Goal: Transaction & Acquisition: Purchase product/service

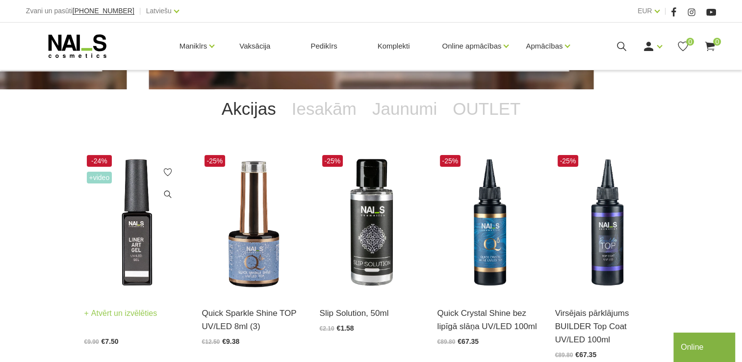
scroll to position [196, 0]
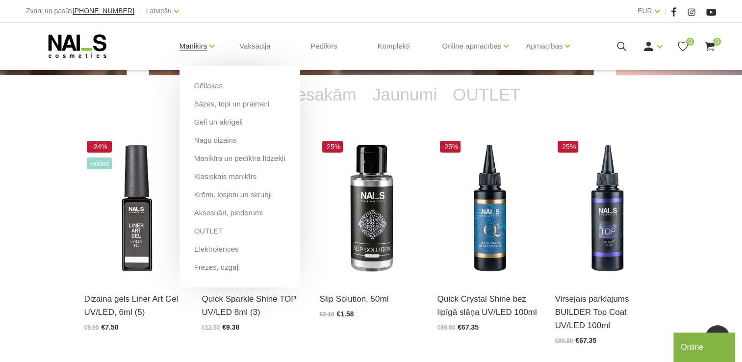
click at [201, 46] on link "Manikīrs" at bounding box center [193, 45] width 28 height 39
click at [216, 176] on link "Klasiskais manikīrs" at bounding box center [225, 176] width 63 height 11
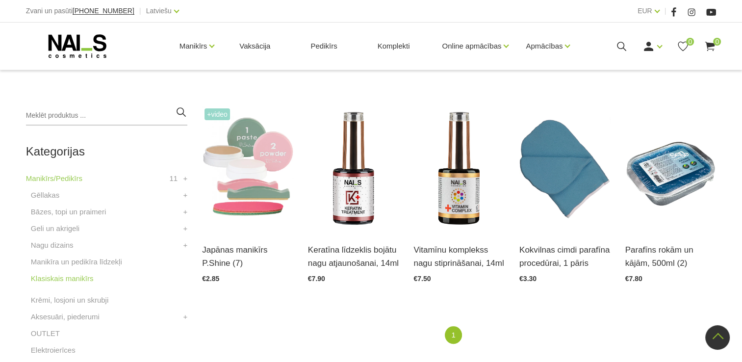
scroll to position [196, 0]
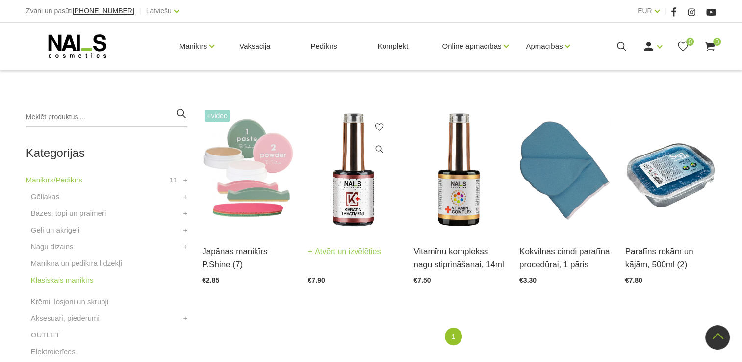
click at [339, 200] on img at bounding box center [353, 169] width 91 height 125
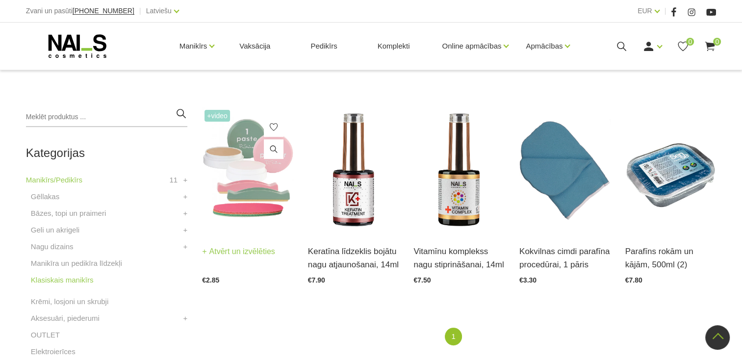
click at [236, 209] on img at bounding box center [247, 169] width 91 height 125
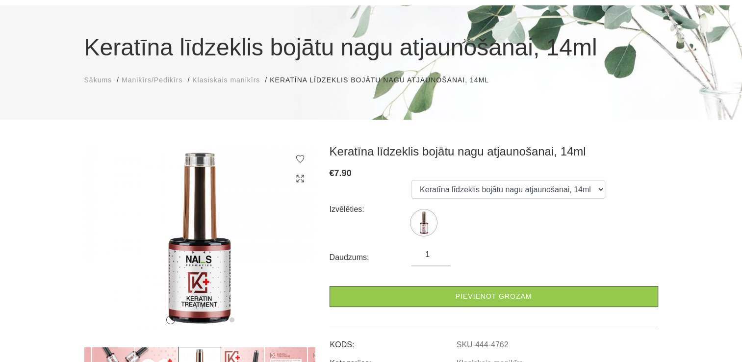
scroll to position [98, 0]
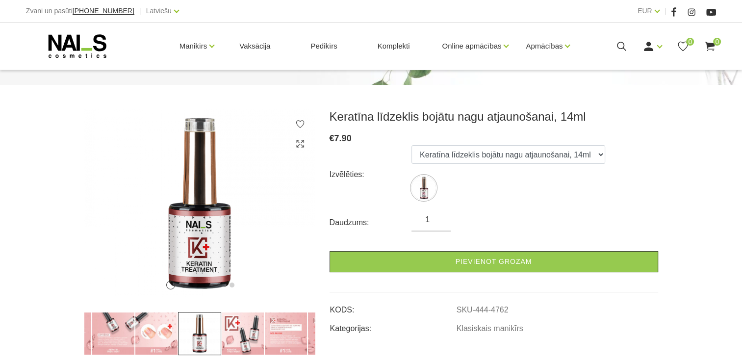
click at [438, 213] on form "Izvēlēties: Keratīna līdzeklis bojātu nagu atjaunošanai, 14ml Daudzums: 1 Pievi…" at bounding box center [493, 208] width 328 height 127
type input "2"
click at [438, 217] on input "2" at bounding box center [430, 220] width 39 height 12
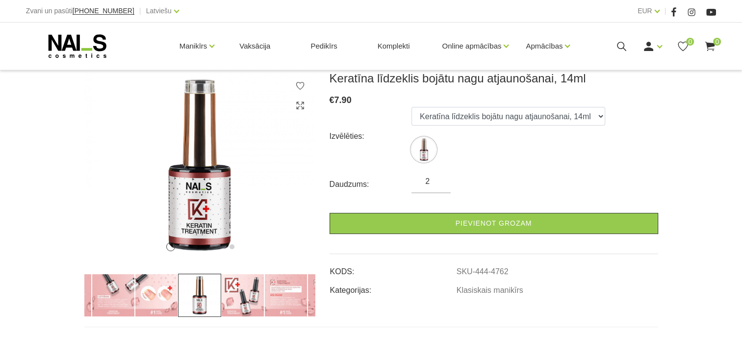
scroll to position [196, 0]
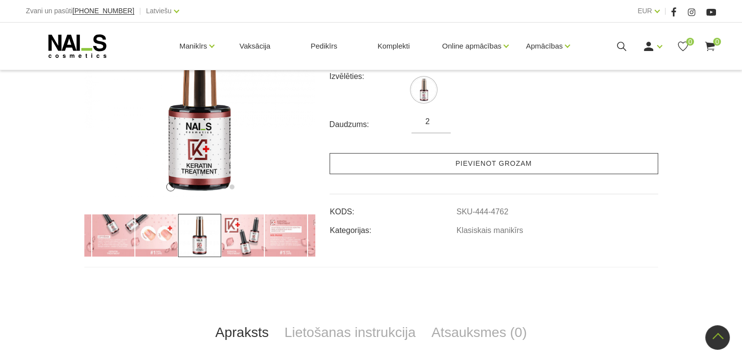
click at [514, 158] on link "Pievienot grozam" at bounding box center [493, 163] width 328 height 21
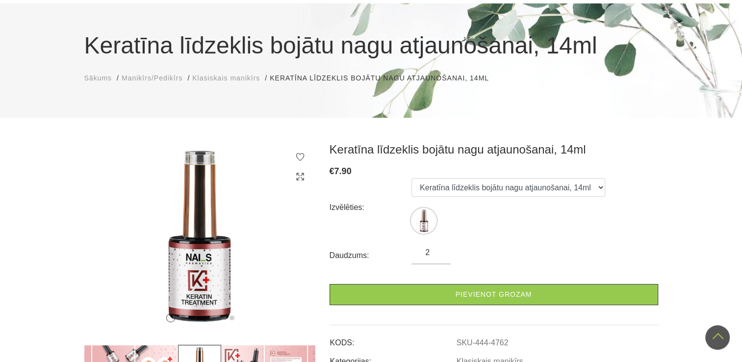
scroll to position [0, 0]
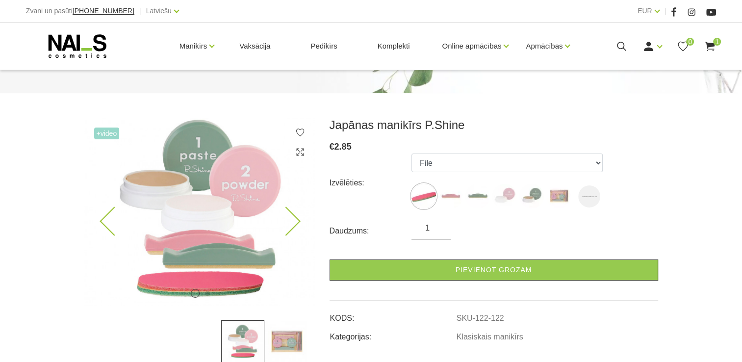
scroll to position [98, 0]
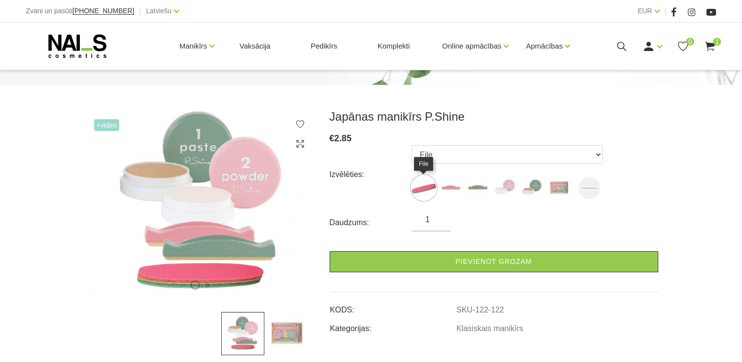
click at [424, 189] on img at bounding box center [423, 187] width 25 height 25
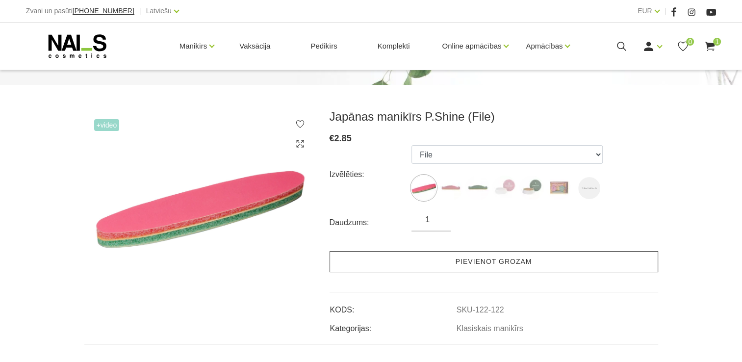
click at [431, 259] on link "Pievienot grozam" at bounding box center [493, 261] width 328 height 21
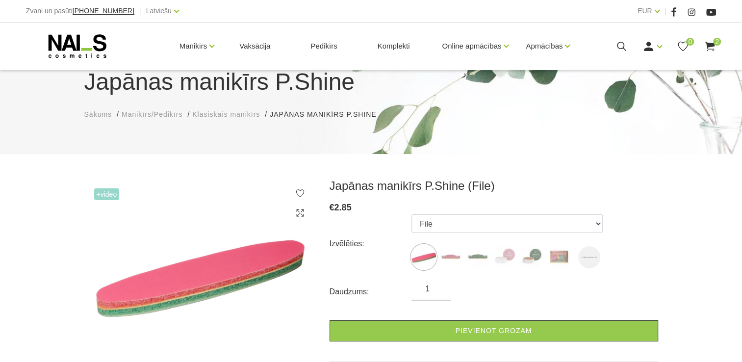
scroll to position [0, 0]
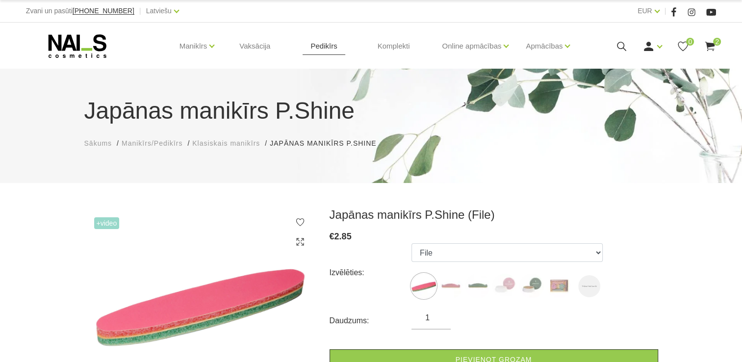
click at [327, 42] on link "Pedikīrs" at bounding box center [323, 46] width 42 height 47
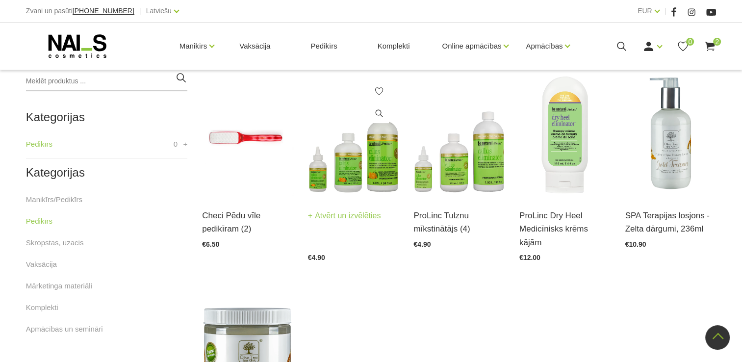
scroll to position [196, 0]
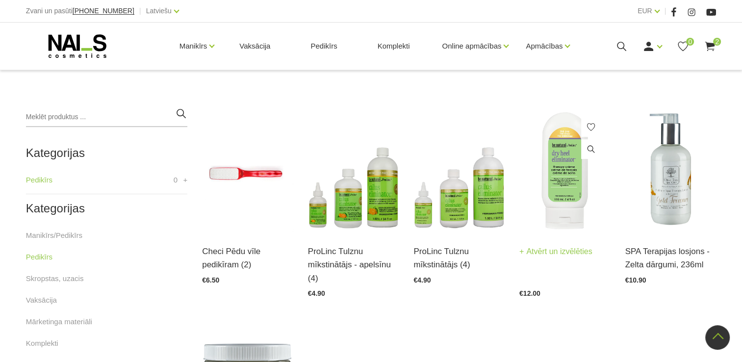
click at [561, 211] on img at bounding box center [564, 169] width 91 height 125
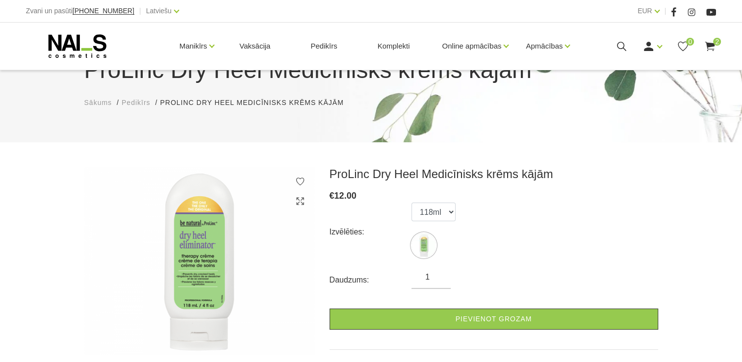
scroll to position [98, 0]
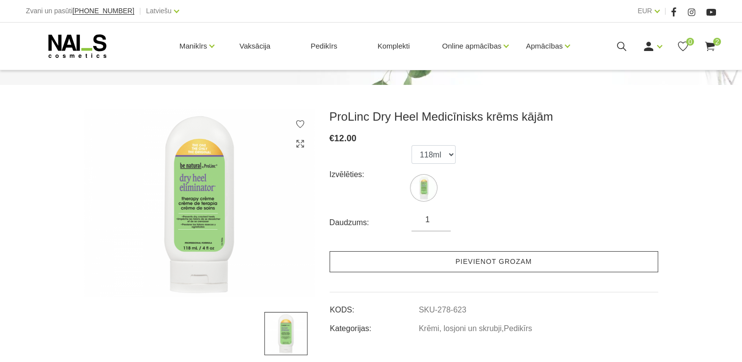
click at [514, 263] on link "Pievienot grozam" at bounding box center [493, 261] width 328 height 21
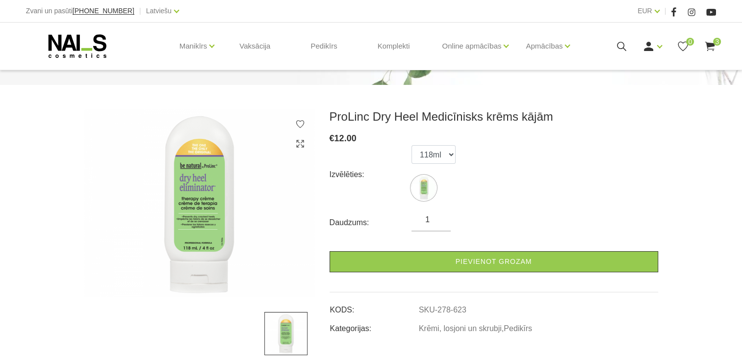
click at [714, 46] on use at bounding box center [710, 46] width 10 height 9
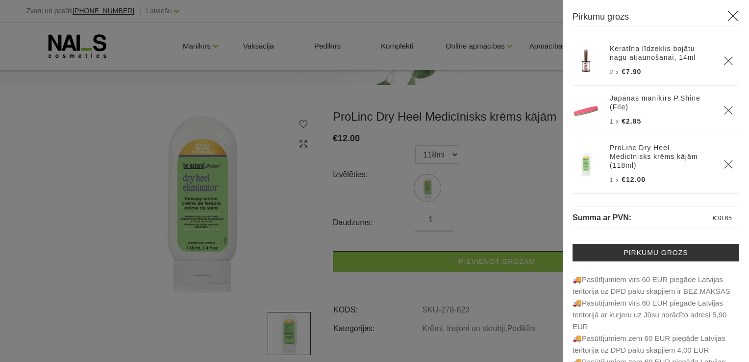
click at [725, 110] on icon "Delete" at bounding box center [729, 110] width 10 height 10
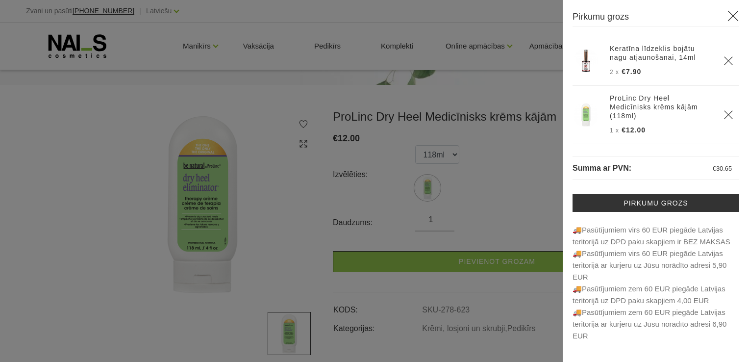
click at [490, 64] on div at bounding box center [374, 181] width 749 height 362
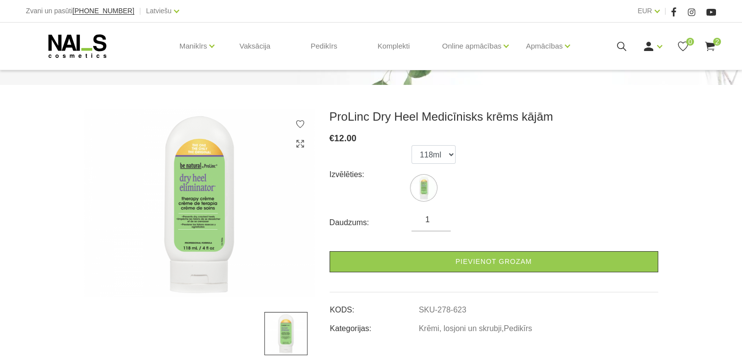
click at [712, 45] on use at bounding box center [710, 46] width 10 height 9
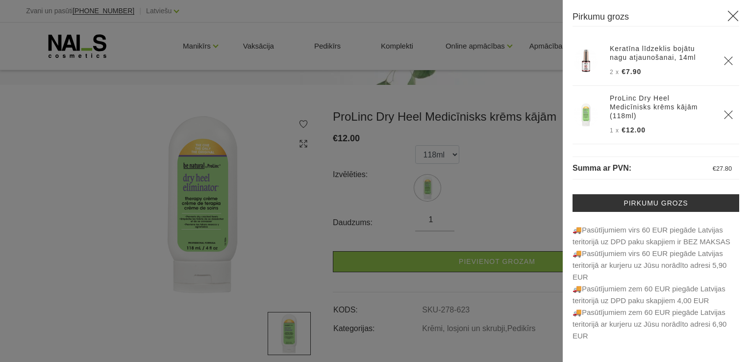
click at [20, 166] on div at bounding box center [374, 181] width 749 height 362
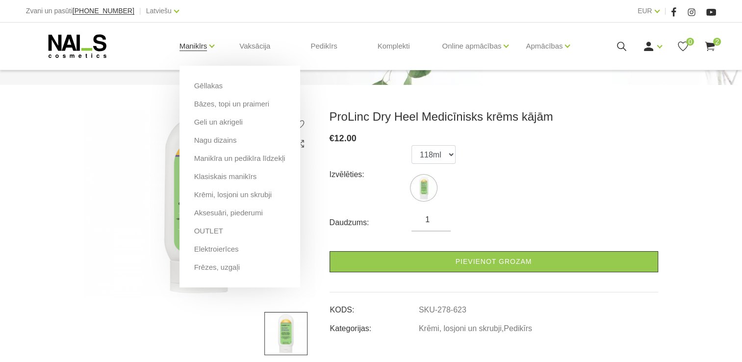
click at [195, 48] on link "Manikīrs" at bounding box center [193, 45] width 28 height 39
click at [226, 177] on link "Klasiskais manikīrs" at bounding box center [225, 176] width 63 height 11
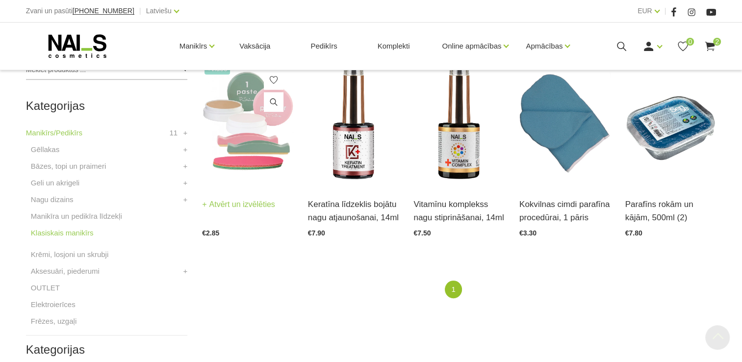
scroll to position [245, 0]
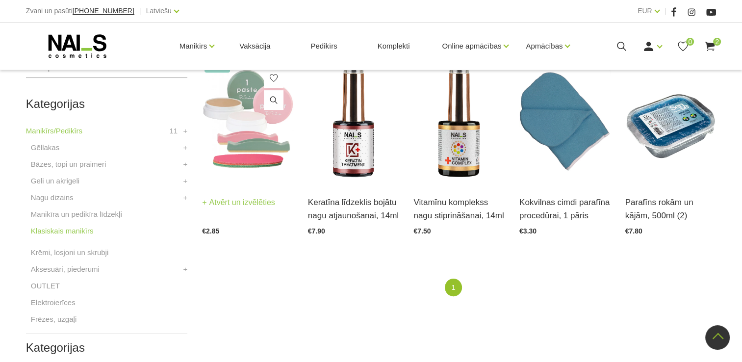
click at [251, 201] on link "Atvērt un izvēlēties" at bounding box center [238, 203] width 73 height 14
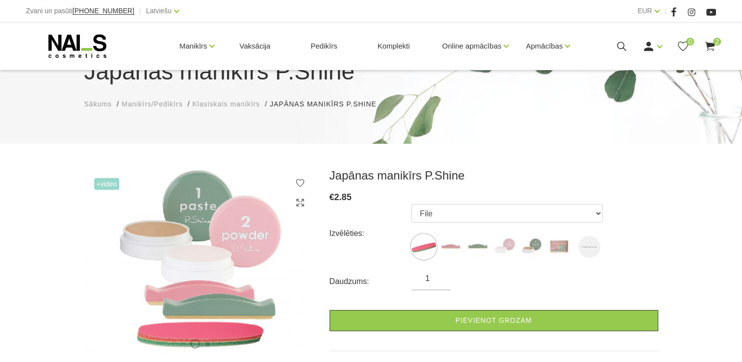
scroll to position [98, 0]
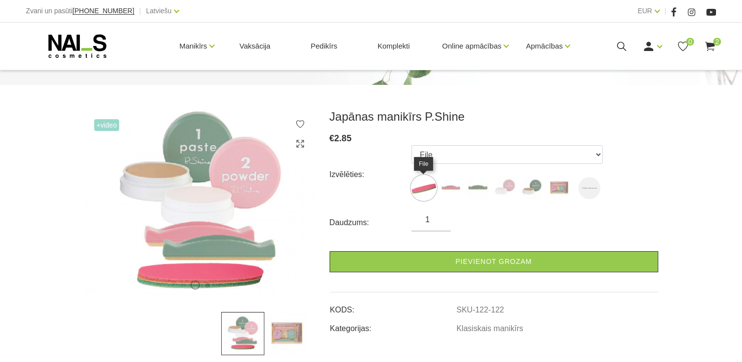
click at [428, 185] on img at bounding box center [423, 187] width 25 height 25
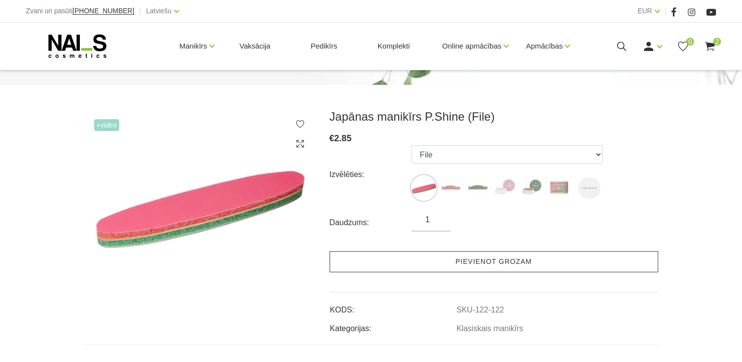
click at [459, 264] on link "Pievienot grozam" at bounding box center [493, 261] width 328 height 21
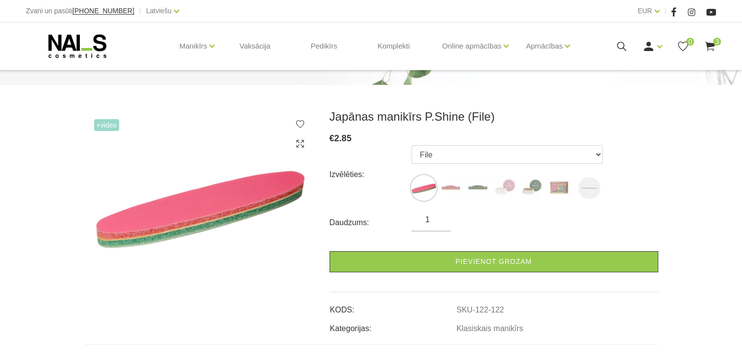
click at [711, 45] on use at bounding box center [710, 46] width 10 height 9
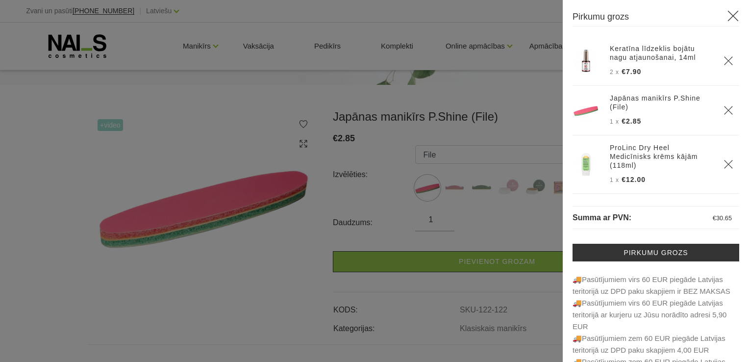
click at [448, 25] on div at bounding box center [374, 181] width 749 height 362
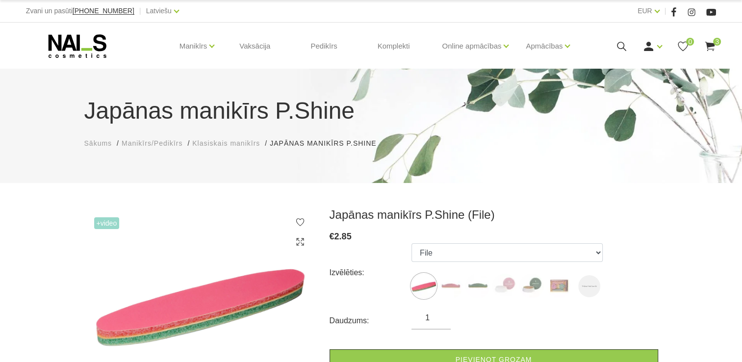
scroll to position [0, 0]
click at [649, 48] on icon at bounding box center [648, 46] width 12 height 12
click at [621, 64] on link "Ienākt" at bounding box center [630, 62] width 74 height 20
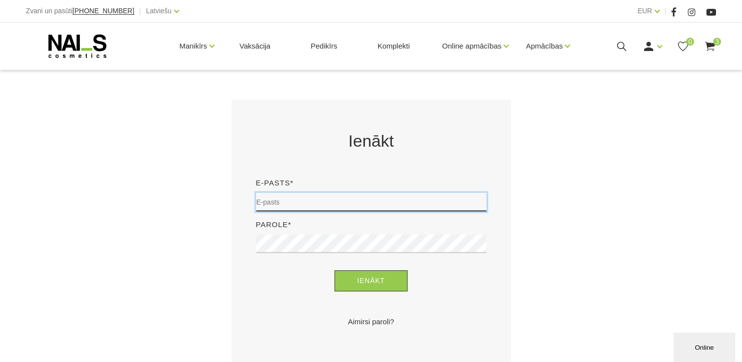
drag, startPoint x: 298, startPoint y: 196, endPoint x: 297, endPoint y: 202, distance: 6.4
click at [298, 196] on input "email" at bounding box center [371, 202] width 230 height 19
type input "[EMAIL_ADDRESS][DOMAIN_NAME]"
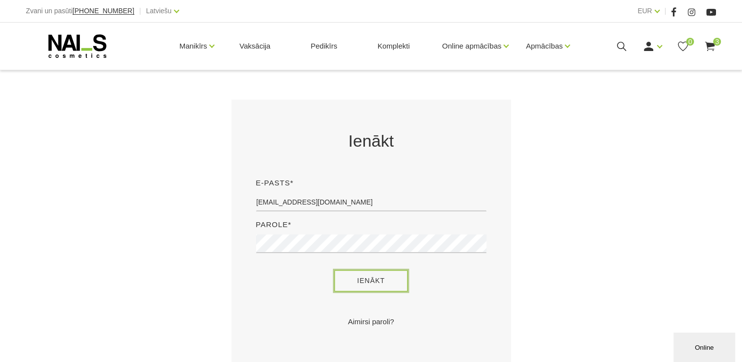
click at [354, 279] on button "Ienākt" at bounding box center [370, 280] width 73 height 21
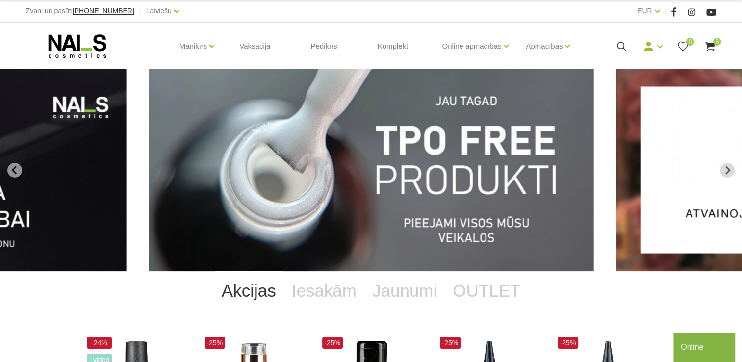
click at [711, 45] on use at bounding box center [710, 46] width 10 height 9
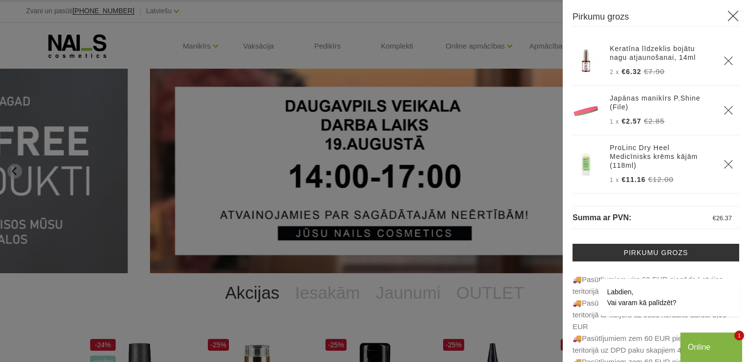
click at [415, 85] on div at bounding box center [374, 181] width 749 height 362
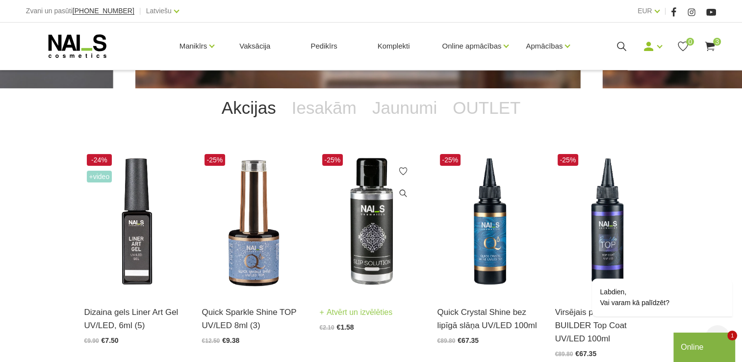
scroll to position [196, 0]
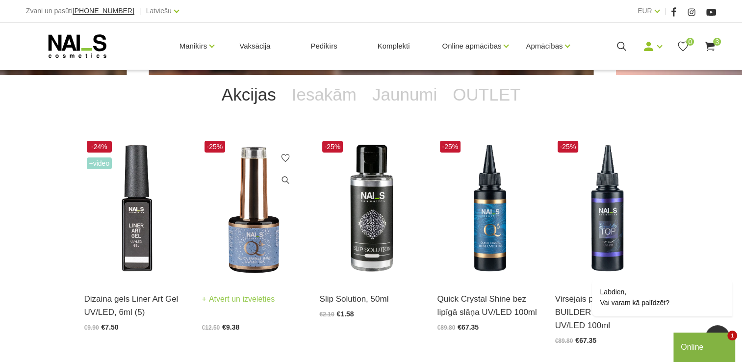
click at [247, 249] on img at bounding box center [253, 209] width 103 height 142
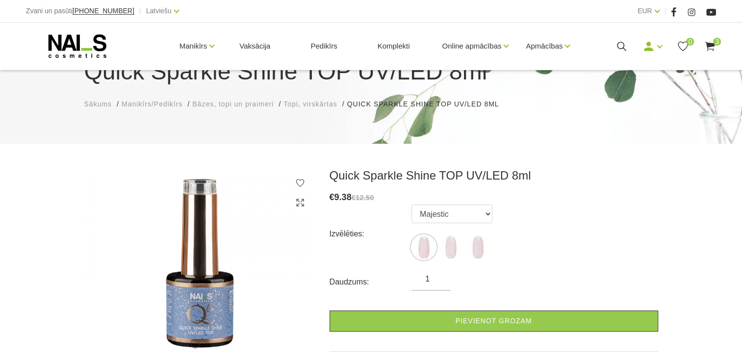
scroll to position [98, 0]
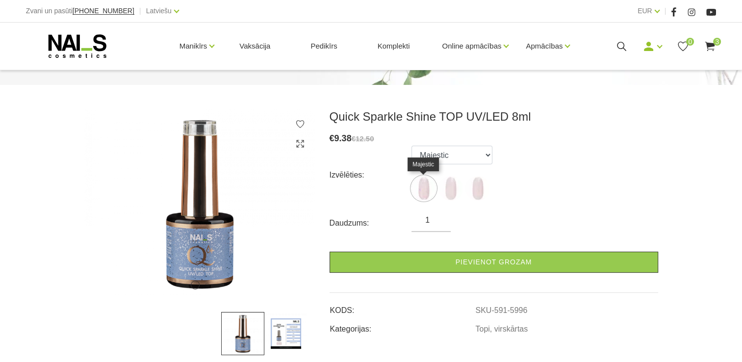
click at [425, 190] on img at bounding box center [423, 188] width 25 height 25
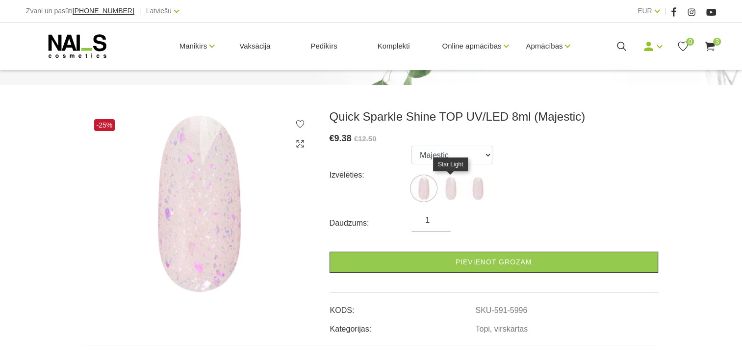
click at [453, 191] on img at bounding box center [450, 188] width 25 height 25
click at [473, 192] on img at bounding box center [477, 188] width 25 height 25
click at [433, 192] on img at bounding box center [423, 188] width 25 height 25
click at [427, 181] on img at bounding box center [423, 188] width 25 height 25
click at [425, 189] on img at bounding box center [423, 188] width 25 height 25
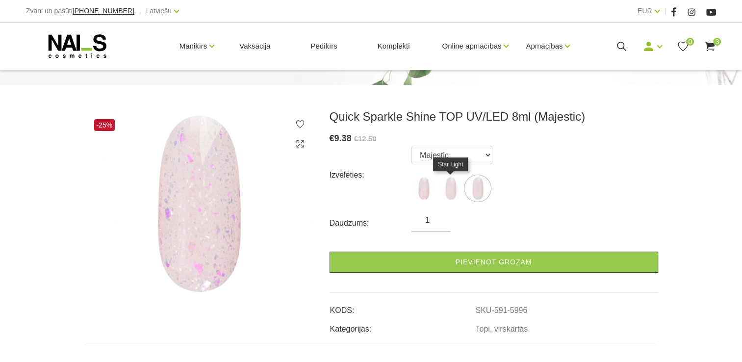
click at [448, 192] on img at bounding box center [450, 188] width 25 height 25
click at [488, 195] on label at bounding box center [477, 188] width 25 height 25
select select "5998"
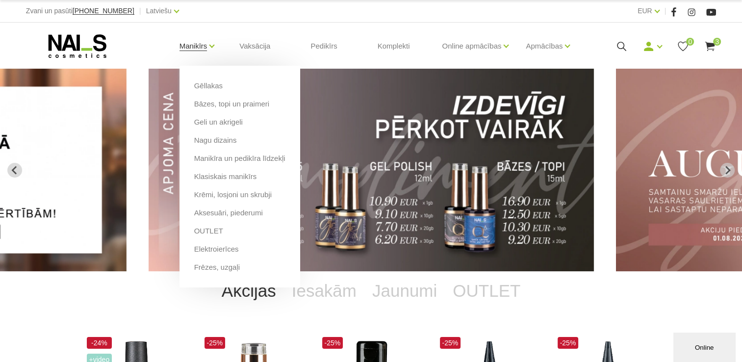
click at [199, 50] on link "Manikīrs" at bounding box center [193, 45] width 28 height 39
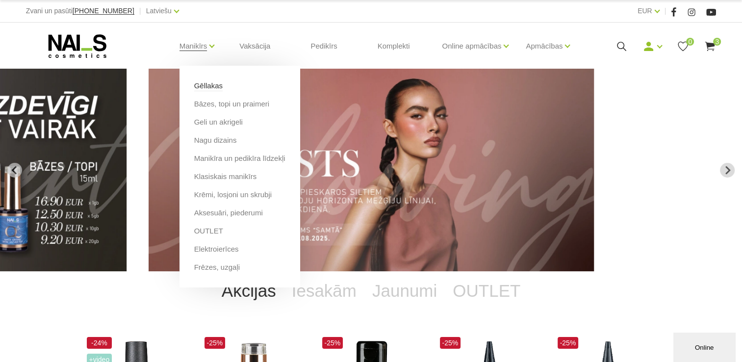
click at [199, 88] on link "Gēllakas" at bounding box center [208, 85] width 28 height 11
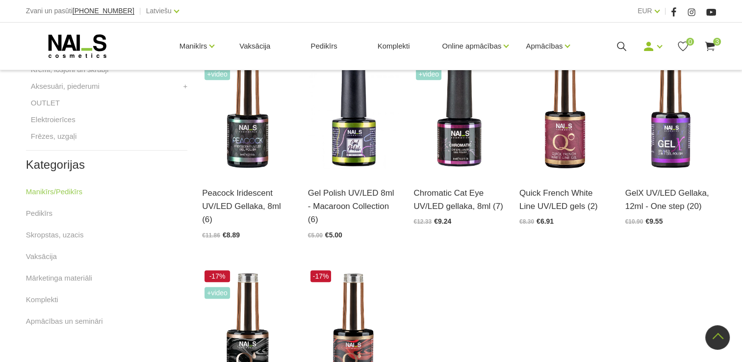
scroll to position [490, 0]
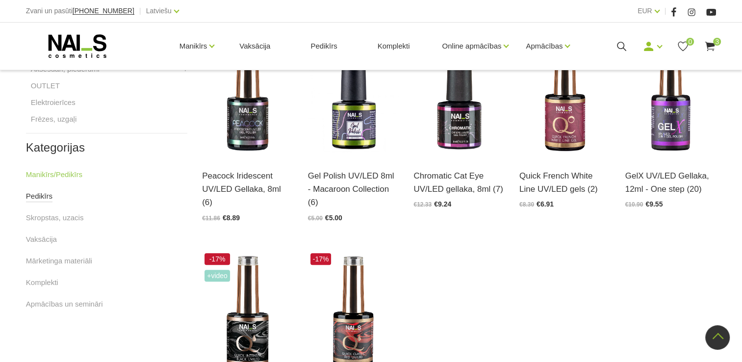
click at [38, 196] on link "Pedikīrs" at bounding box center [39, 196] width 26 height 12
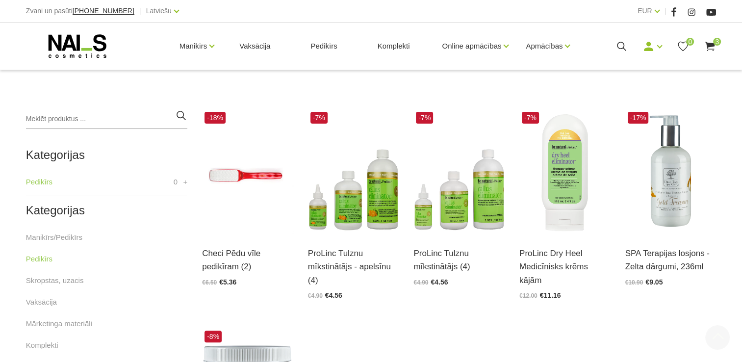
scroll to position [196, 0]
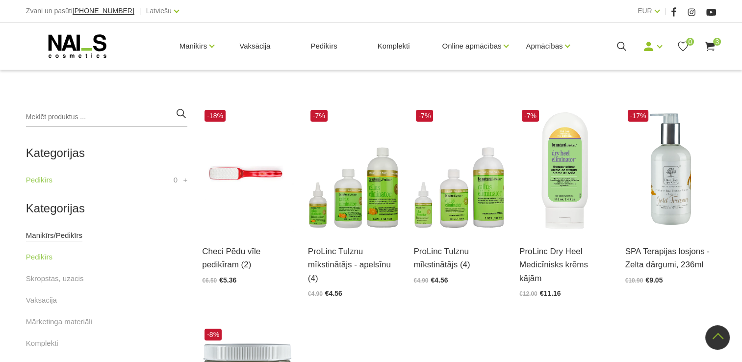
click at [51, 232] on link "Manikīrs/Pedikīrs" at bounding box center [54, 235] width 56 height 12
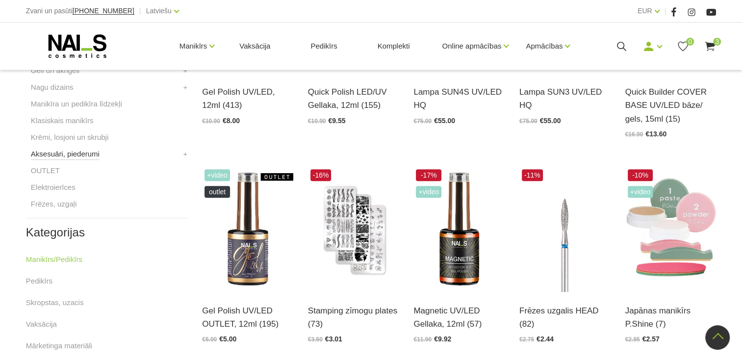
scroll to position [392, 0]
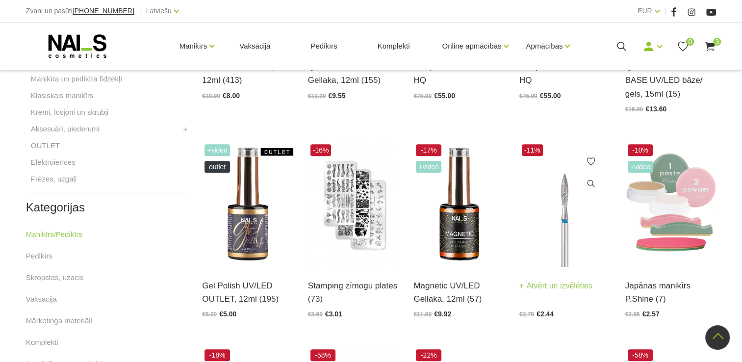
click at [560, 254] on img at bounding box center [564, 204] width 91 height 125
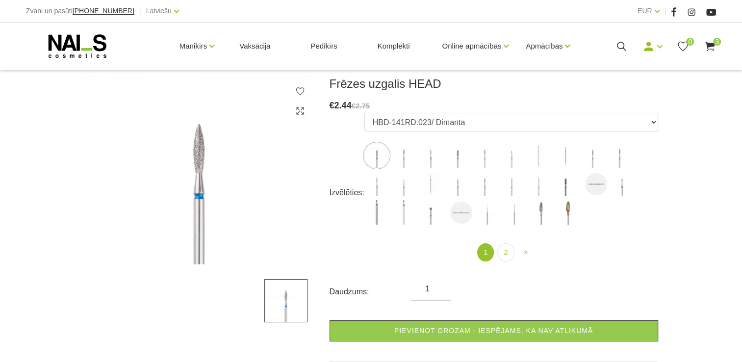
scroll to position [147, 0]
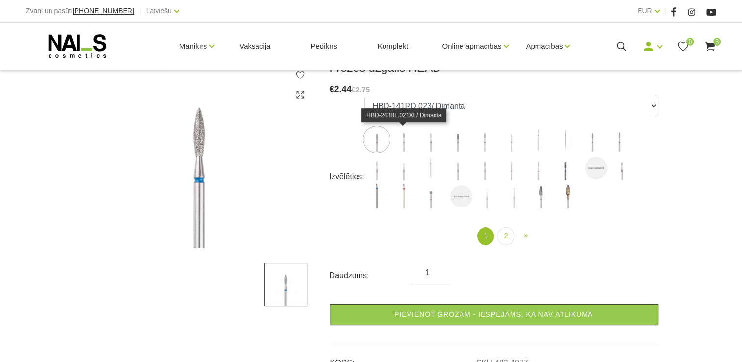
click at [406, 138] on img at bounding box center [403, 139] width 25 height 25
select select "4985"
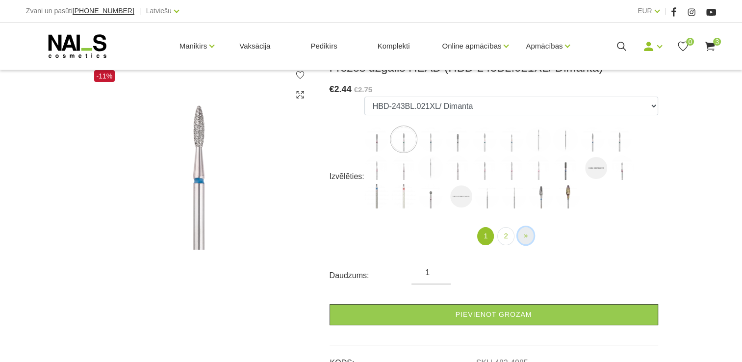
click at [524, 239] on span "»" at bounding box center [526, 235] width 4 height 8
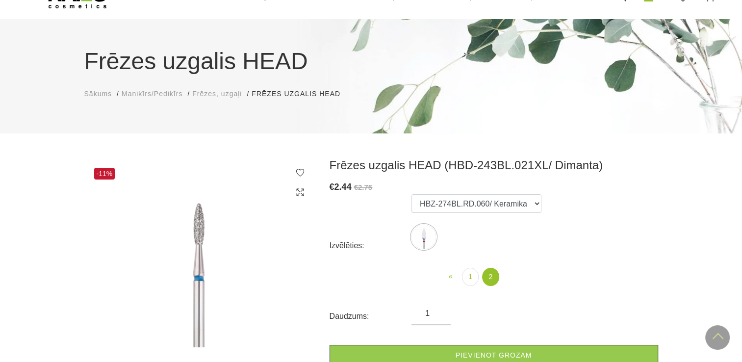
scroll to position [49, 0]
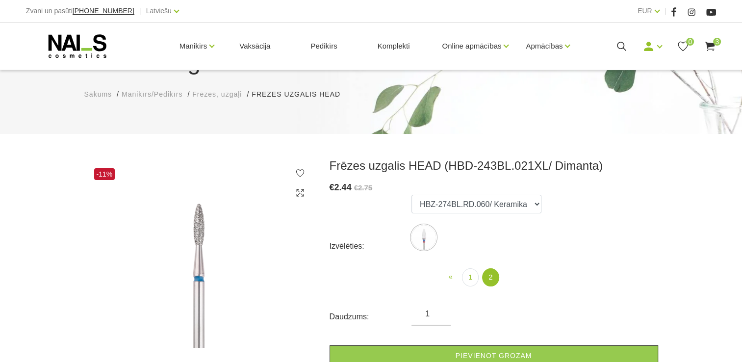
scroll to position [147, 0]
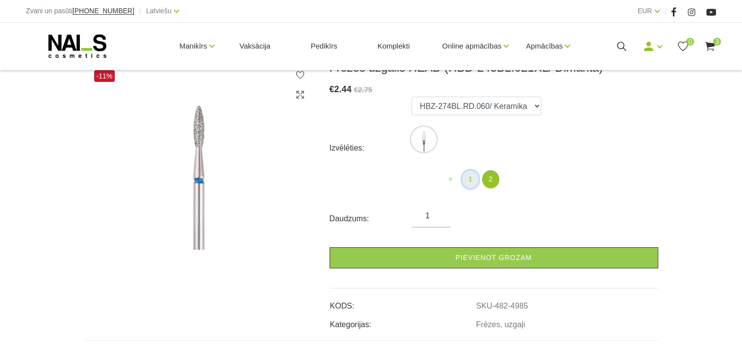
click at [463, 179] on link "1" at bounding box center [470, 179] width 17 height 18
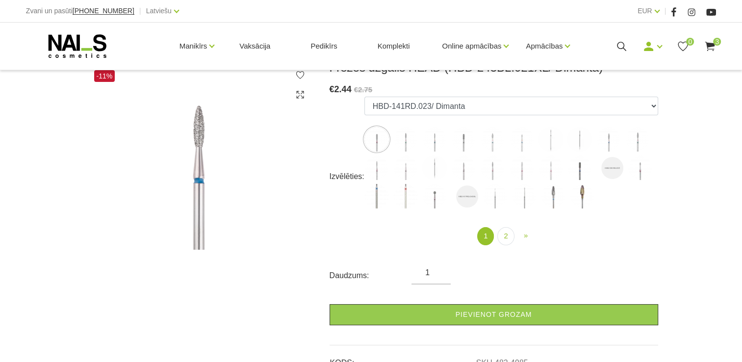
click at [403, 144] on img at bounding box center [405, 139] width 25 height 25
click at [439, 144] on img at bounding box center [434, 139] width 25 height 25
click at [459, 147] on img at bounding box center [463, 139] width 25 height 25
click at [480, 149] on label at bounding box center [492, 139] width 25 height 25
click at [512, 149] on label at bounding box center [521, 139] width 25 height 25
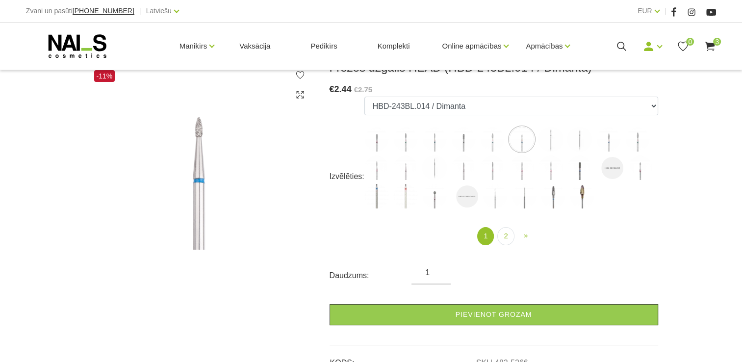
click at [550, 150] on img at bounding box center [550, 139] width 25 height 25
click at [578, 147] on img at bounding box center [579, 139] width 25 height 25
click at [612, 143] on img at bounding box center [608, 139] width 25 height 25
click at [632, 140] on img at bounding box center [637, 139] width 25 height 25
click at [578, 193] on img at bounding box center [582, 196] width 25 height 25
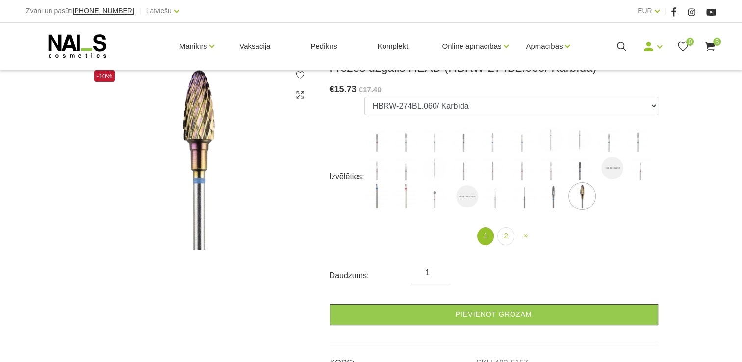
click at [559, 193] on img at bounding box center [553, 196] width 25 height 25
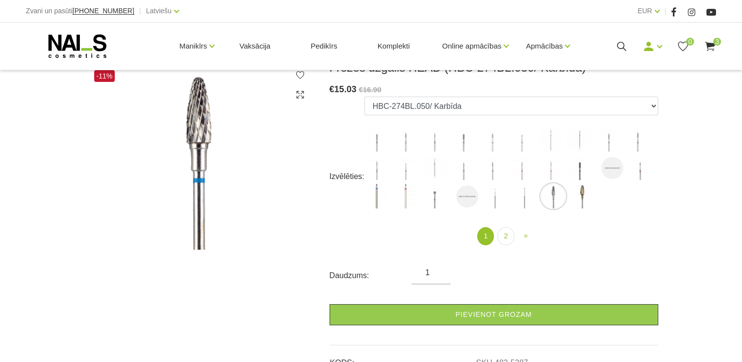
click at [521, 188] on img at bounding box center [524, 196] width 25 height 25
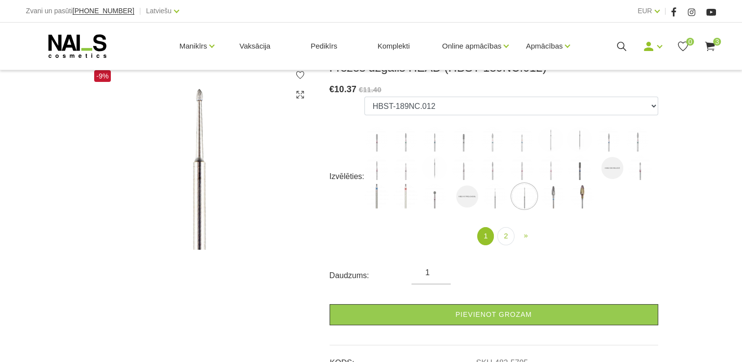
click at [496, 198] on img at bounding box center [494, 196] width 25 height 25
click at [427, 203] on img at bounding box center [434, 196] width 25 height 25
click at [404, 205] on img at bounding box center [405, 196] width 25 height 25
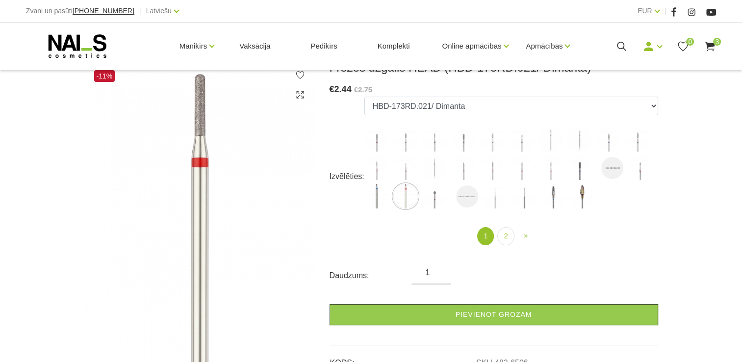
click at [382, 196] on img at bounding box center [376, 196] width 25 height 25
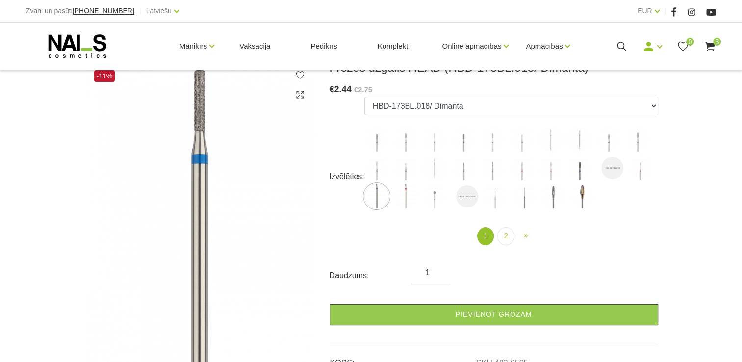
click at [579, 169] on img at bounding box center [579, 167] width 25 height 25
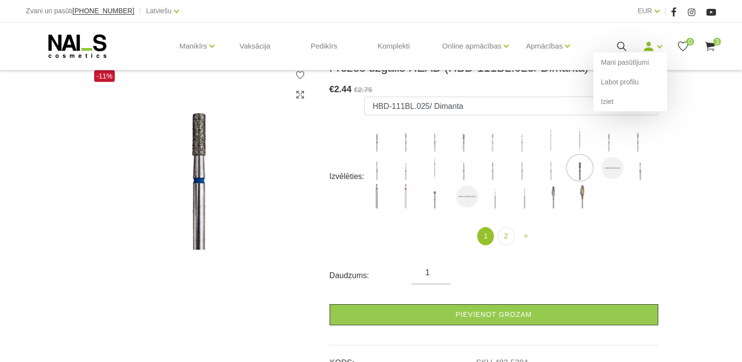
click at [654, 48] on div "Mani pasūtījumi Labot profilu Iziet" at bounding box center [652, 46] width 20 height 12
click at [629, 63] on link "Mani pasūtījumi" at bounding box center [630, 62] width 74 height 20
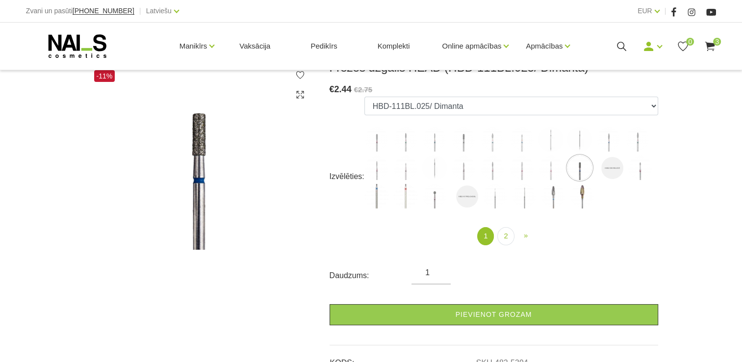
click at [409, 142] on img at bounding box center [405, 139] width 25 height 25
click at [437, 141] on img at bounding box center [434, 139] width 25 height 25
click at [467, 143] on img at bounding box center [463, 139] width 25 height 25
click at [494, 147] on img at bounding box center [492, 139] width 25 height 25
click at [520, 146] on img at bounding box center [521, 139] width 25 height 25
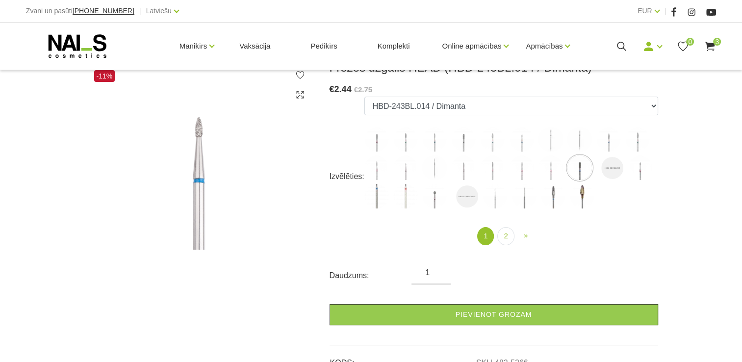
click at [547, 148] on img at bounding box center [550, 139] width 25 height 25
click at [574, 140] on img at bounding box center [579, 139] width 25 height 25
click at [612, 143] on img at bounding box center [608, 139] width 25 height 25
click at [578, 141] on img at bounding box center [579, 139] width 25 height 25
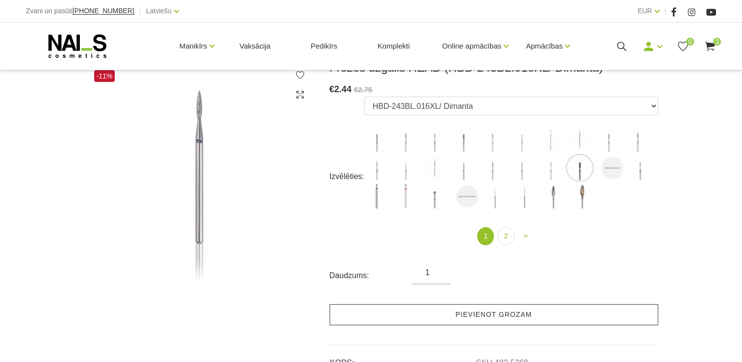
click at [578, 316] on link "Pievienot grozam" at bounding box center [493, 314] width 328 height 21
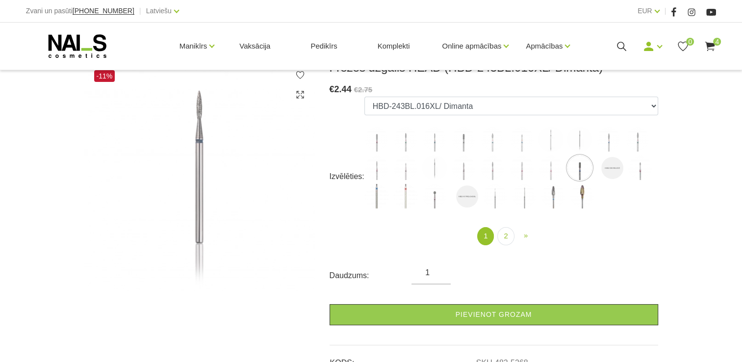
click at [375, 140] on img at bounding box center [376, 139] width 25 height 25
click at [404, 142] on img at bounding box center [405, 139] width 25 height 25
click at [435, 145] on img at bounding box center [434, 139] width 25 height 25
click at [460, 144] on img at bounding box center [463, 139] width 25 height 25
click at [487, 144] on img at bounding box center [492, 139] width 25 height 25
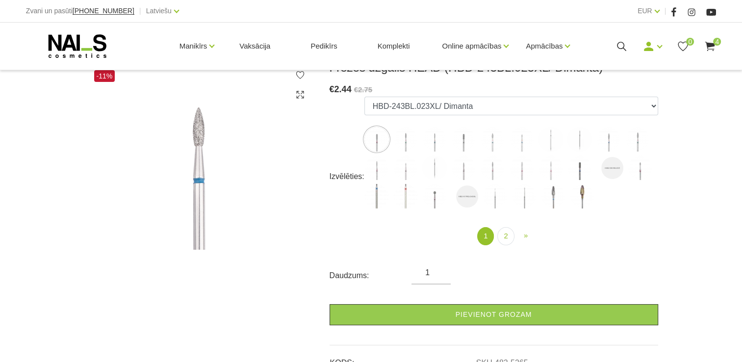
click at [527, 142] on img at bounding box center [521, 139] width 25 height 25
click at [550, 144] on img at bounding box center [550, 139] width 25 height 25
click at [581, 144] on img at bounding box center [579, 139] width 25 height 25
click at [547, 142] on img at bounding box center [550, 139] width 25 height 25
click at [584, 143] on img at bounding box center [579, 139] width 25 height 25
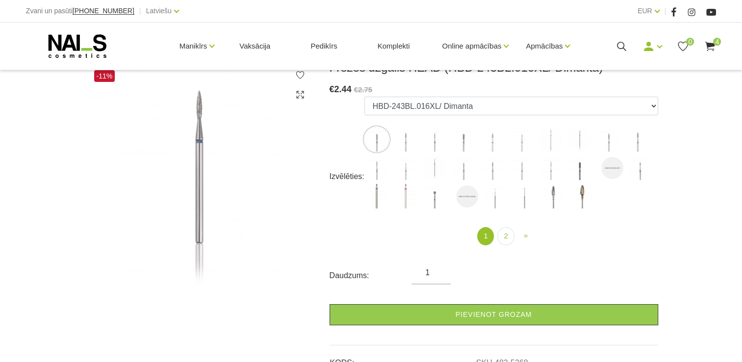
click at [600, 143] on img at bounding box center [608, 139] width 25 height 25
click at [614, 144] on img at bounding box center [608, 139] width 25 height 25
click at [633, 146] on img at bounding box center [637, 139] width 25 height 25
click at [400, 173] on img at bounding box center [405, 167] width 25 height 25
click at [375, 169] on img at bounding box center [376, 167] width 25 height 25
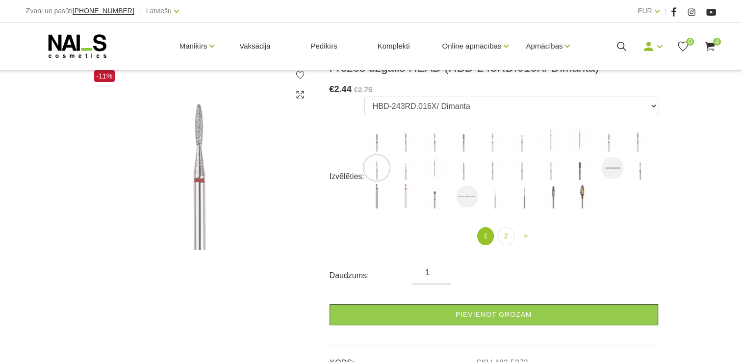
click at [407, 173] on img at bounding box center [405, 167] width 25 height 25
click at [432, 172] on img at bounding box center [434, 167] width 25 height 25
click at [529, 172] on img at bounding box center [521, 167] width 25 height 25
click at [565, 173] on ul "HBD-141RD.023/ Dimanta HBD-243BL.021XL/ Dimanta HBD-243BL.014X/ Dimanta HBD-141…" at bounding box center [511, 155] width 294 height 116
click at [591, 175] on label at bounding box center [579, 167] width 25 height 25
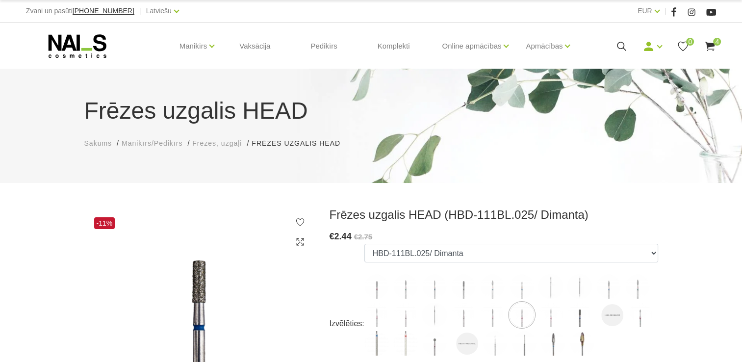
click at [551, 350] on img at bounding box center [553, 343] width 25 height 25
select select "5387"
click at [551, 350] on img at bounding box center [553, 343] width 25 height 25
click at [550, 340] on img at bounding box center [553, 343] width 25 height 25
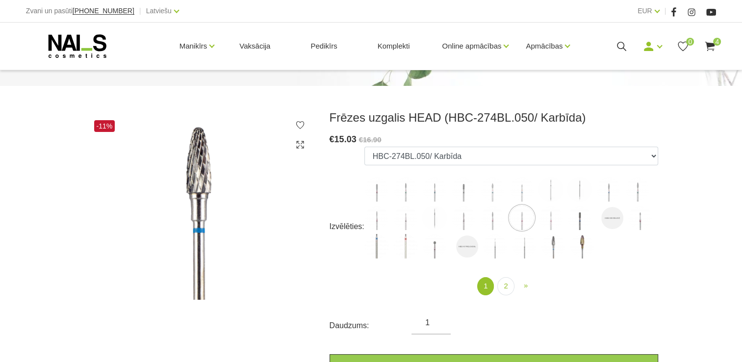
scroll to position [98, 0]
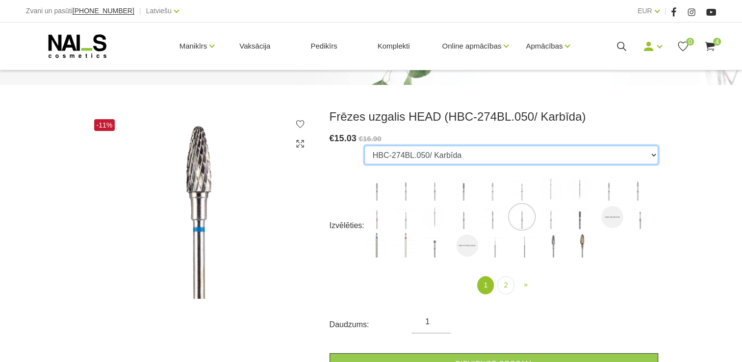
click at [441, 157] on select "HBD-141RD.023/ Dimanta HBD-243BL.021XL/ Dimanta HBD-243BL.014X/ Dimanta HBD-141…" at bounding box center [511, 155] width 294 height 19
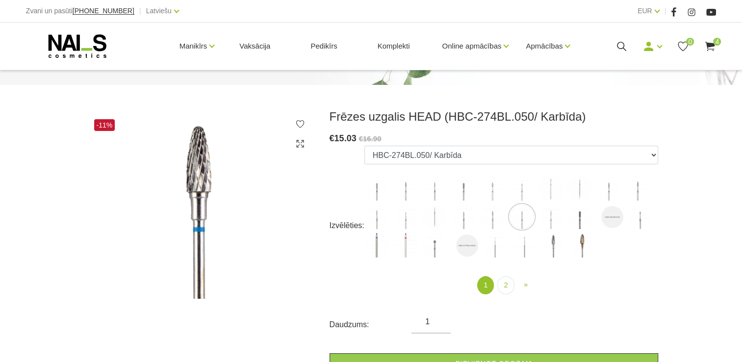
click at [247, 200] on img at bounding box center [199, 203] width 230 height 189
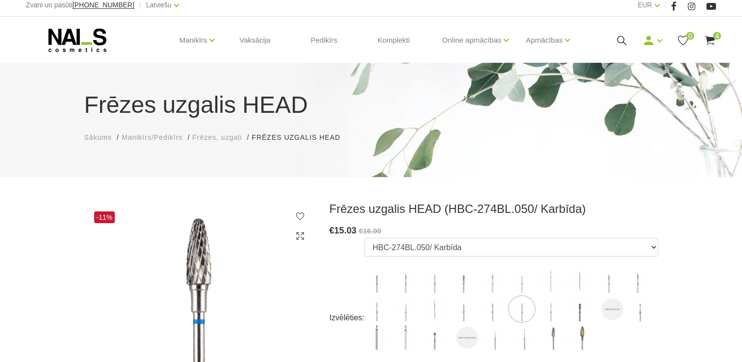
scroll to position [0, 0]
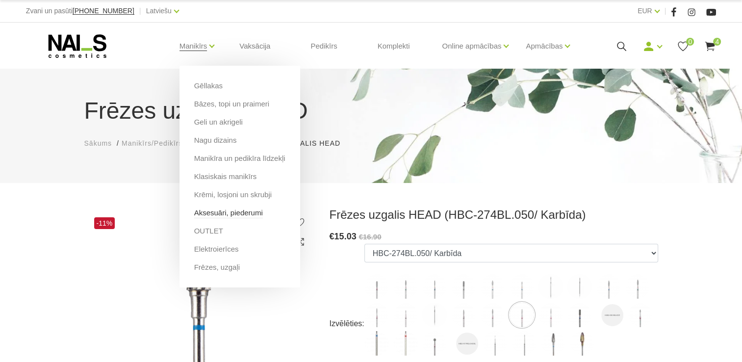
click at [210, 217] on link "Aksesuāri, piederumi" at bounding box center [228, 212] width 69 height 11
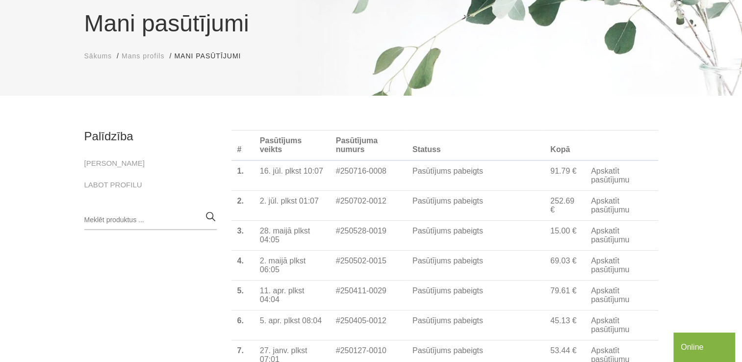
scroll to position [98, 0]
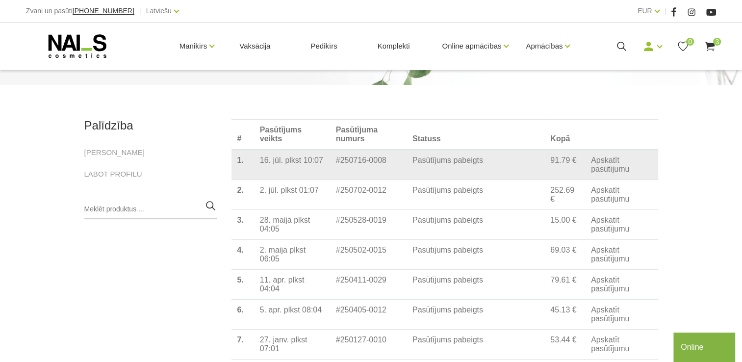
click at [602, 166] on link "Apskatīt pasūtījumu" at bounding box center [621, 165] width 61 height 18
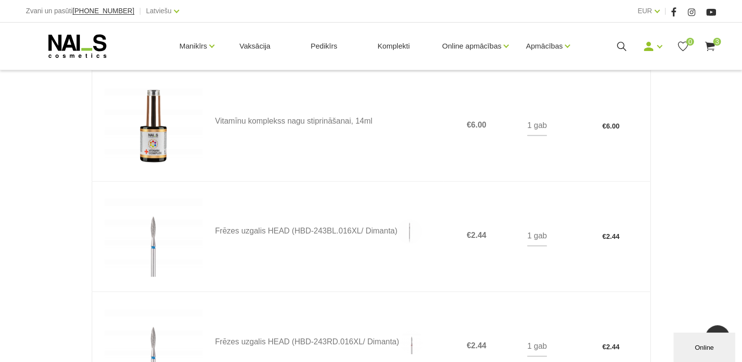
scroll to position [637, 0]
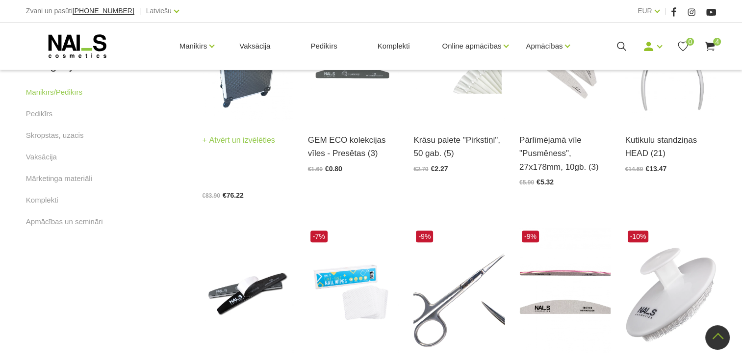
scroll to position [441, 0]
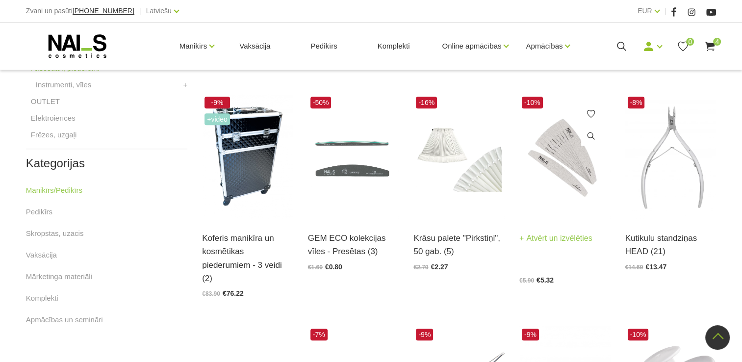
click at [561, 164] on img at bounding box center [564, 156] width 91 height 125
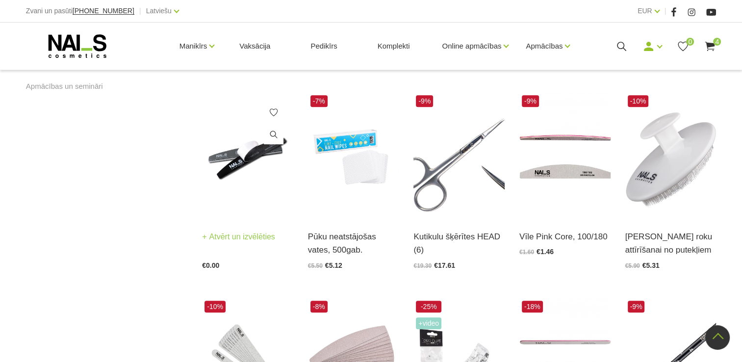
scroll to position [686, 0]
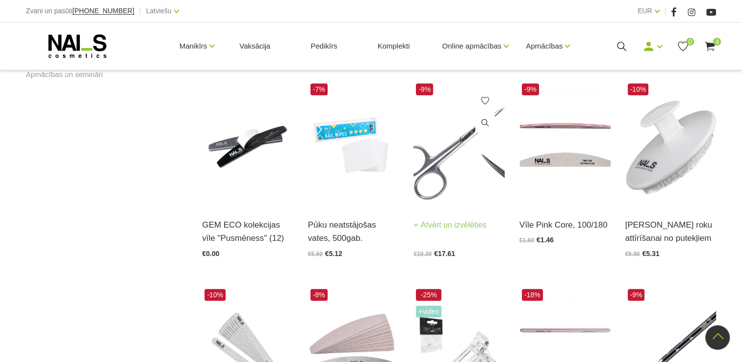
click at [443, 158] on img at bounding box center [458, 143] width 91 height 125
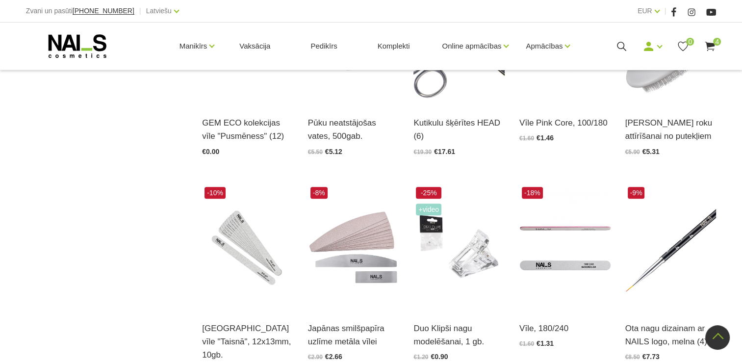
scroll to position [833, 0]
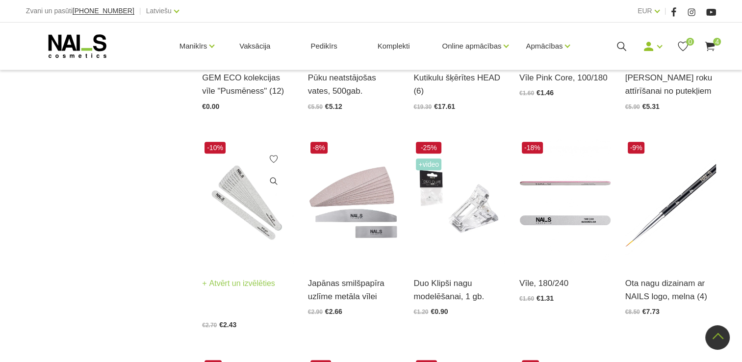
click at [255, 201] on img at bounding box center [247, 201] width 91 height 125
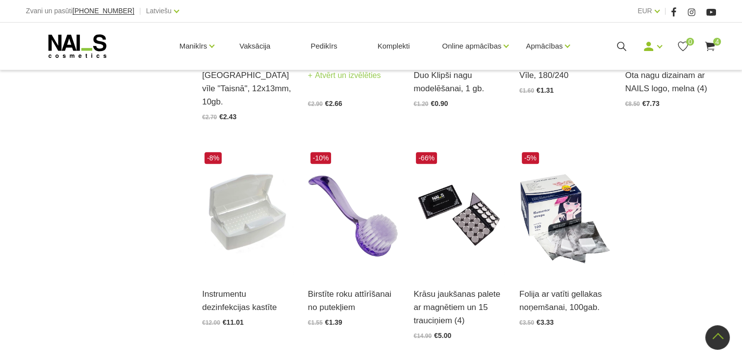
scroll to position [1078, 0]
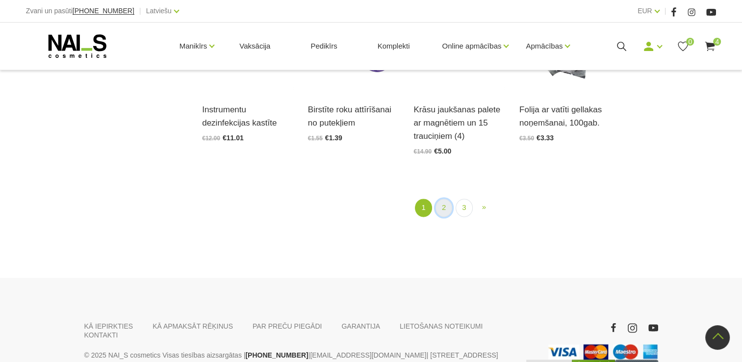
click at [444, 199] on link "2" at bounding box center [443, 208] width 17 height 18
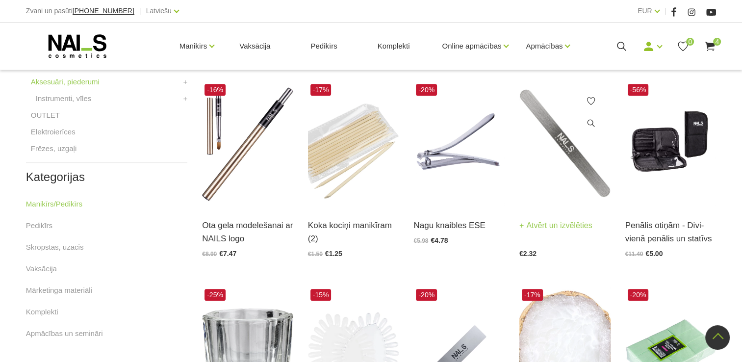
scroll to position [396, 0]
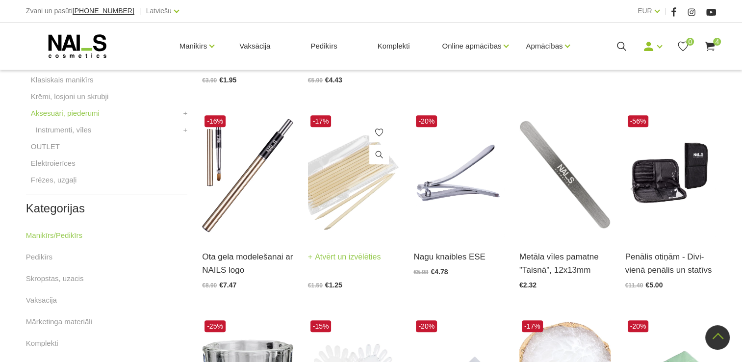
click at [353, 199] on img at bounding box center [353, 175] width 91 height 125
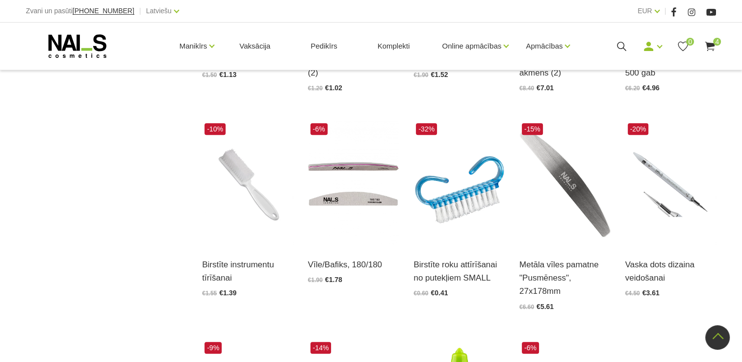
scroll to position [837, 0]
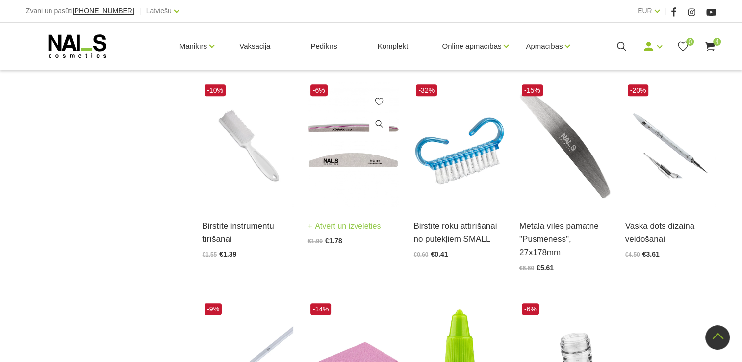
click at [350, 158] on img at bounding box center [353, 144] width 91 height 125
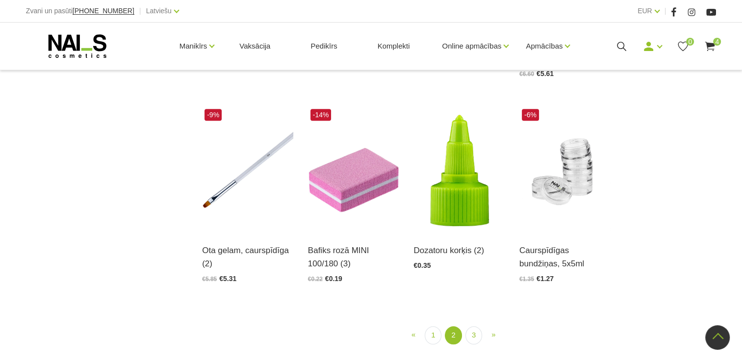
scroll to position [1033, 0]
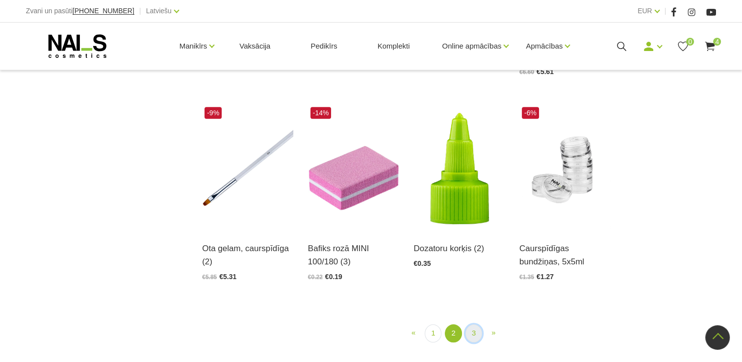
click at [470, 338] on link "3" at bounding box center [473, 333] width 17 height 18
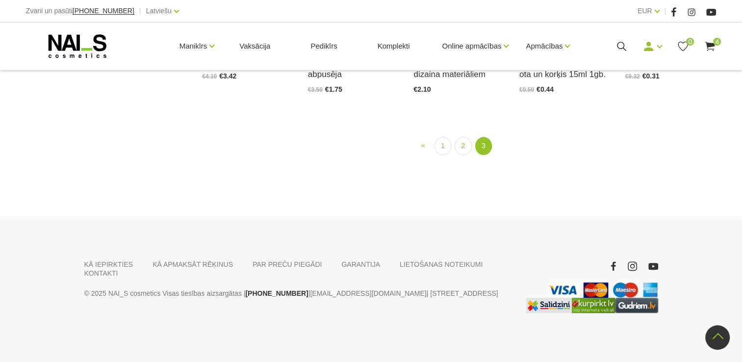
scroll to position [984, 0]
click at [444, 155] on link "1" at bounding box center [442, 146] width 17 height 18
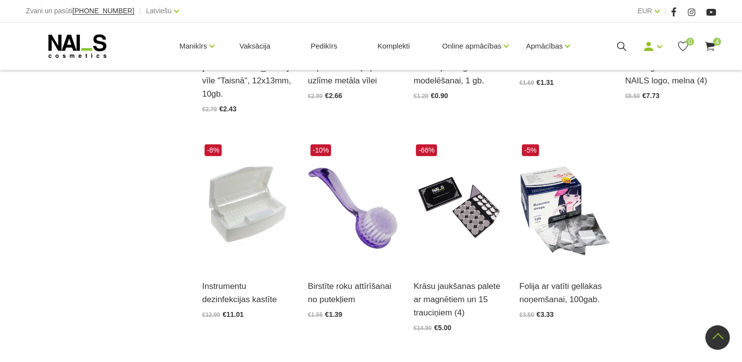
scroll to position [1131, 0]
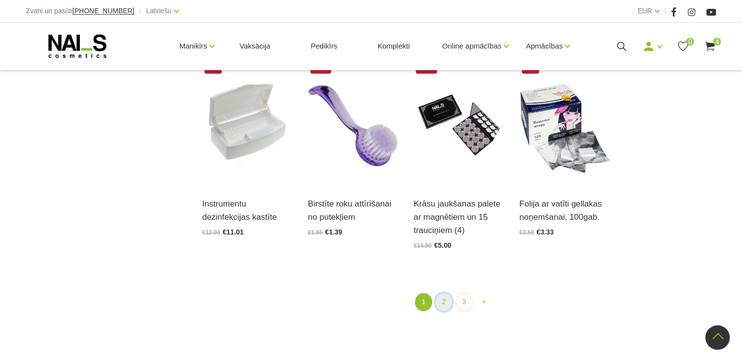
click at [444, 294] on link "2" at bounding box center [443, 302] width 17 height 18
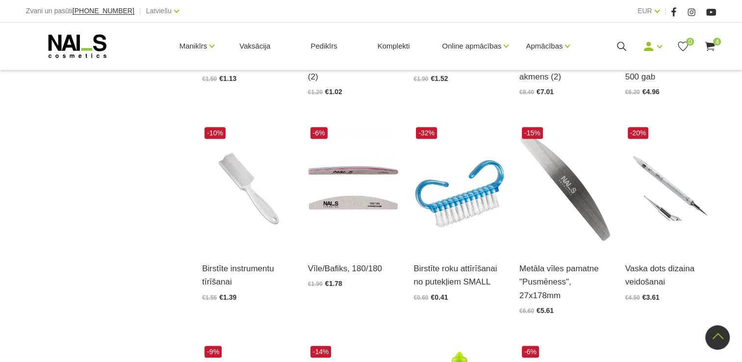
scroll to position [837, 0]
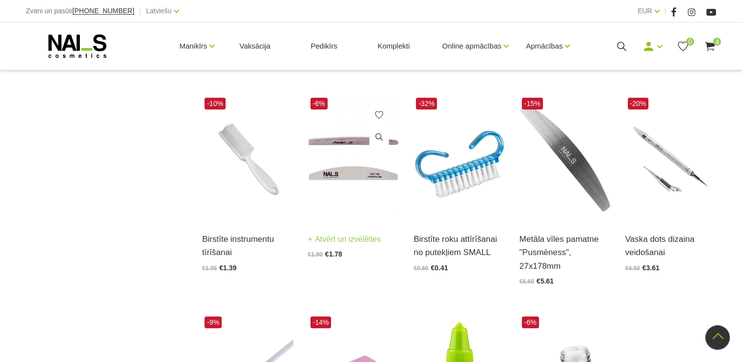
click at [351, 161] on img at bounding box center [353, 157] width 91 height 125
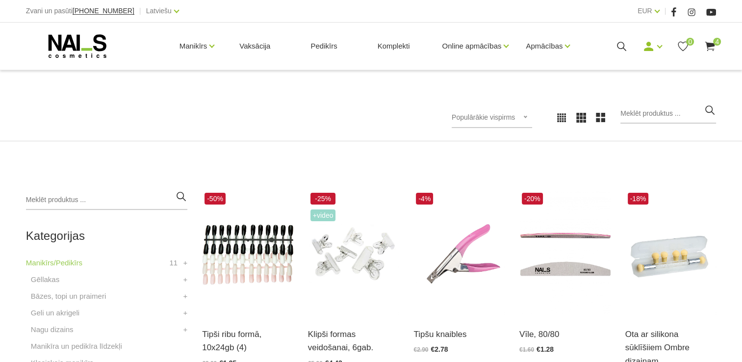
scroll to position [53, 0]
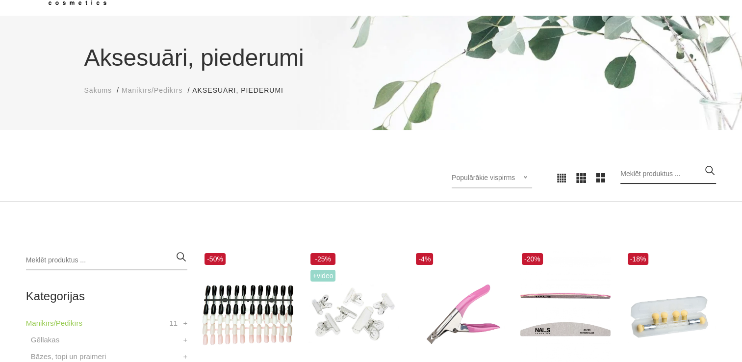
click at [669, 170] on input "search" at bounding box center [668, 174] width 96 height 20
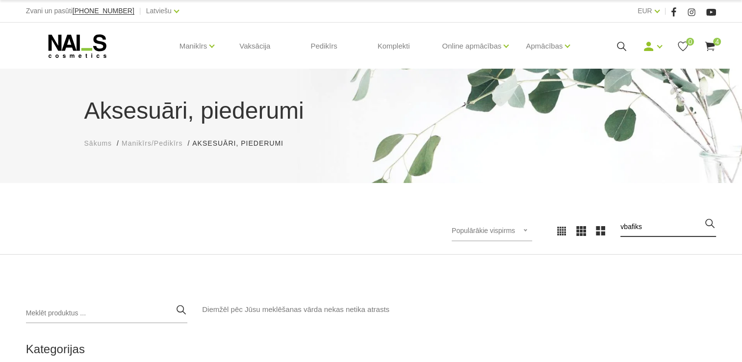
click at [632, 224] on input "vbafiks" at bounding box center [668, 227] width 96 height 20
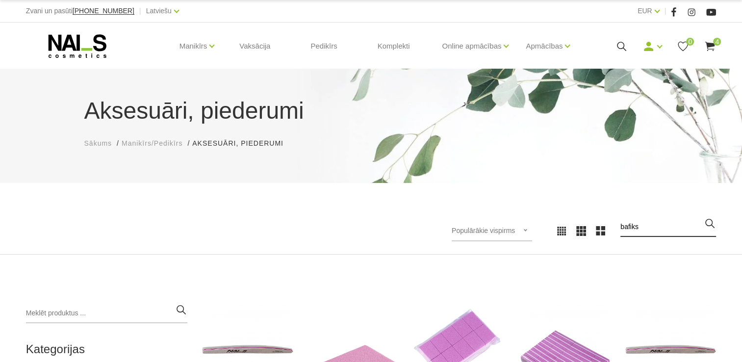
type input "bafiks"
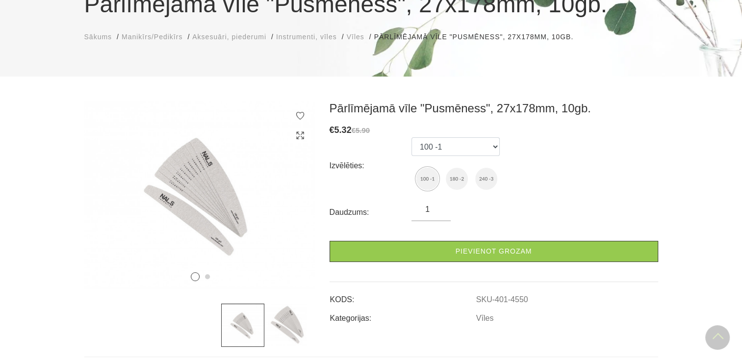
scroll to position [49, 0]
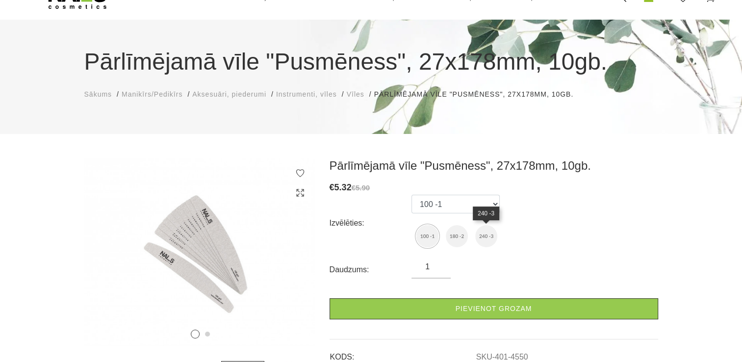
click at [482, 241] on img at bounding box center [486, 236] width 22 height 22
select select "4902"
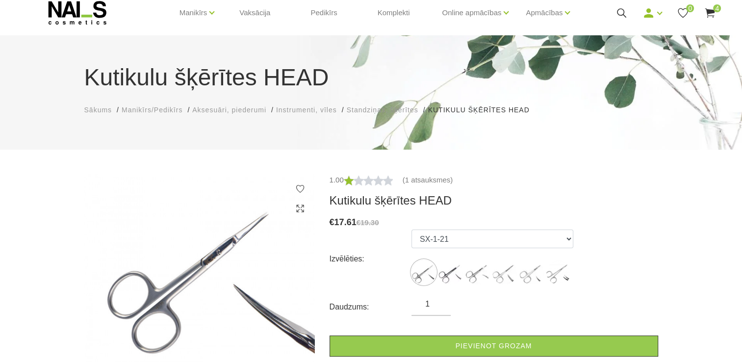
scroll to position [49, 0]
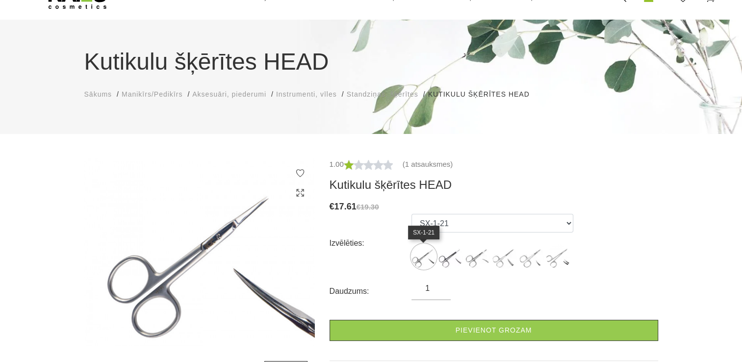
click at [420, 258] on img at bounding box center [423, 256] width 25 height 25
click at [425, 258] on img at bounding box center [423, 256] width 25 height 25
click at [451, 260] on img at bounding box center [450, 256] width 25 height 25
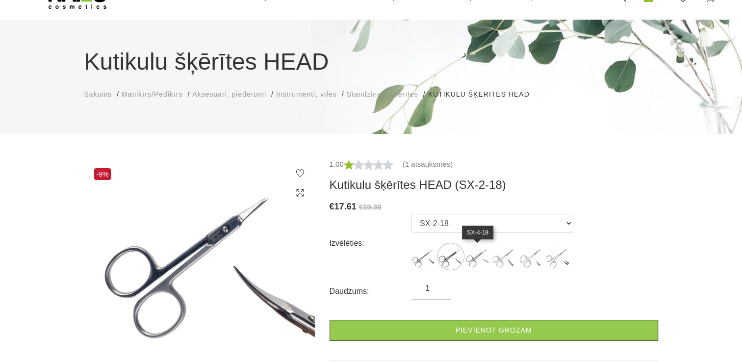
click at [470, 259] on img at bounding box center [477, 256] width 25 height 25
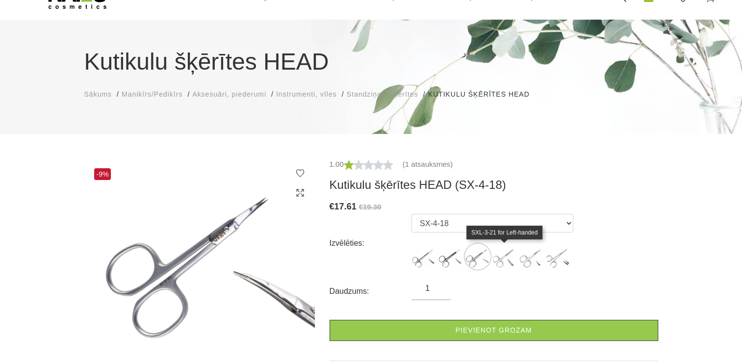
click at [501, 258] on img at bounding box center [504, 256] width 25 height 25
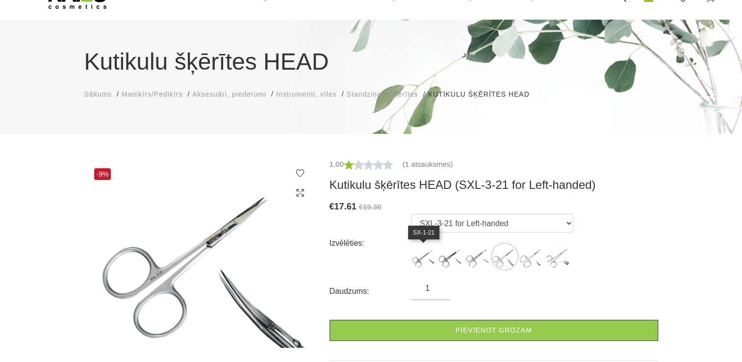
click at [423, 258] on img at bounding box center [423, 256] width 25 height 25
select select "5635"
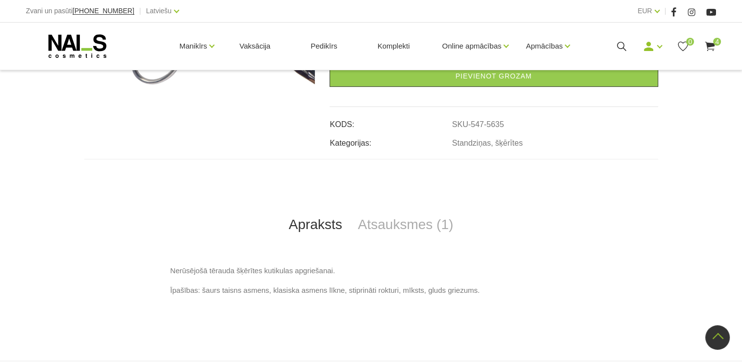
scroll to position [250, 0]
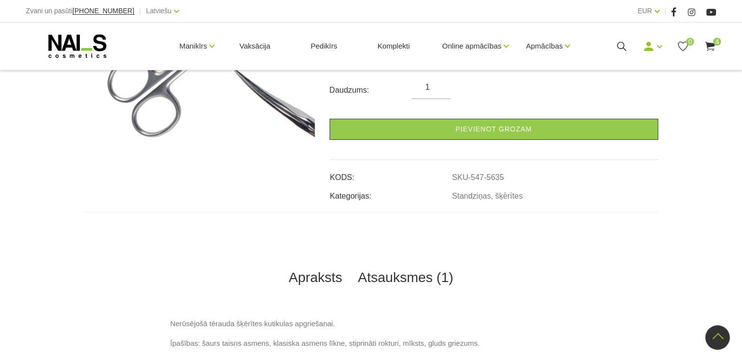
click at [401, 279] on link "Atsauksmes (1)" at bounding box center [405, 277] width 111 height 32
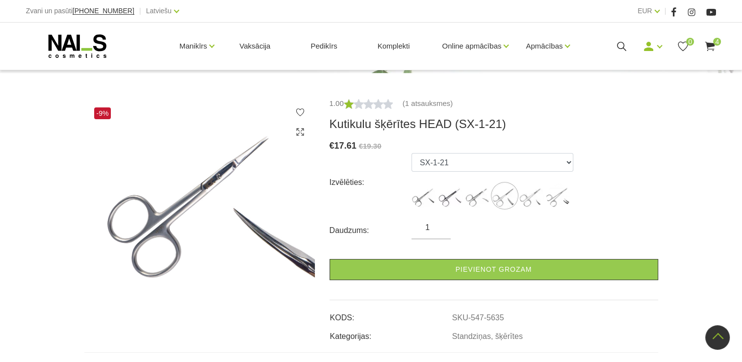
scroll to position [103, 0]
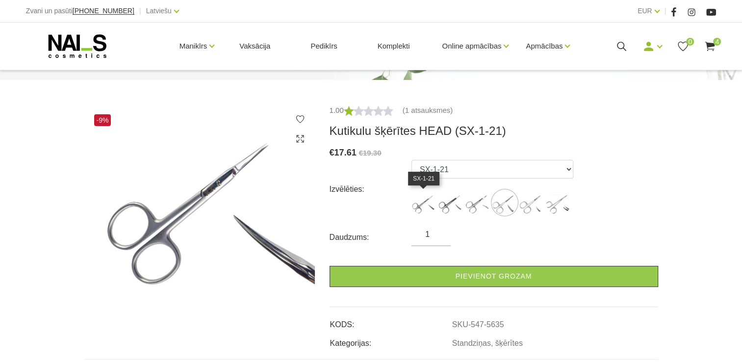
click at [414, 200] on img at bounding box center [423, 202] width 25 height 25
click at [423, 201] on img at bounding box center [423, 202] width 25 height 25
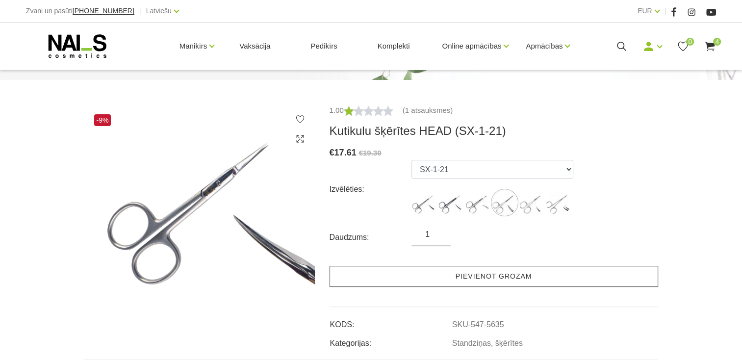
click at [433, 276] on link "Pievienot grozam" at bounding box center [493, 276] width 328 height 21
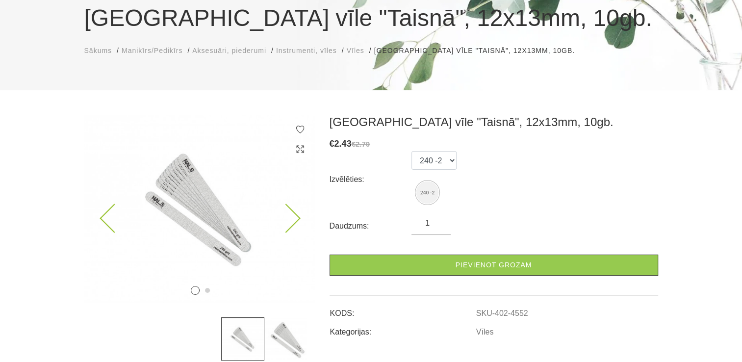
scroll to position [98, 0]
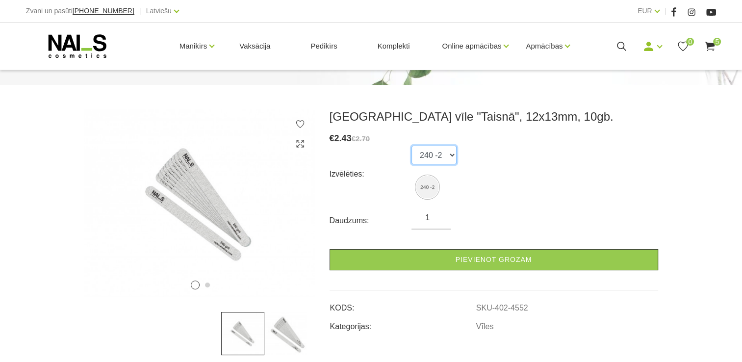
click at [445, 155] on select "240 -2" at bounding box center [433, 155] width 45 height 19
click at [451, 155] on select "240 -2" at bounding box center [433, 155] width 45 height 19
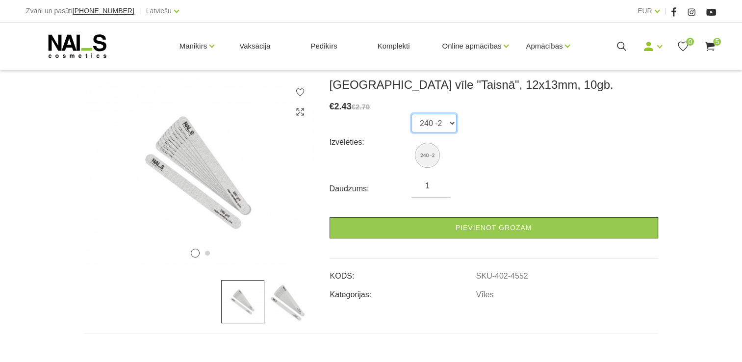
scroll to position [147, 0]
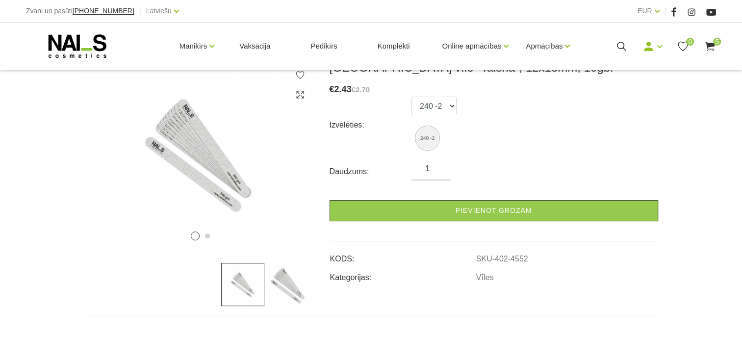
click at [294, 287] on img at bounding box center [285, 284] width 43 height 43
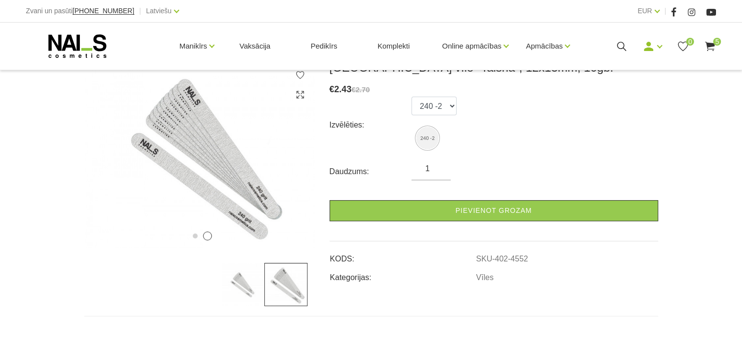
click at [228, 290] on img at bounding box center [242, 284] width 43 height 43
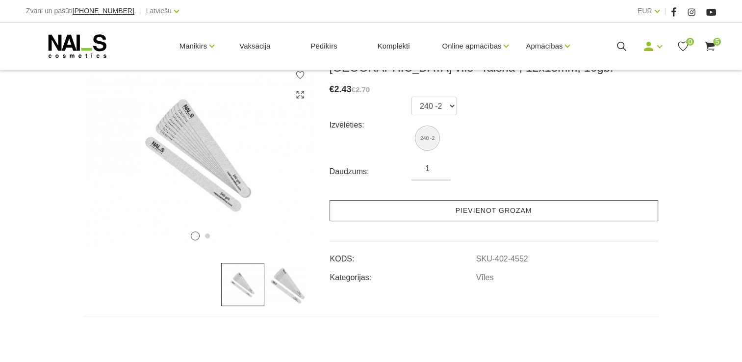
click at [399, 206] on link "Pievienot grozam" at bounding box center [493, 210] width 328 height 21
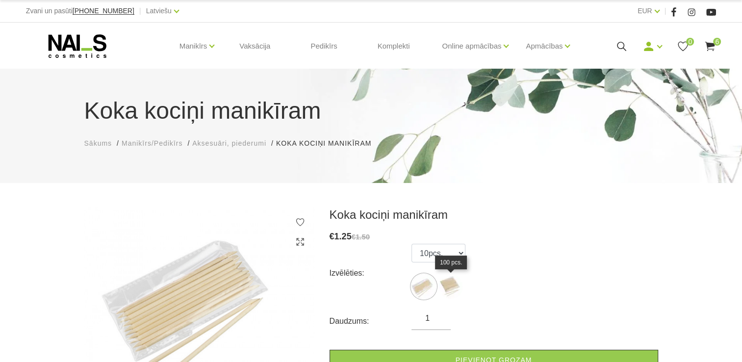
click at [450, 285] on img at bounding box center [450, 286] width 25 height 25
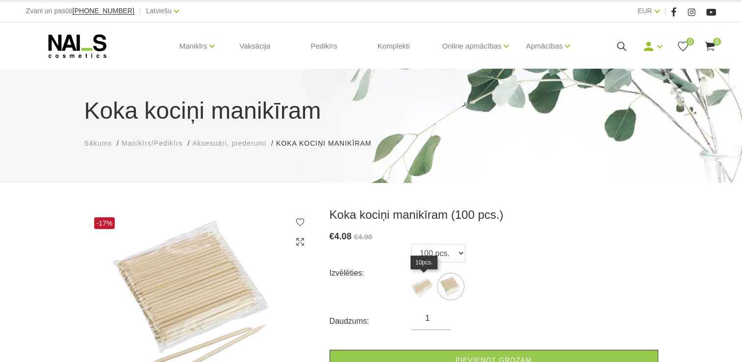
click at [417, 284] on img at bounding box center [423, 286] width 25 height 25
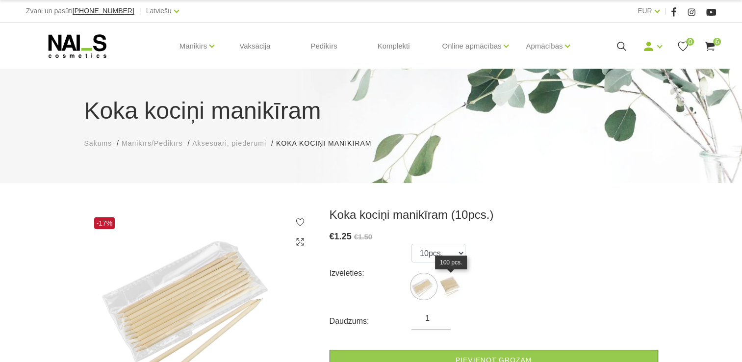
click at [449, 283] on img at bounding box center [450, 286] width 25 height 25
select select "6005"
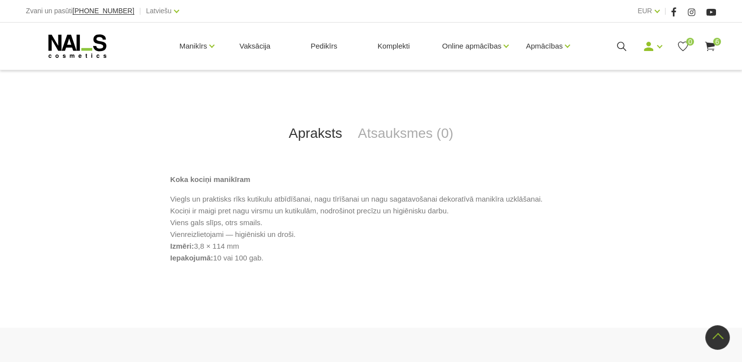
scroll to position [392, 0]
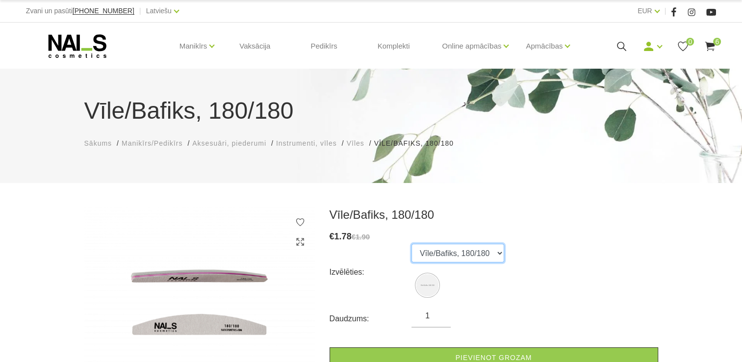
click at [496, 257] on select "Vīle/Bafiks, 180/180" at bounding box center [457, 253] width 93 height 19
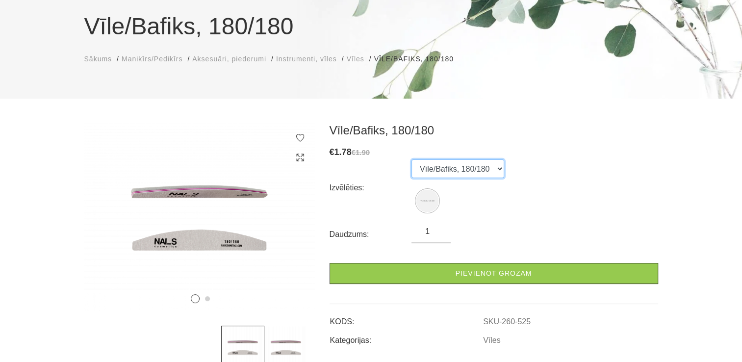
scroll to position [98, 0]
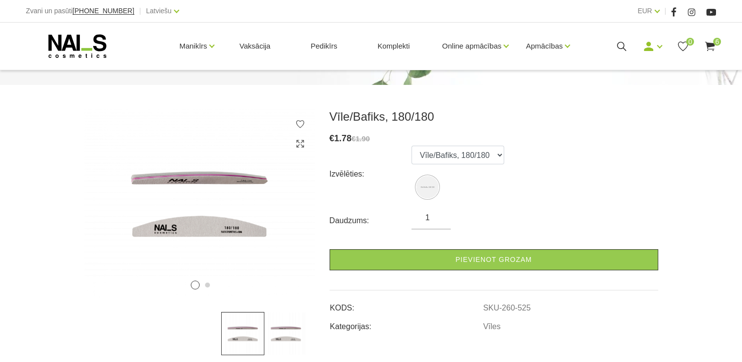
click at [284, 338] on img at bounding box center [285, 333] width 43 height 43
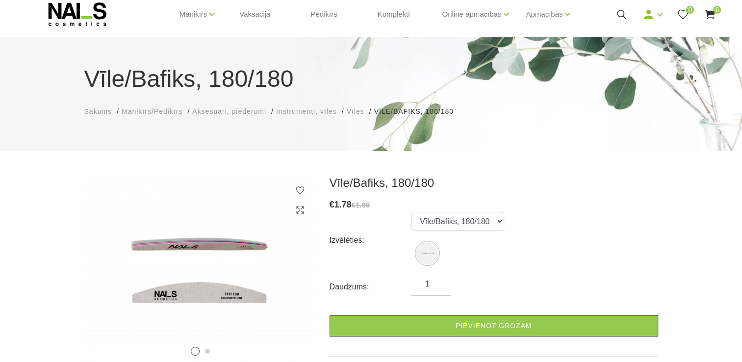
scroll to position [49, 0]
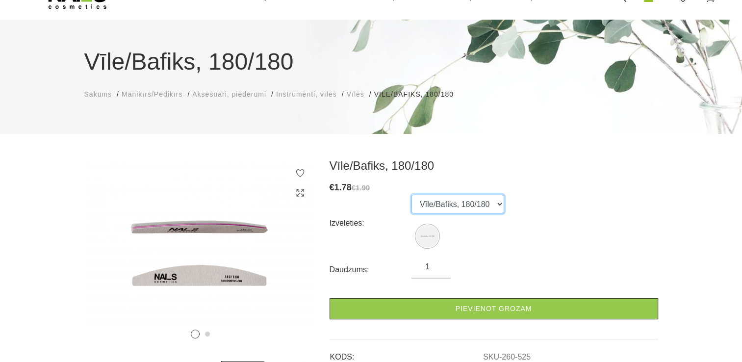
click at [481, 208] on select "Vīle/Bafiks, 180/180" at bounding box center [457, 204] width 93 height 19
click at [499, 207] on select "Vīle/Bafiks, 180/180" at bounding box center [457, 204] width 93 height 19
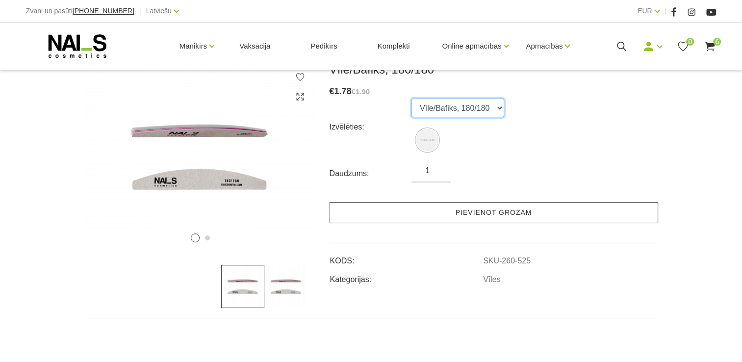
scroll to position [147, 0]
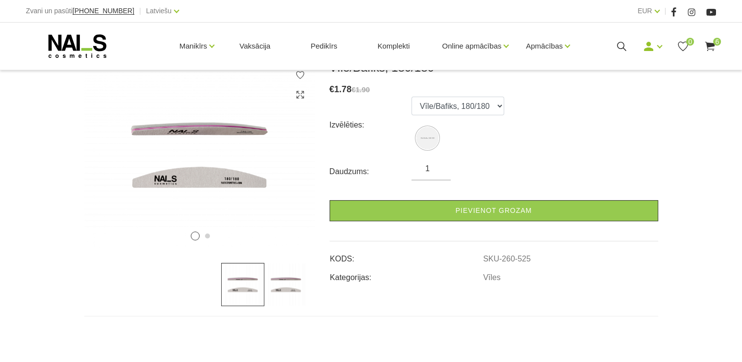
click at [291, 292] on img at bounding box center [285, 284] width 43 height 43
click at [213, 175] on img at bounding box center [199, 154] width 230 height 188
click at [251, 287] on img at bounding box center [242, 284] width 43 height 43
click at [285, 291] on img at bounding box center [285, 284] width 43 height 43
click at [203, 160] on img at bounding box center [199, 154] width 230 height 188
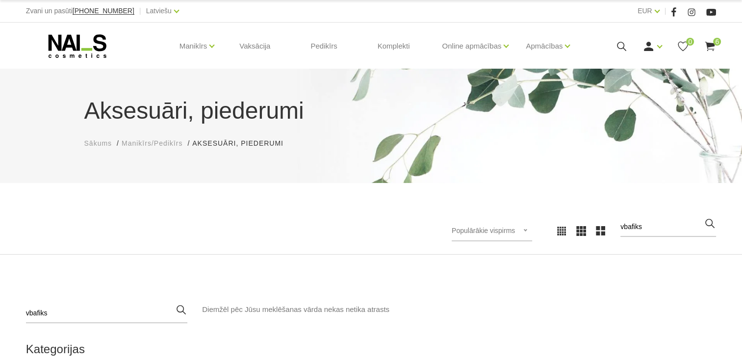
click at [626, 220] on div "Populārākie vispirms Jaunumi Lētākais vispirms Dārgākais vispirms Populārākie v…" at bounding box center [547, 230] width 338 height 27
click at [631, 225] on input "vbafiks" at bounding box center [668, 227] width 96 height 20
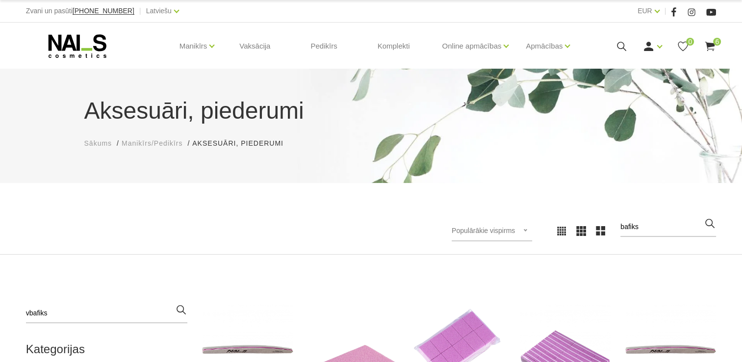
type input "bafiks"
click at [711, 223] on icon "button" at bounding box center [709, 223] width 12 height 12
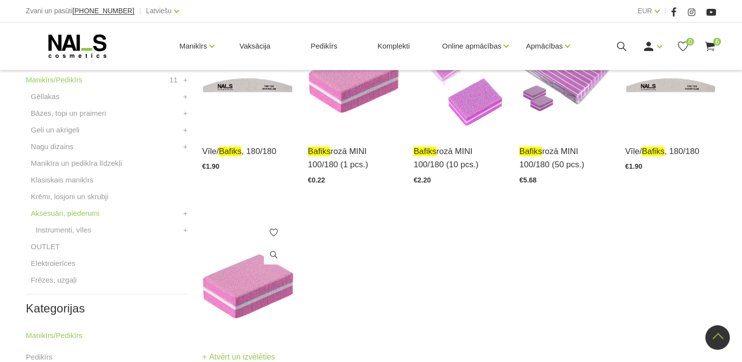
scroll to position [245, 0]
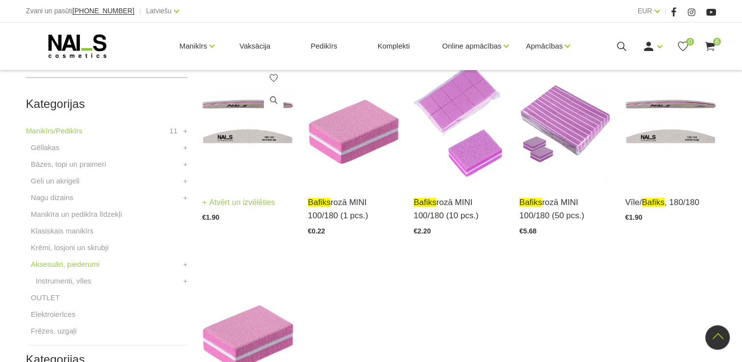
click at [257, 148] on img at bounding box center [247, 120] width 91 height 125
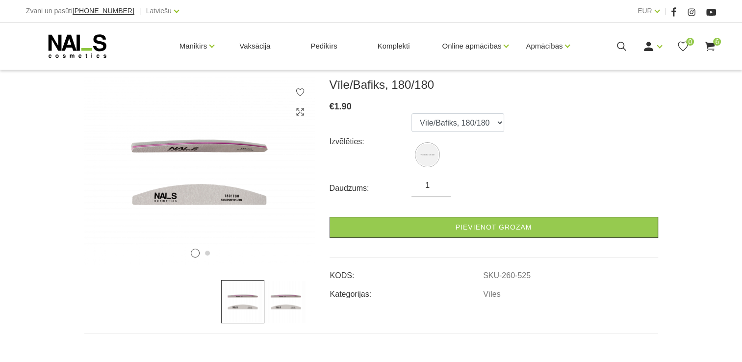
scroll to position [147, 0]
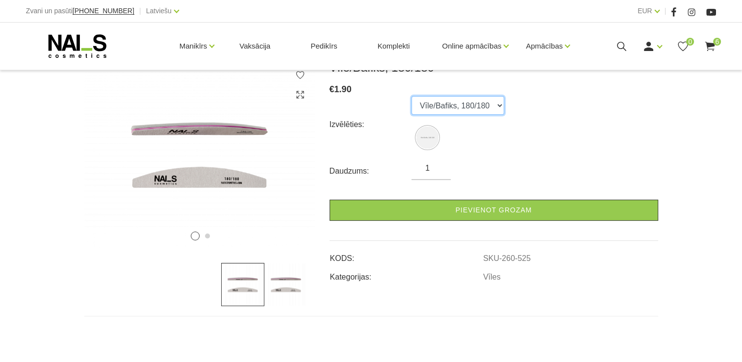
click at [490, 107] on select "Vīle/Bafiks, 180/180" at bounding box center [457, 105] width 93 height 19
click at [496, 106] on select "Vīle/Bafiks, 180/180" at bounding box center [457, 105] width 93 height 19
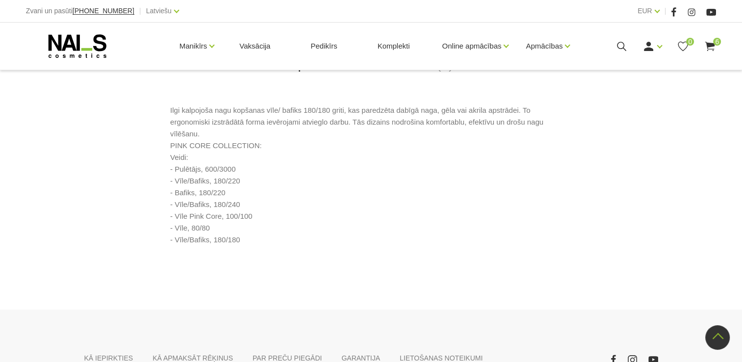
scroll to position [447, 0]
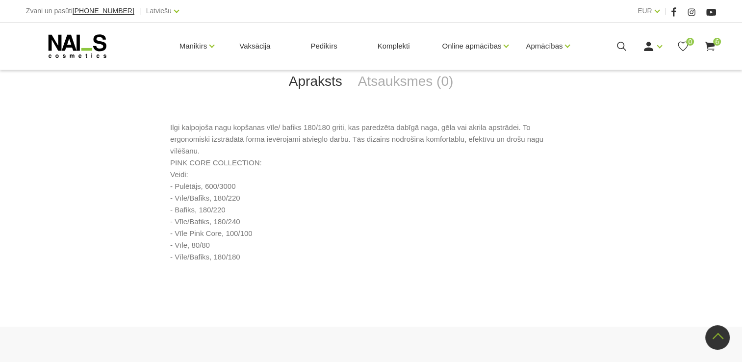
click at [200, 211] on p "Ilgi kalpojoša nagu kopšanas vīle/ bafiks 180/180 griti, kas paredzēta dabīgā n…" at bounding box center [370, 192] width 401 height 141
drag, startPoint x: 200, startPoint y: 211, endPoint x: 180, endPoint y: 207, distance: 20.4
click at [180, 207] on p "Ilgi kalpojoša nagu kopšanas vīle/ bafiks 180/180 griti, kas paredzēta dabīgā n…" at bounding box center [370, 192] width 401 height 141
drag, startPoint x: 175, startPoint y: 209, endPoint x: 250, endPoint y: 207, distance: 74.0
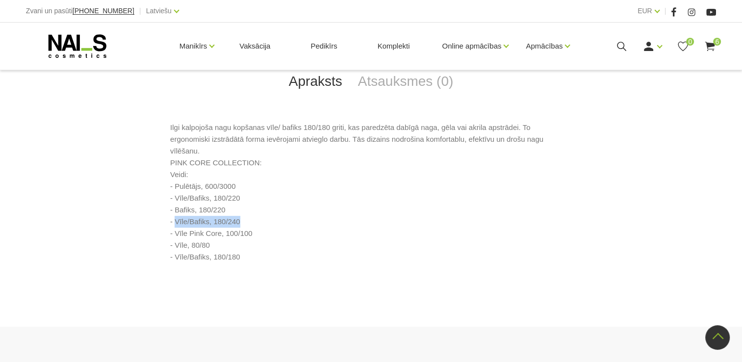
click at [250, 207] on p "Ilgi kalpojoša nagu kopšanas vīle/ bafiks 180/180 griti, kas paredzēta dabīgā n…" at bounding box center [370, 192] width 401 height 141
drag, startPoint x: 250, startPoint y: 207, endPoint x: 230, endPoint y: 209, distance: 19.2
copy p "Vīle/Bafiks, 180/240"
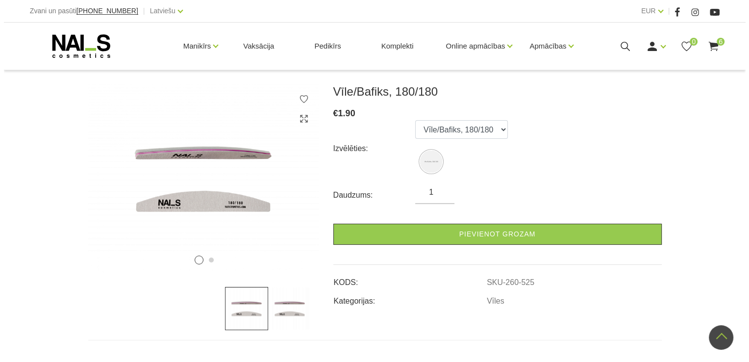
scroll to position [0, 0]
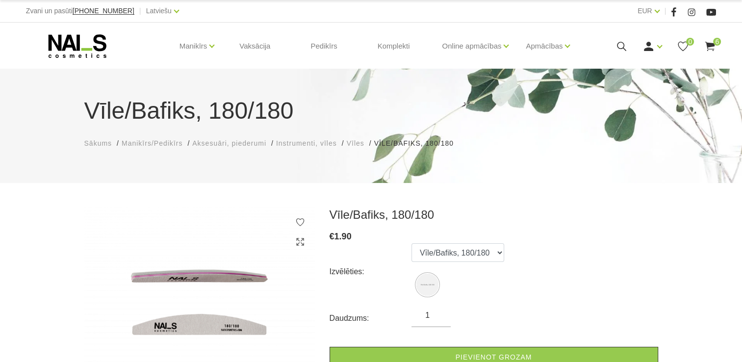
click at [626, 45] on icon at bounding box center [621, 46] width 12 height 12
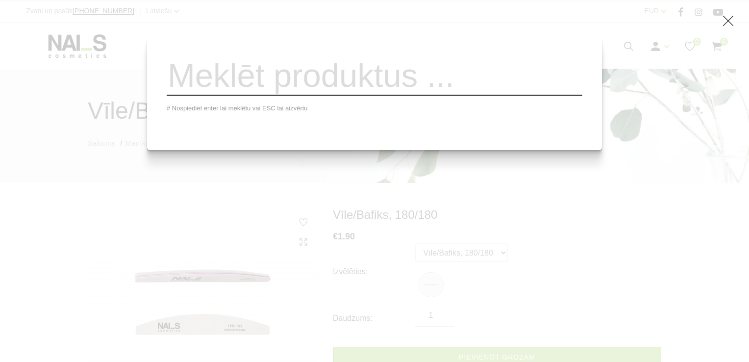
paste input "Vīle/Bafiks, 180/240"
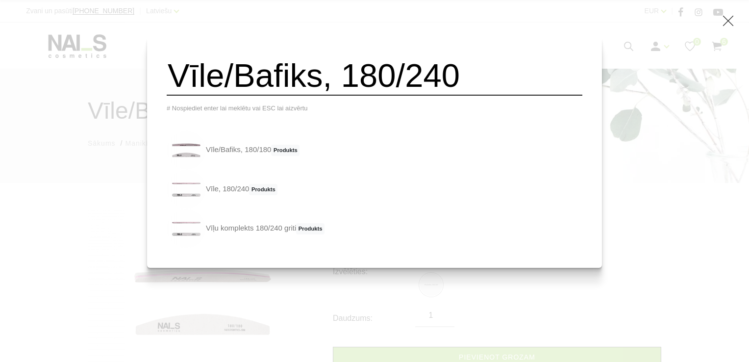
type input "Vīle/Bafiks, 180/240"
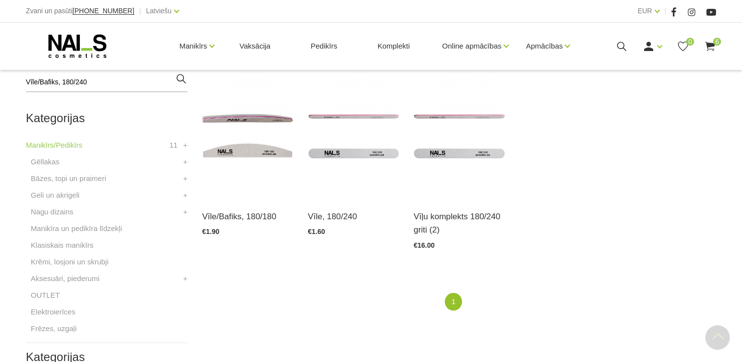
scroll to position [245, 0]
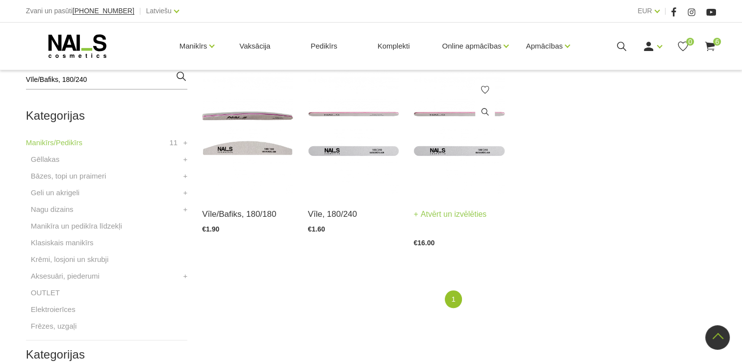
click at [454, 153] on img at bounding box center [458, 132] width 91 height 125
click at [351, 167] on img at bounding box center [353, 132] width 91 height 125
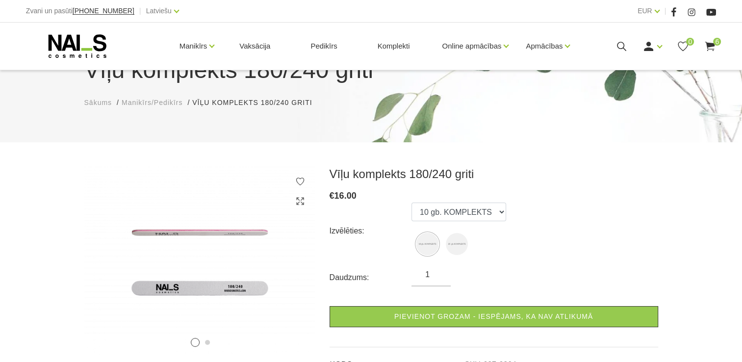
scroll to position [147, 0]
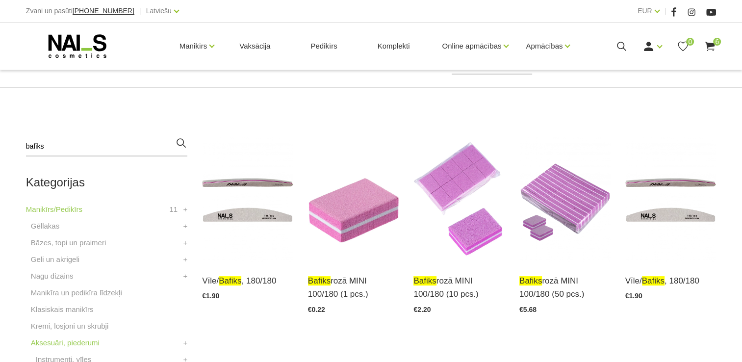
scroll to position [196, 0]
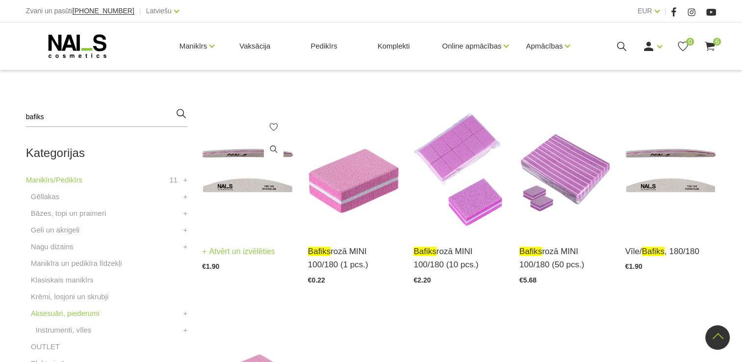
click at [235, 188] on img at bounding box center [247, 169] width 91 height 125
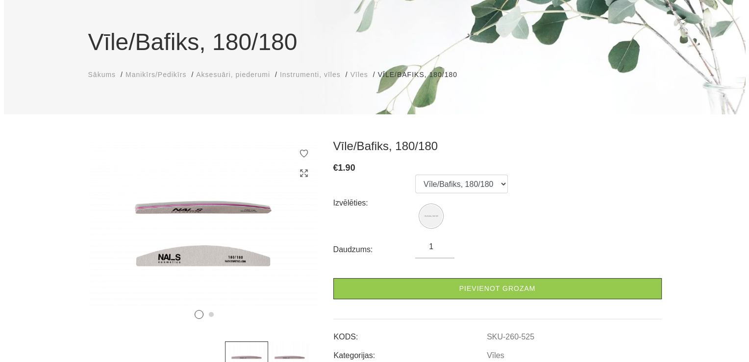
scroll to position [98, 0]
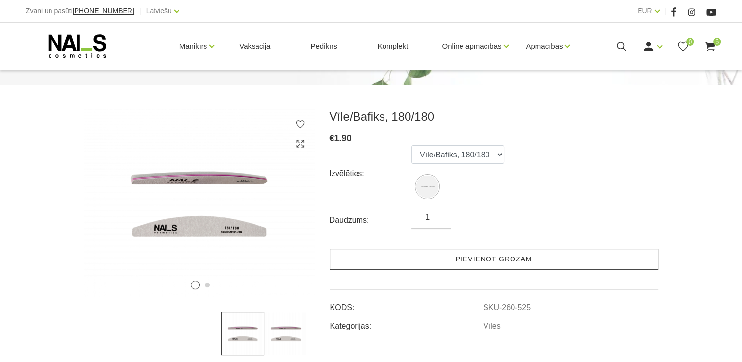
click at [561, 255] on link "Pievienot grozam" at bounding box center [493, 259] width 328 height 21
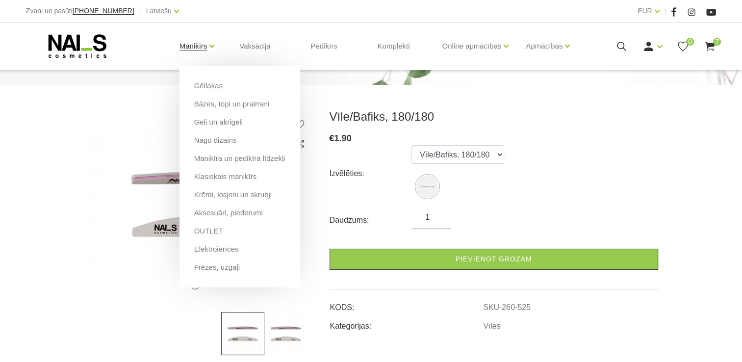
click at [189, 47] on link "Manikīrs" at bounding box center [193, 45] width 28 height 39
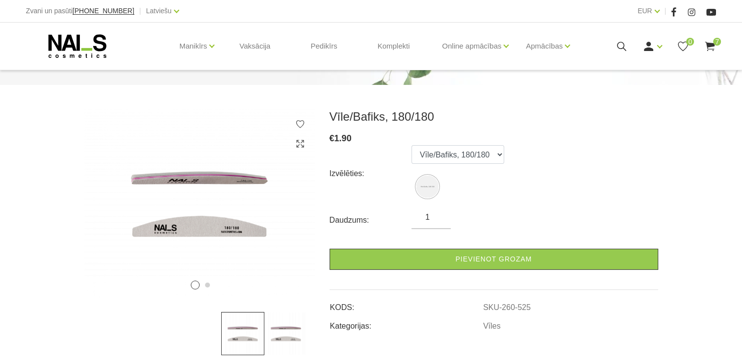
click at [713, 44] on use at bounding box center [710, 46] width 10 height 9
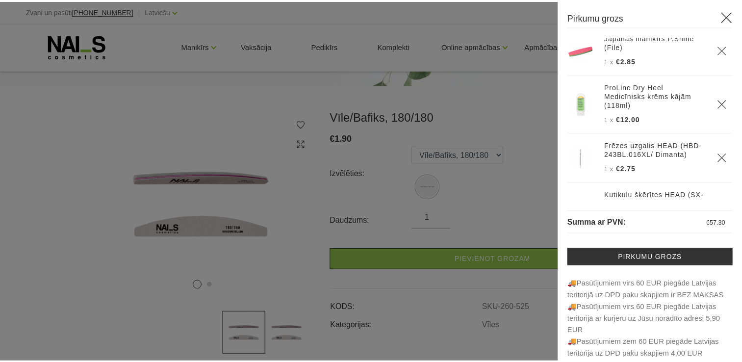
scroll to position [0, 0]
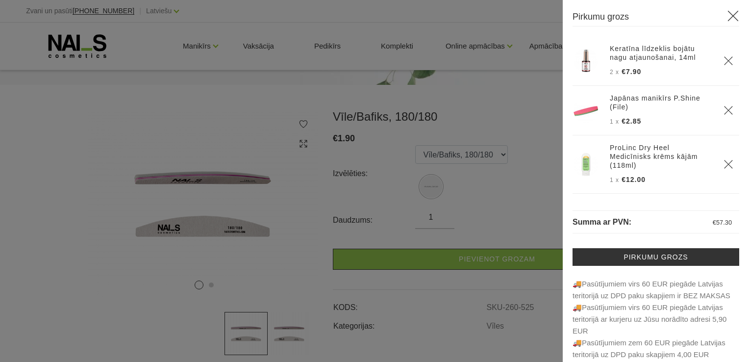
click at [541, 119] on div at bounding box center [374, 181] width 749 height 362
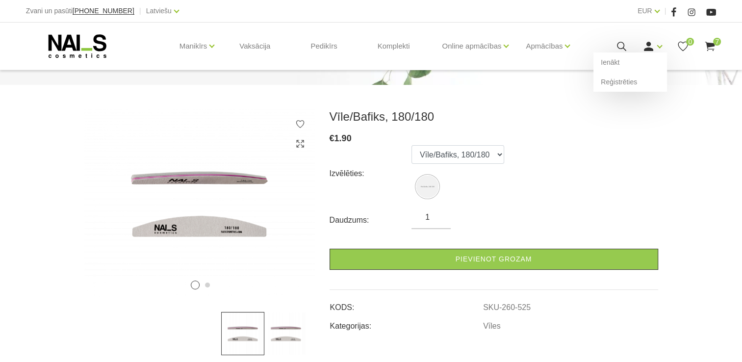
click at [648, 42] on use at bounding box center [648, 46] width 9 height 9
click at [631, 67] on link "Ienākt" at bounding box center [630, 62] width 74 height 20
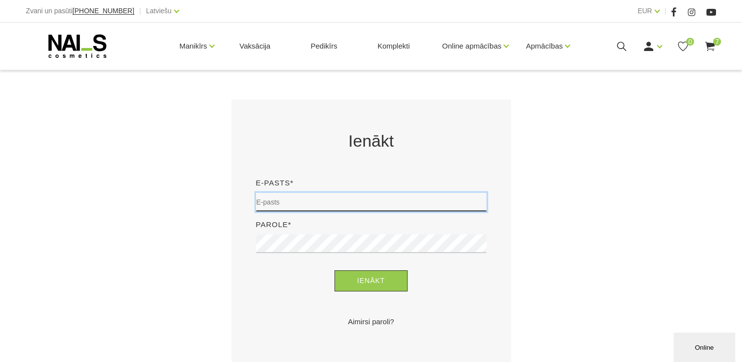
click at [364, 196] on input "email" at bounding box center [371, 202] width 230 height 19
type input "[EMAIL_ADDRESS][DOMAIN_NAME]"
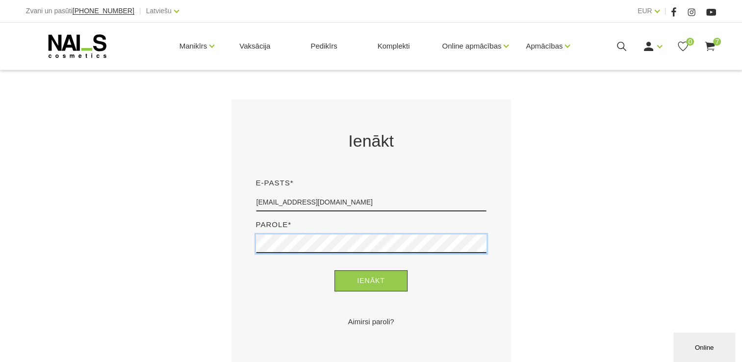
click at [334, 270] on button "Ienākt" at bounding box center [370, 280] width 73 height 21
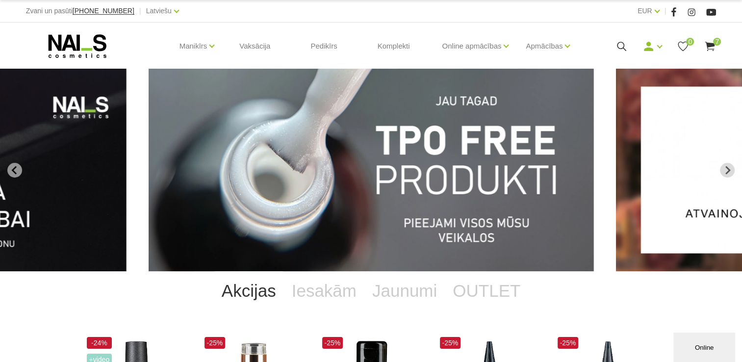
click at [717, 43] on span "7" at bounding box center [717, 42] width 8 height 8
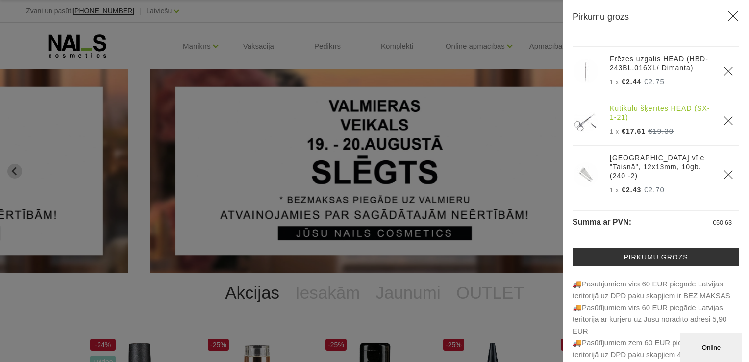
scroll to position [196, 0]
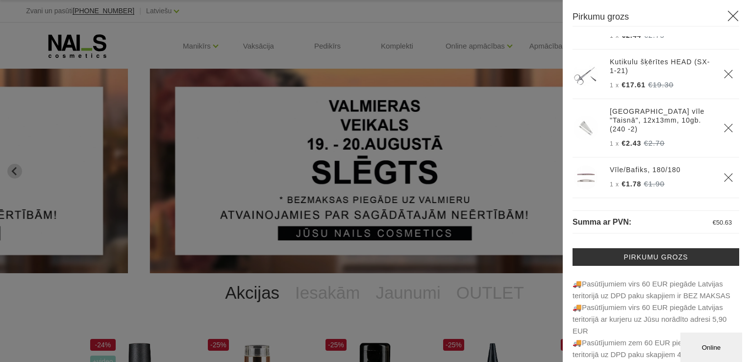
click at [622, 125] on link "[GEOGRAPHIC_DATA] vīle "Taisnā", 12x13mm, 10gb. (240 -2)" at bounding box center [661, 120] width 102 height 26
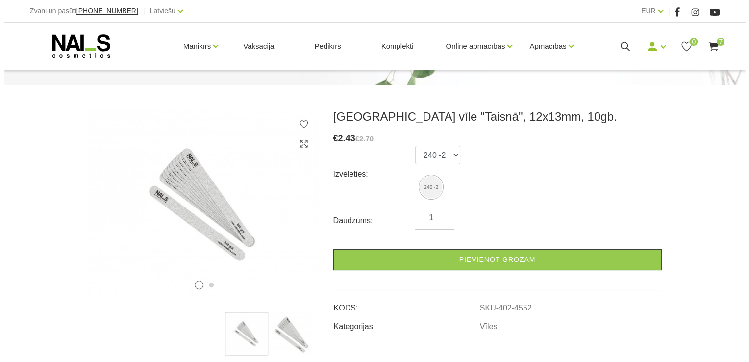
scroll to position [147, 0]
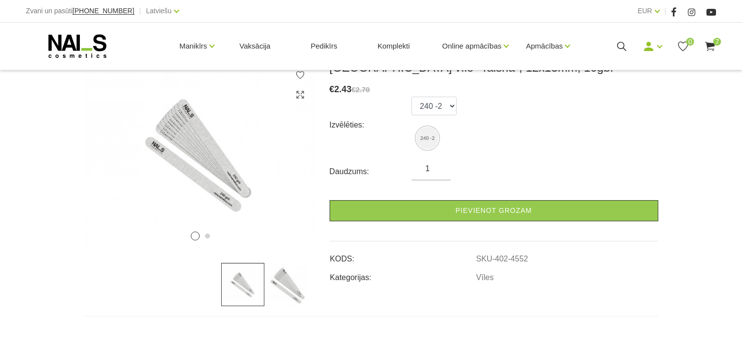
click at [282, 278] on img at bounding box center [285, 284] width 43 height 43
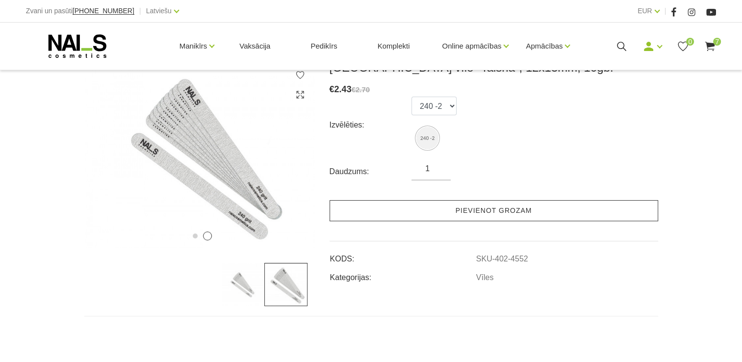
click at [494, 213] on link "Pievienot grozam" at bounding box center [493, 210] width 328 height 21
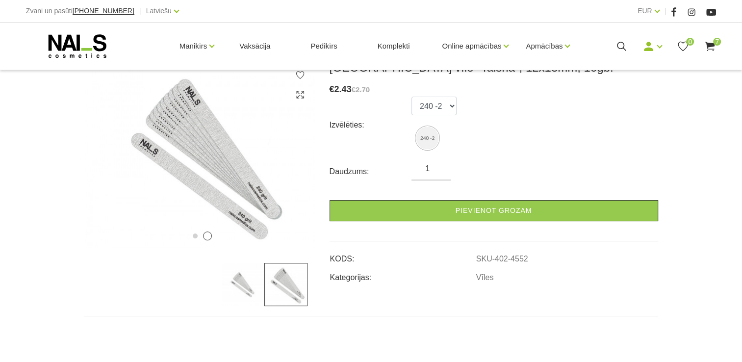
click at [439, 168] on input "1" at bounding box center [430, 169] width 39 height 12
type input "2"
click at [441, 168] on input "2" at bounding box center [430, 169] width 39 height 12
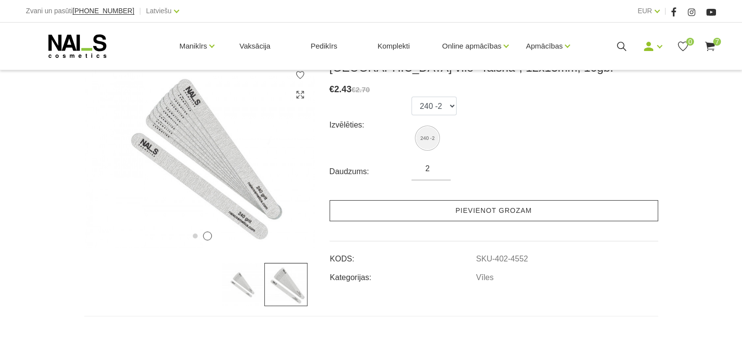
click at [553, 207] on link "Pievienot grozam" at bounding box center [493, 210] width 328 height 21
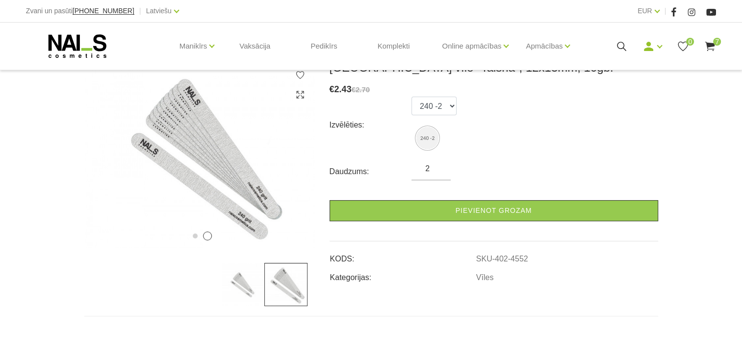
click at [714, 46] on icon at bounding box center [709, 46] width 12 height 12
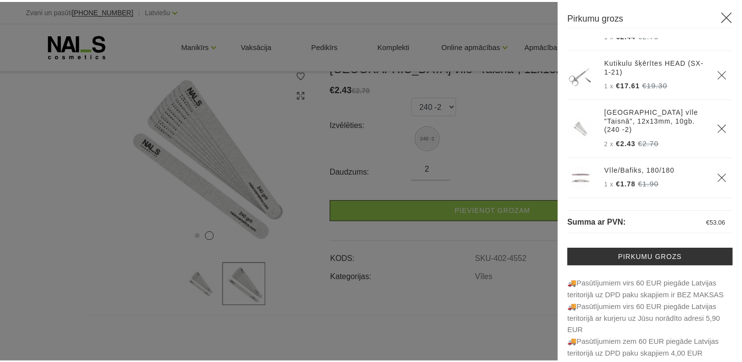
scroll to position [43, 0]
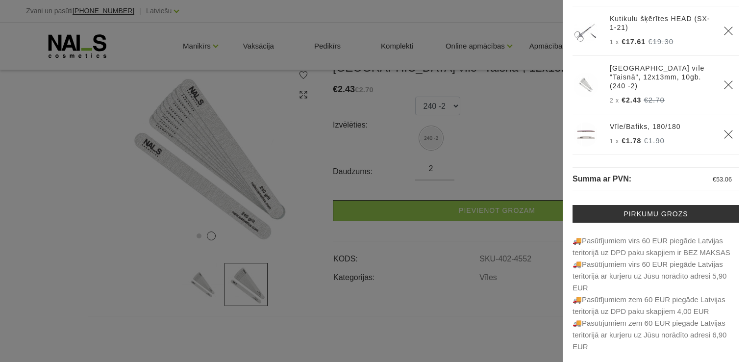
click at [33, 223] on div at bounding box center [374, 181] width 749 height 362
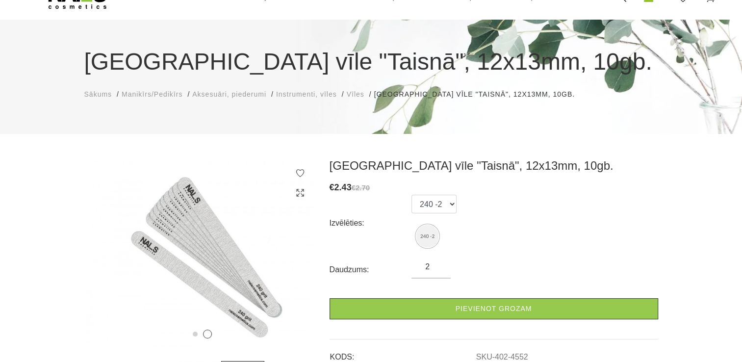
scroll to position [0, 0]
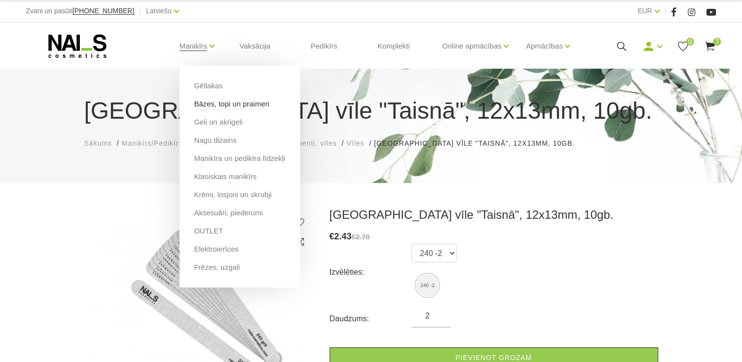
click at [226, 103] on link "Bāzes, topi un praimeri" at bounding box center [231, 104] width 75 height 11
click at [216, 104] on link "Bāzes, topi un praimeri" at bounding box center [231, 104] width 75 height 11
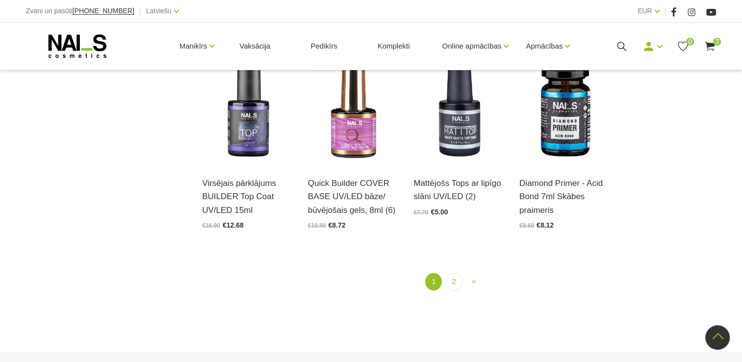
scroll to position [1176, 0]
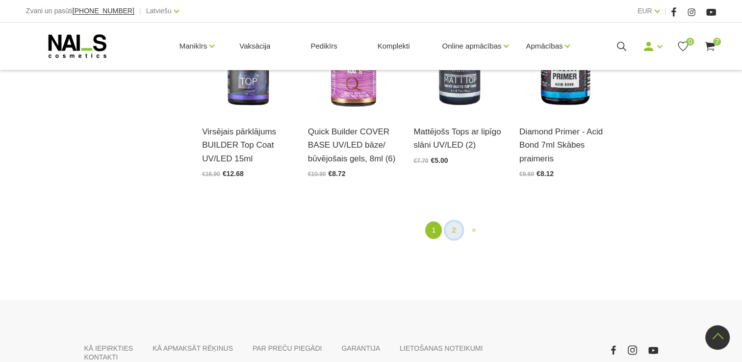
click at [457, 221] on link "2" at bounding box center [453, 230] width 17 height 18
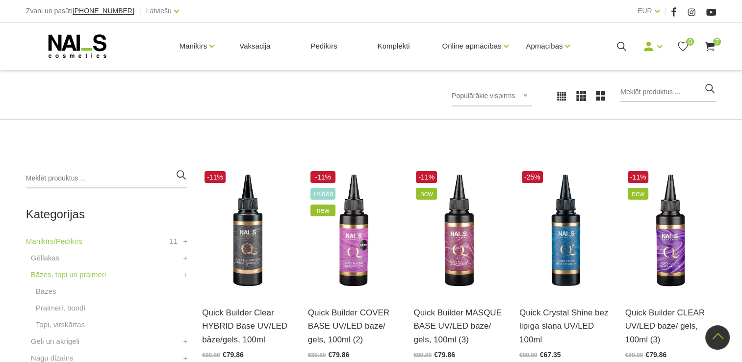
scroll to position [102, 0]
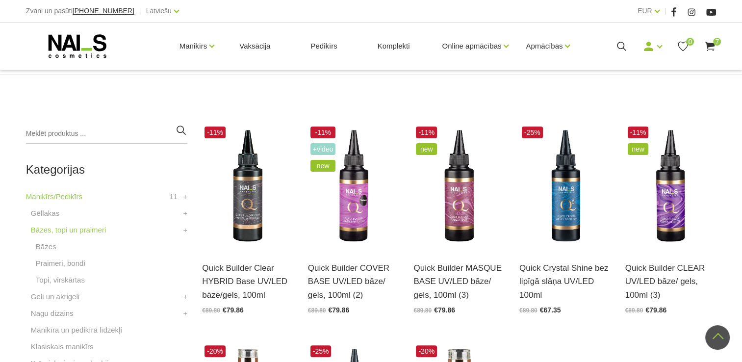
scroll to position [162, 0]
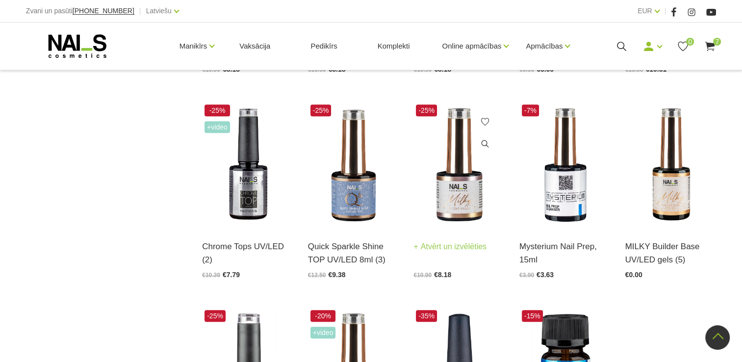
scroll to position [839, 0]
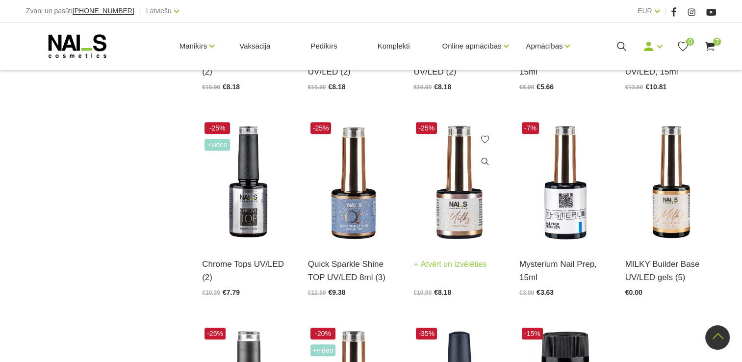
click at [466, 206] on img at bounding box center [458, 182] width 91 height 125
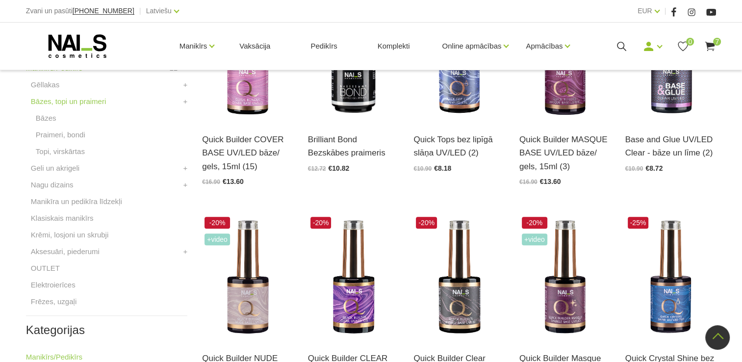
scroll to position [349, 0]
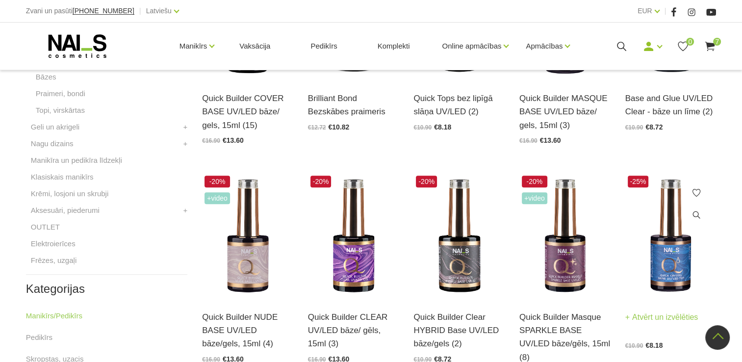
click at [669, 255] on img at bounding box center [670, 235] width 91 height 125
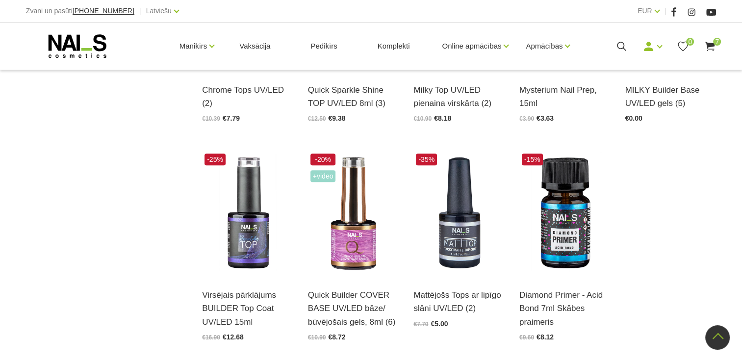
scroll to position [1084, 0]
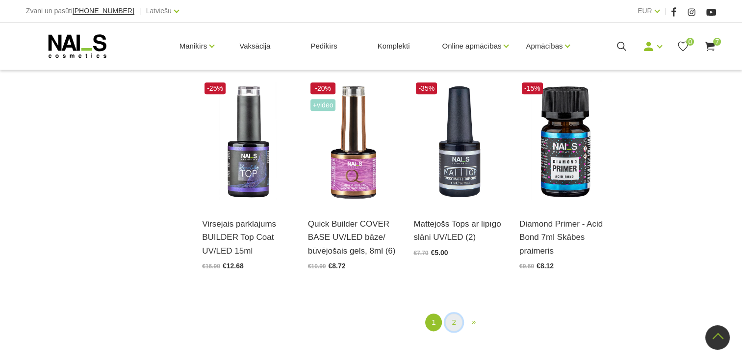
click at [452, 313] on link "2" at bounding box center [453, 322] width 17 height 18
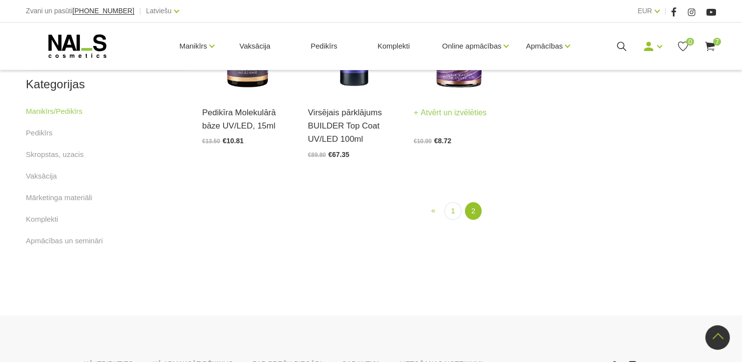
scroll to position [554, 0]
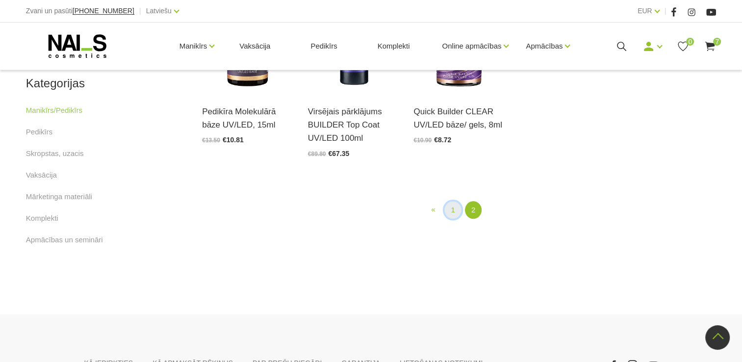
click at [453, 209] on link "1" at bounding box center [452, 210] width 17 height 18
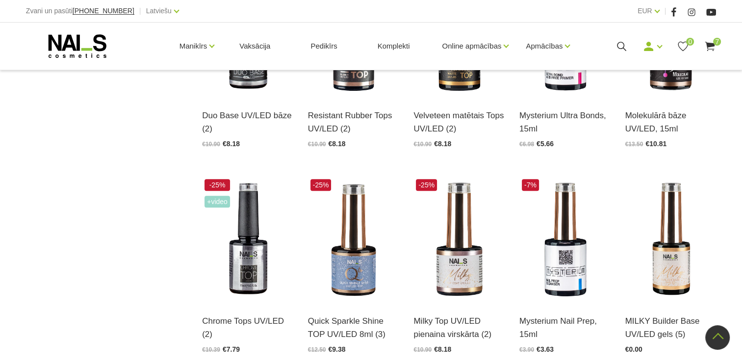
scroll to position [788, 0]
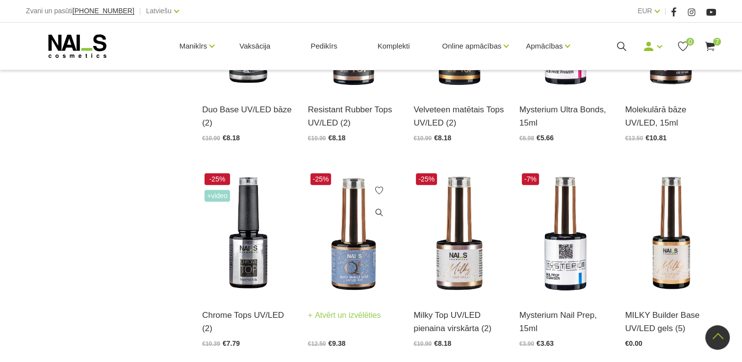
click at [349, 241] on img at bounding box center [353, 233] width 91 height 125
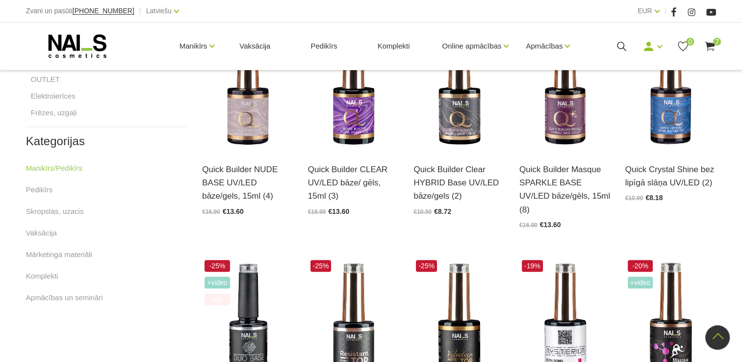
scroll to position [396, 0]
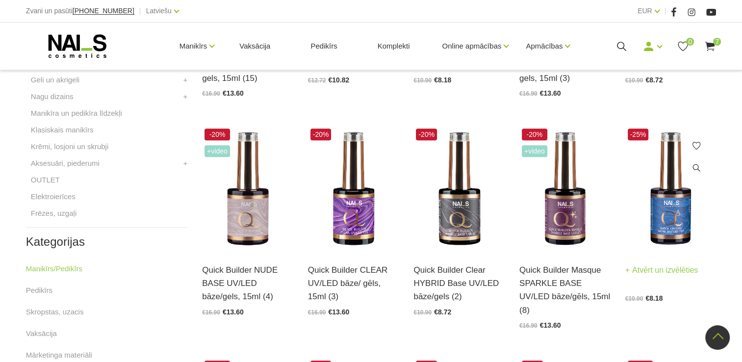
click at [659, 232] on img at bounding box center [670, 188] width 91 height 125
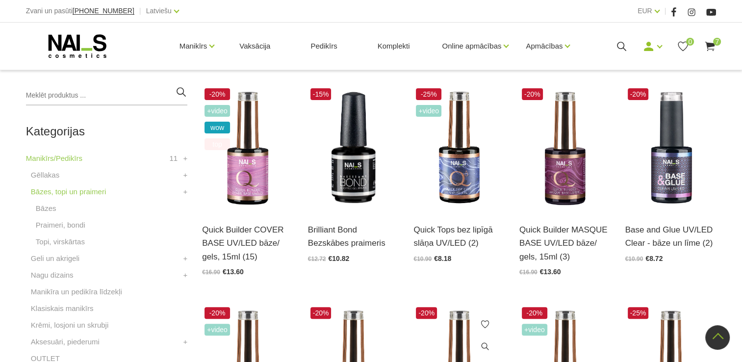
scroll to position [200, 0]
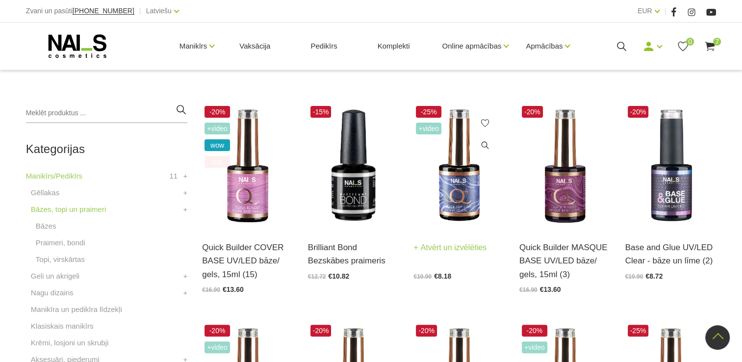
click at [453, 191] on img at bounding box center [458, 165] width 91 height 125
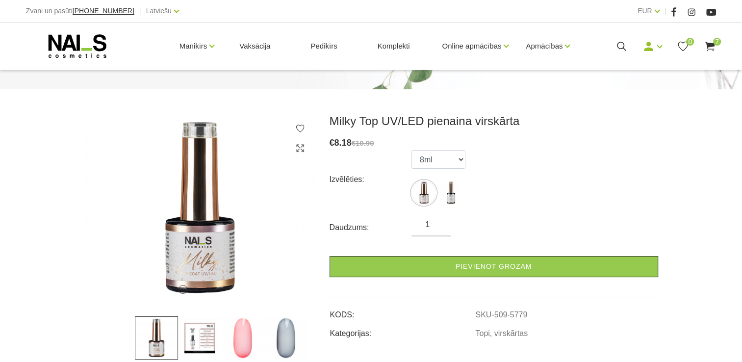
scroll to position [98, 0]
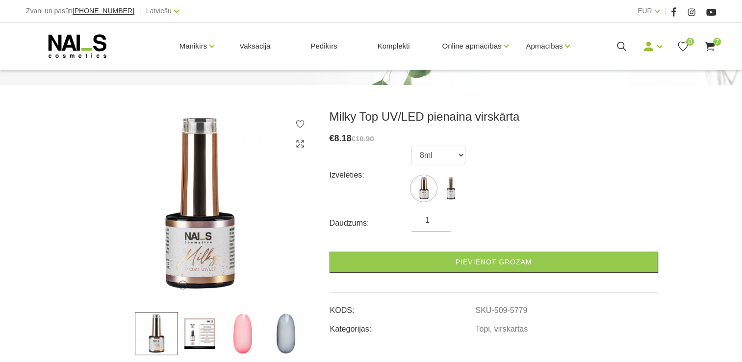
click at [190, 334] on img at bounding box center [199, 333] width 43 height 43
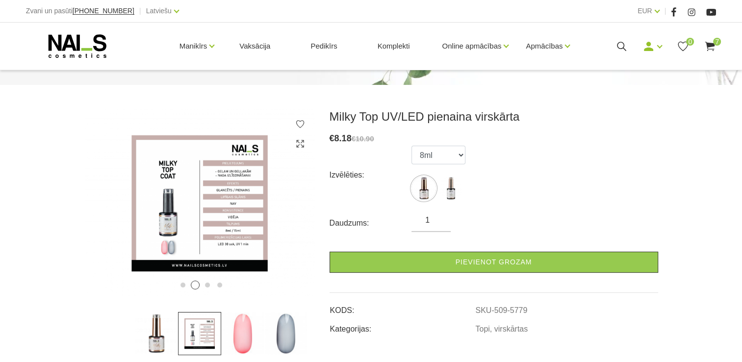
click at [255, 336] on img at bounding box center [242, 333] width 43 height 43
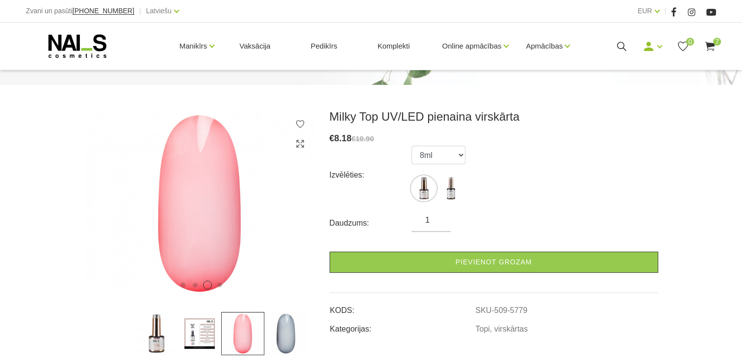
click at [283, 334] on img at bounding box center [285, 333] width 43 height 43
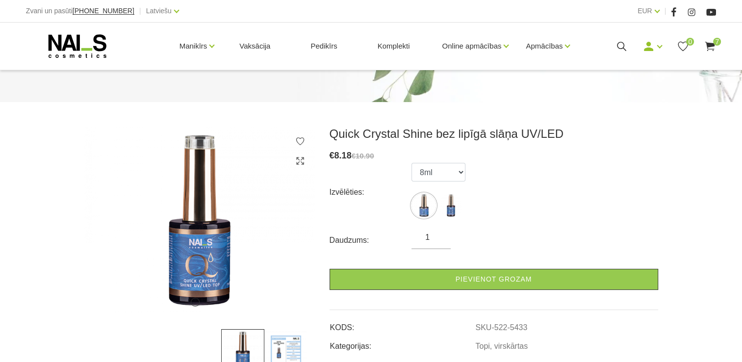
scroll to position [98, 0]
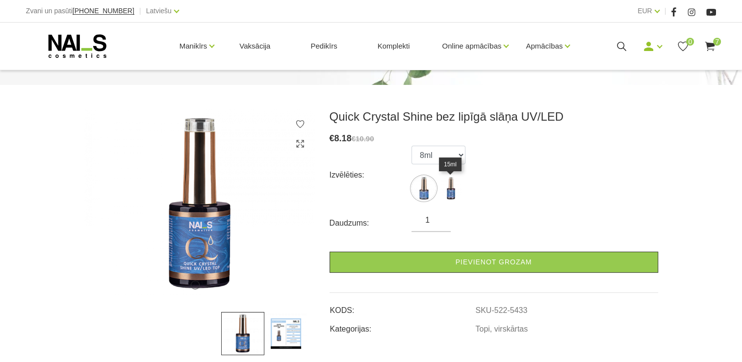
click at [450, 192] on img at bounding box center [450, 188] width 25 height 25
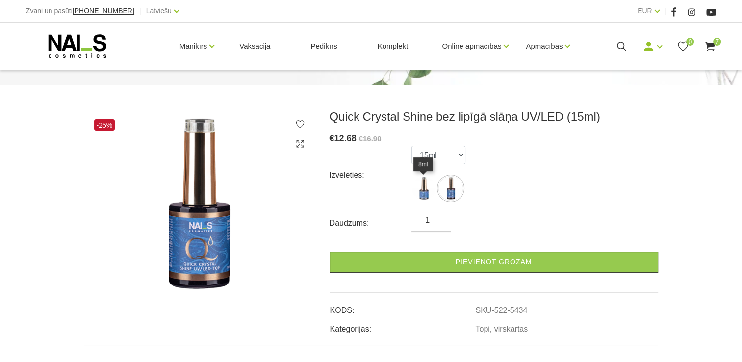
click at [420, 193] on img at bounding box center [423, 188] width 25 height 25
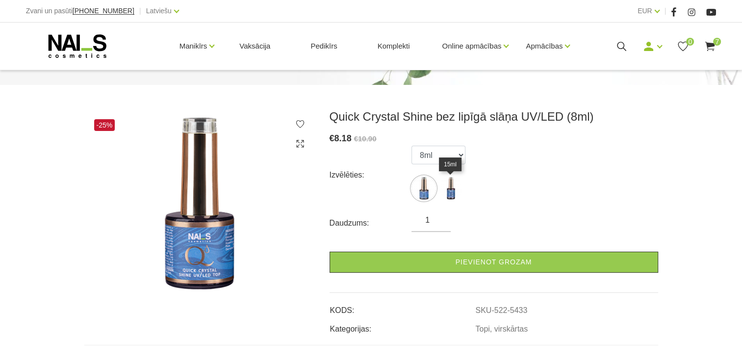
click at [453, 192] on img at bounding box center [450, 188] width 25 height 25
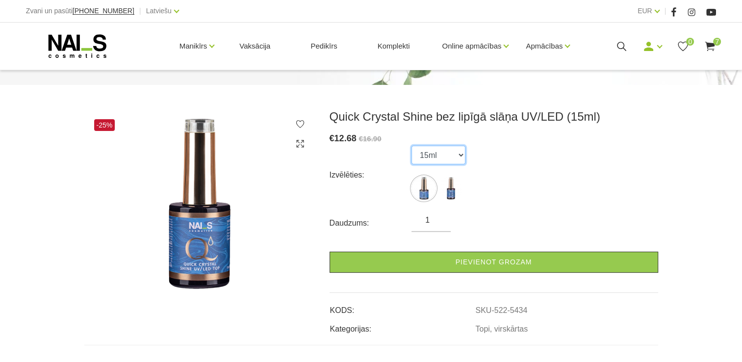
click at [461, 156] on select "8ml 15ml" at bounding box center [438, 155] width 54 height 19
click at [411, 146] on select "8ml 15ml" at bounding box center [438, 155] width 54 height 19
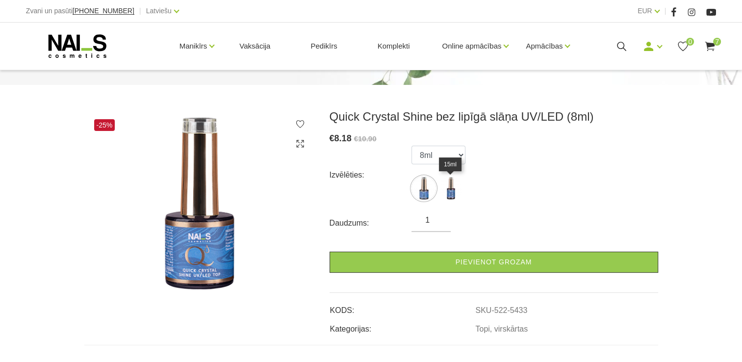
click at [453, 187] on img at bounding box center [450, 188] width 25 height 25
select select "5434"
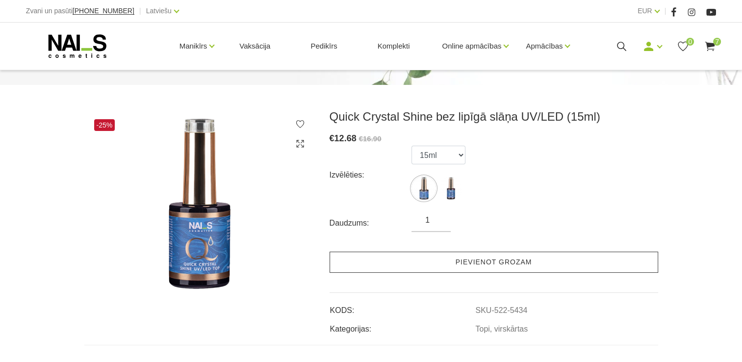
click at [506, 261] on link "Pievienot grozam" at bounding box center [493, 261] width 328 height 21
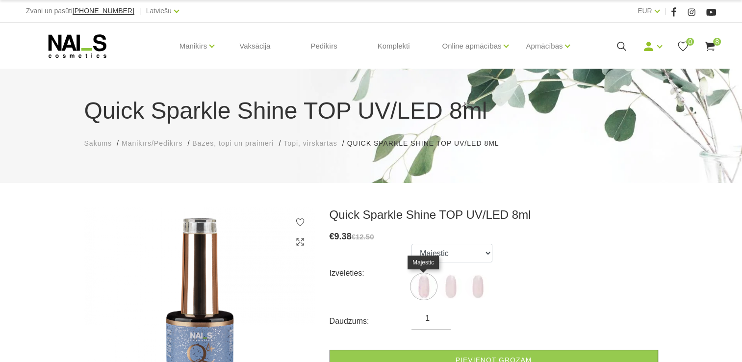
click at [425, 286] on img at bounding box center [423, 286] width 25 height 25
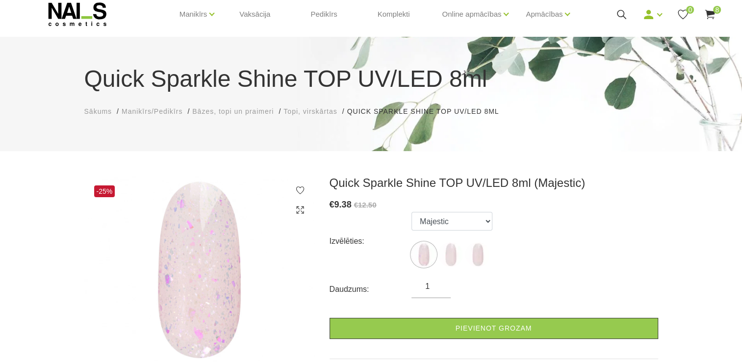
scroll to position [49, 0]
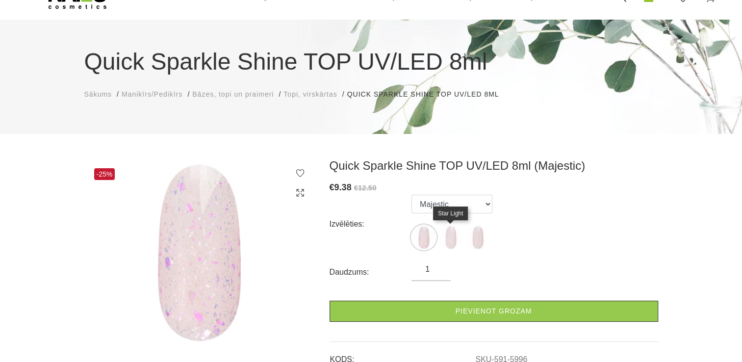
click at [454, 232] on img at bounding box center [450, 237] width 25 height 25
click at [474, 236] on img at bounding box center [477, 237] width 25 height 25
click at [451, 237] on img at bounding box center [450, 237] width 25 height 25
click at [419, 237] on img at bounding box center [423, 237] width 25 height 25
select select "5996"
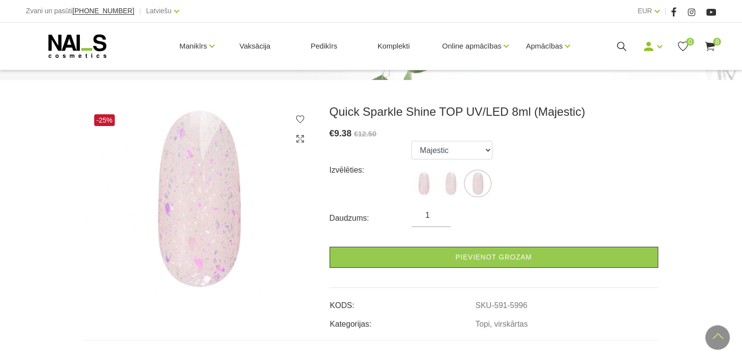
scroll to position [98, 0]
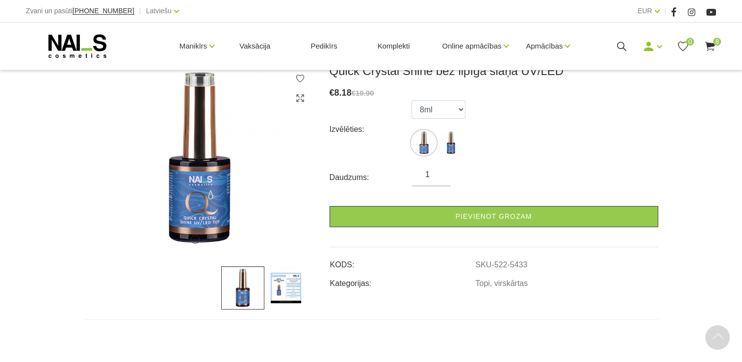
scroll to position [98, 0]
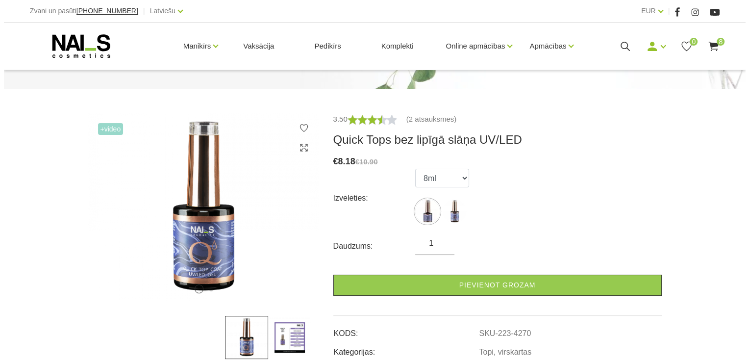
scroll to position [91, 0]
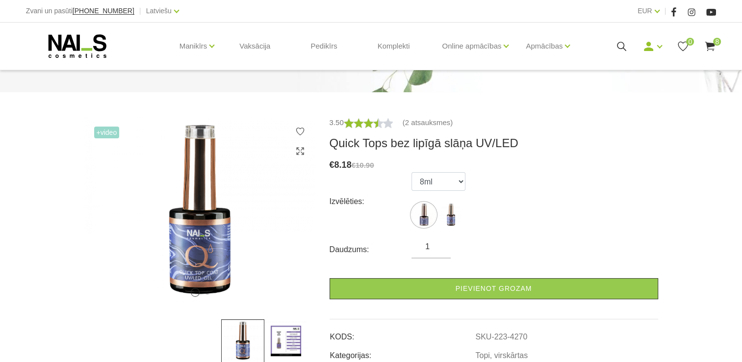
click at [706, 46] on icon at bounding box center [709, 46] width 12 height 12
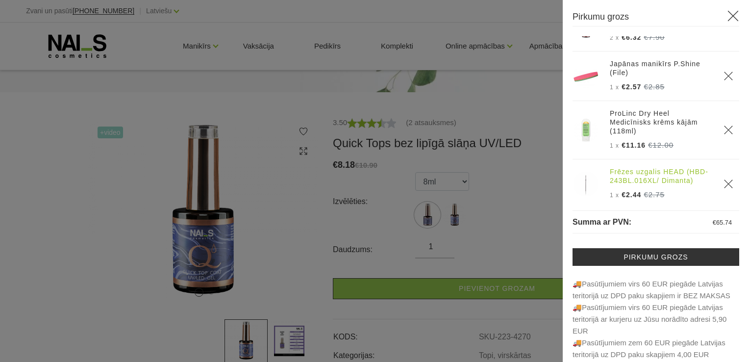
click at [679, 182] on link "Frēzes uzgalis HEAD (HBD-243BL.016XL/ Dimanta)" at bounding box center [661, 176] width 102 height 18
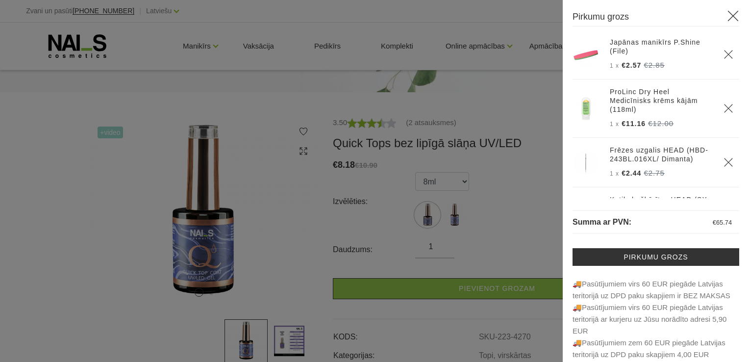
scroll to position [60, 0]
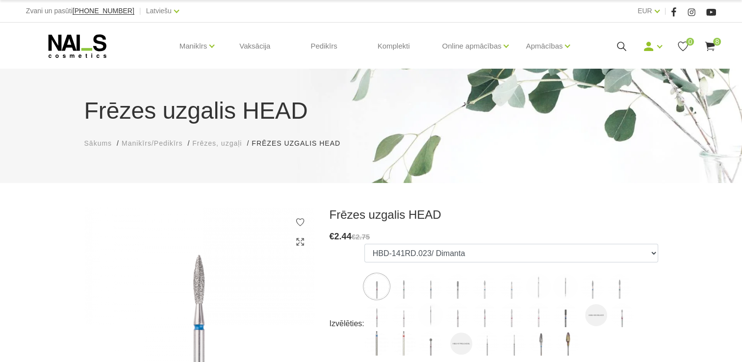
click at [709, 47] on icon at bounding box center [709, 46] width 12 height 12
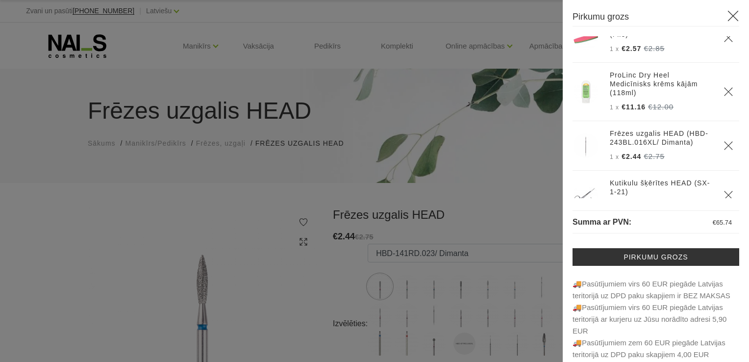
scroll to position [73, 0]
click at [667, 188] on link "Kutikulu šķērītes HEAD (SX-1-21)" at bounding box center [661, 187] width 102 height 18
click at [669, 187] on link "Kutikulu šķērītes HEAD (SX-1-21)" at bounding box center [661, 187] width 102 height 18
click at [675, 162] on p "1 x €2.44 €2.75" at bounding box center [661, 156] width 102 height 12
click at [679, 147] on link "Frēzes uzgalis HEAD (HBD-243BL.016XL/ Dimanta)" at bounding box center [661, 138] width 102 height 18
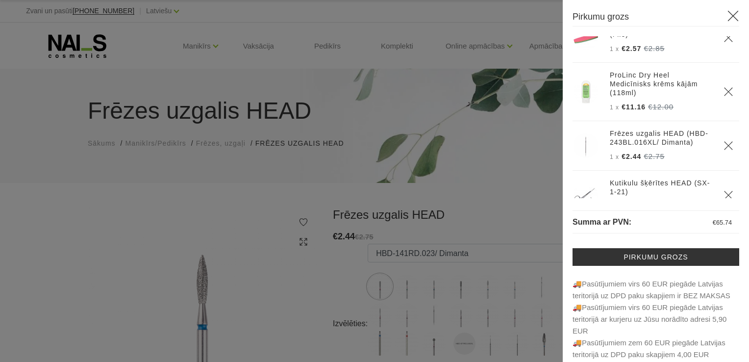
click at [685, 147] on link "Frēzes uzgalis HEAD (HBD-243BL.016XL/ Dimanta)" at bounding box center [661, 138] width 102 height 18
click at [674, 162] on p "1 x €2.44 €2.75" at bounding box center [661, 156] width 102 height 12
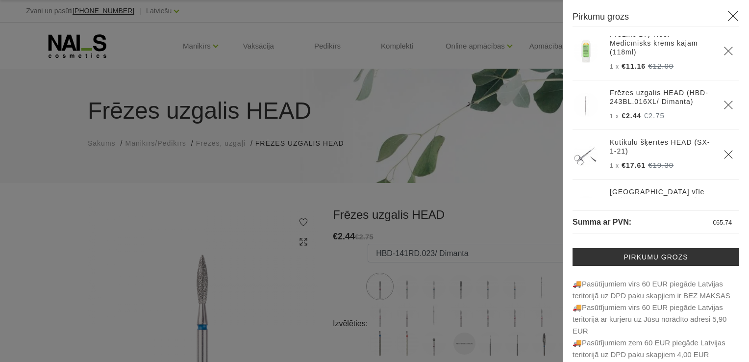
scroll to position [116, 0]
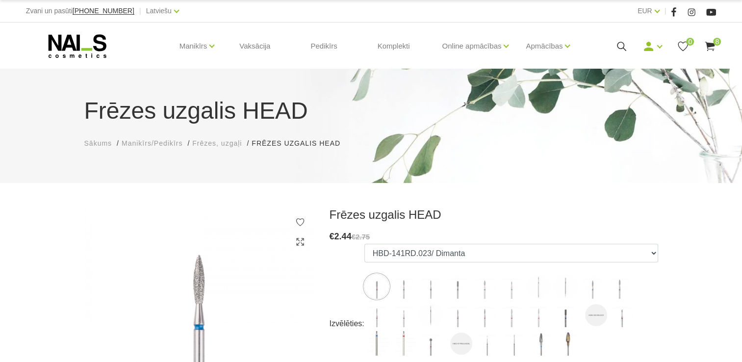
click at [719, 45] on div "Manikīrs Gēllakas Bāzes, topi un praimeri Geli un akrigeli Nagu dizains [GEOGRA…" at bounding box center [371, 46] width 704 height 47
click at [714, 42] on span "8" at bounding box center [717, 42] width 8 height 8
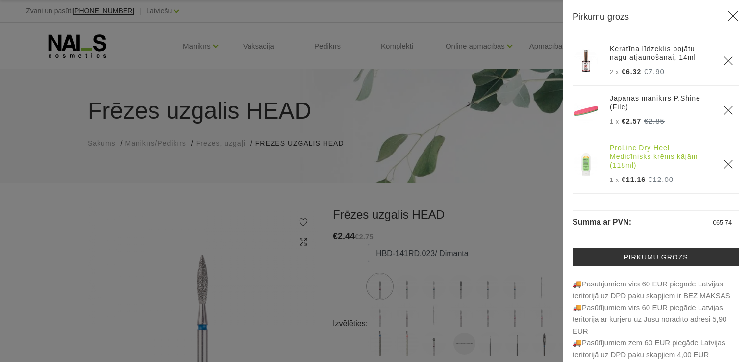
click at [672, 167] on link "ProLinc Dry Heel Medicīnisks krēms kājām (118ml)" at bounding box center [661, 156] width 102 height 26
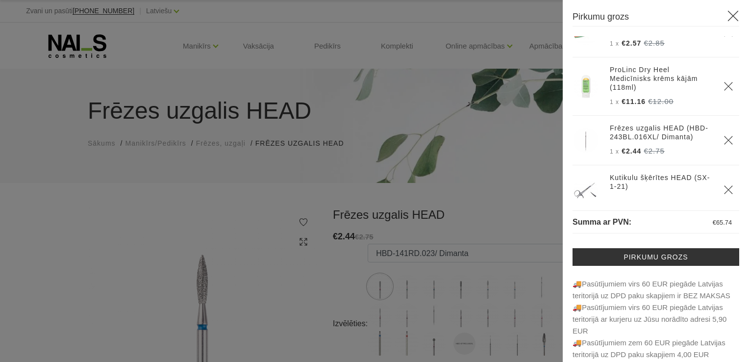
scroll to position [82, 0]
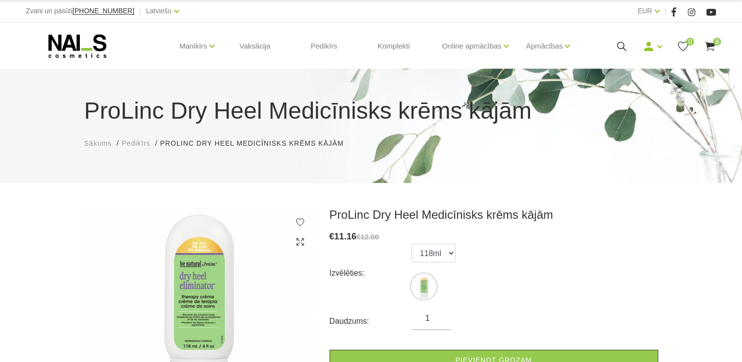
click at [712, 50] on use at bounding box center [710, 46] width 10 height 9
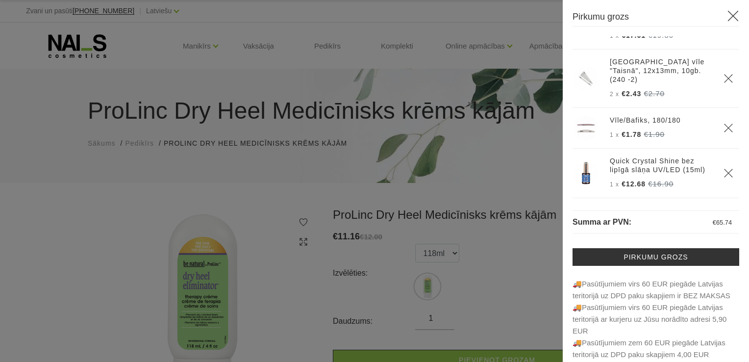
scroll to position [261, 0]
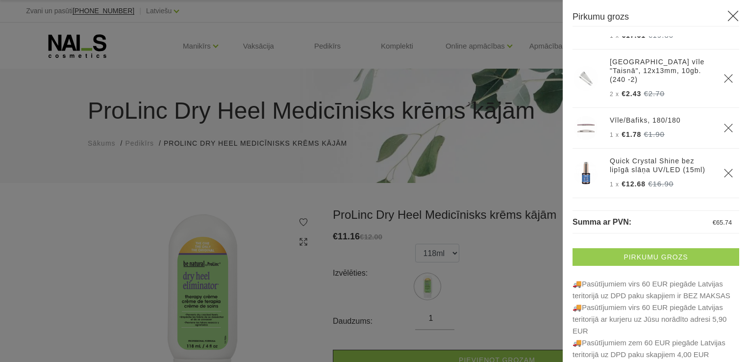
click at [669, 259] on link "Pirkumu grozs" at bounding box center [656, 257] width 167 height 18
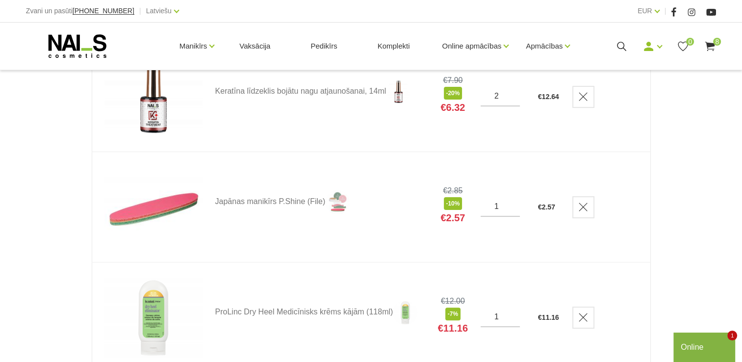
scroll to position [195, 0]
click at [645, 223] on td at bounding box center [605, 206] width 90 height 110
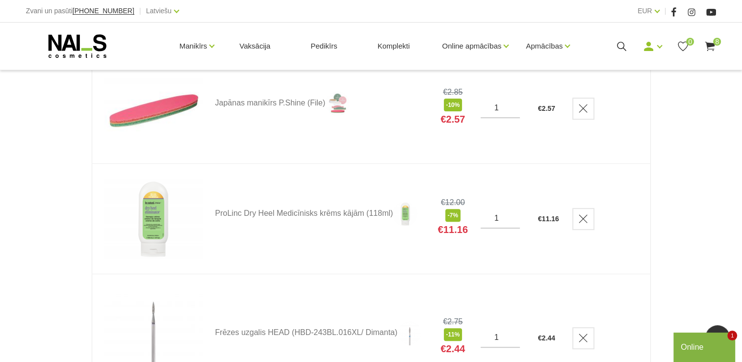
scroll to position [293, 0]
click at [636, 230] on td at bounding box center [605, 218] width 90 height 110
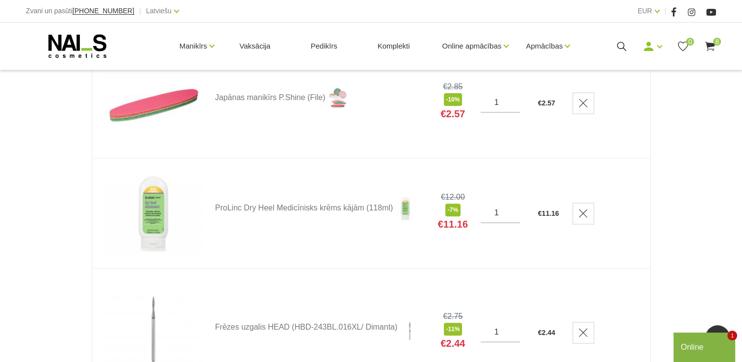
scroll to position [287, 0]
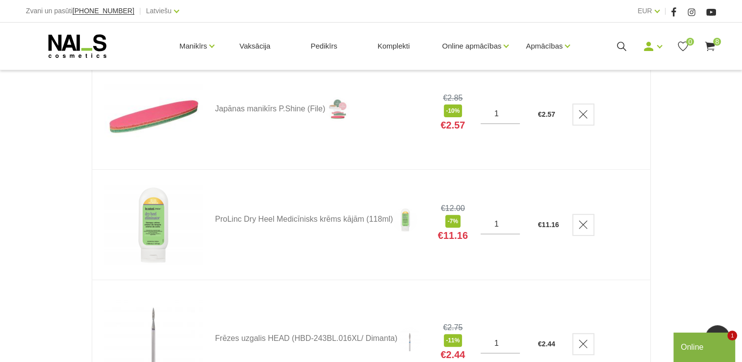
click at [637, 230] on td at bounding box center [605, 225] width 90 height 110
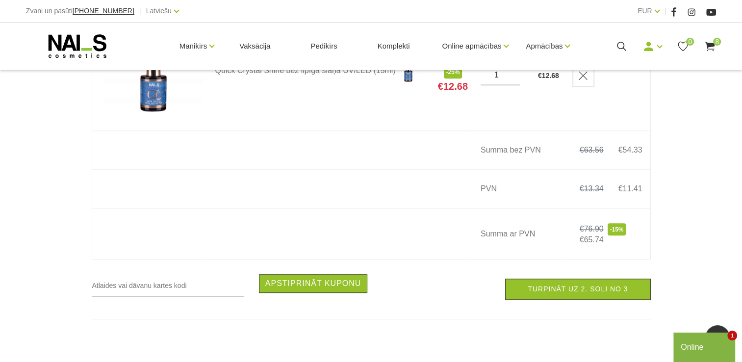
scroll to position [1008, 0]
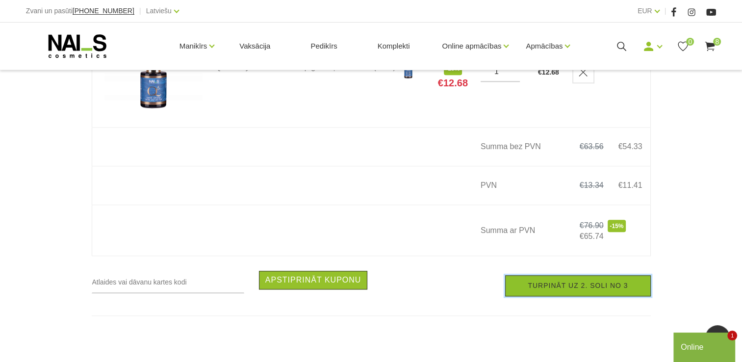
click at [588, 292] on link "Turpināt uz 2. soli no 3" at bounding box center [577, 285] width 145 height 21
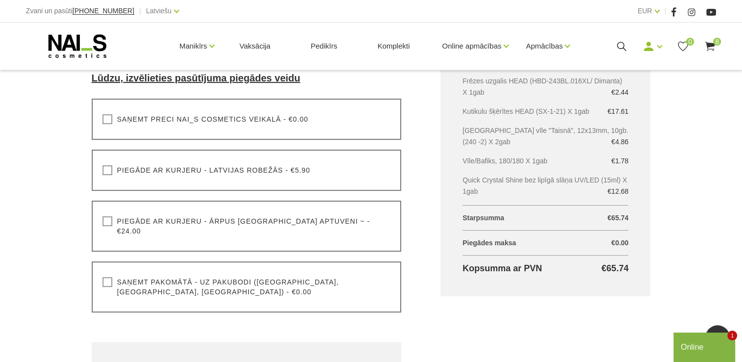
scroll to position [284, 0]
click at [105, 166] on label "Piegāde ar kurjeru - Latvijas robežās - €5.90" at bounding box center [206, 169] width 208 height 10
click at [0, 0] on input "Piegāde ar kurjeru - Latvijas robežās - €5.90" at bounding box center [0, 0] width 0 height 0
click at [108, 276] on label "Saņemt pakomātā - uz pakubodi (Latvija, Lietuva, Igaunija) - €0.00" at bounding box center [246, 286] width 288 height 20
click at [0, 0] on input "Saņemt pakomātā - uz pakubodi (Latvija, Lietuva, Igaunija) - €0.00" at bounding box center [0, 0] width 0 height 0
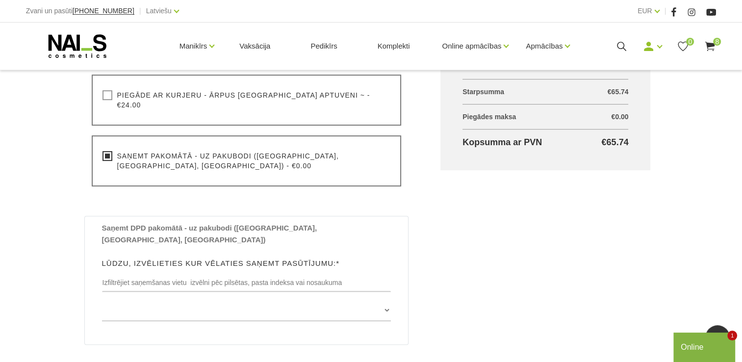
scroll to position [410, 0]
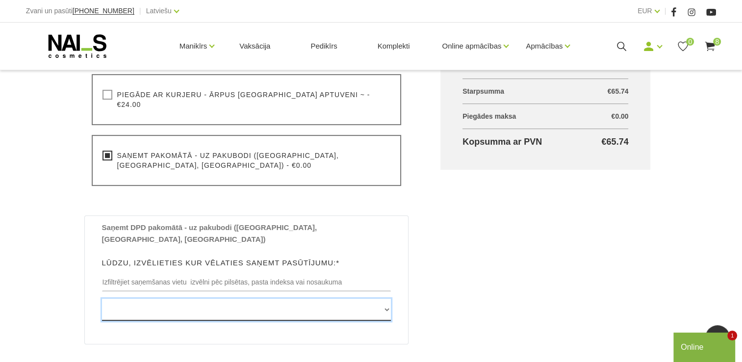
click at [381, 299] on select "Edvarta Virzas iela 2 , IECAVA, LV3913, (Paku Skapis TOP Iecava) Rīgas iela 27 …" at bounding box center [246, 310] width 289 height 22
drag, startPoint x: 698, startPoint y: 132, endPoint x: 386, endPoint y: 276, distance: 343.0
click at [386, 299] on select "Edvarta Virzas iela 2 , IECAVA, LV3913, (Paku Skapis TOP Iecava) Rīgas iela 27 …" at bounding box center [246, 310] width 289 height 22
select select "[STREET_ADDRESS], (Paku Skapis [PERSON_NAME])"
click at [102, 299] on select "Edvarta Virzas iela 2 , IECAVA, LV3913, (Paku Skapis TOP Iecava) Rīgas iela 27 …" at bounding box center [246, 310] width 289 height 22
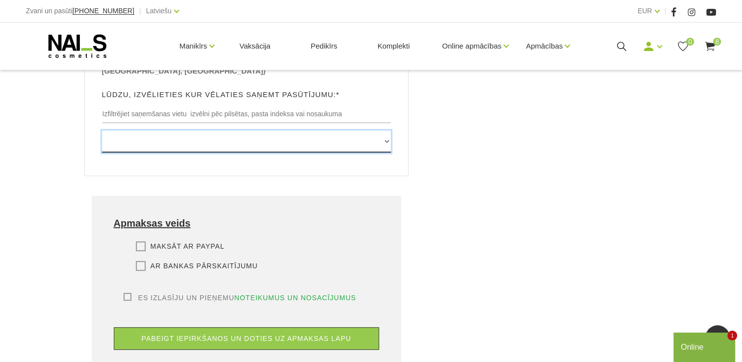
scroll to position [578, 0]
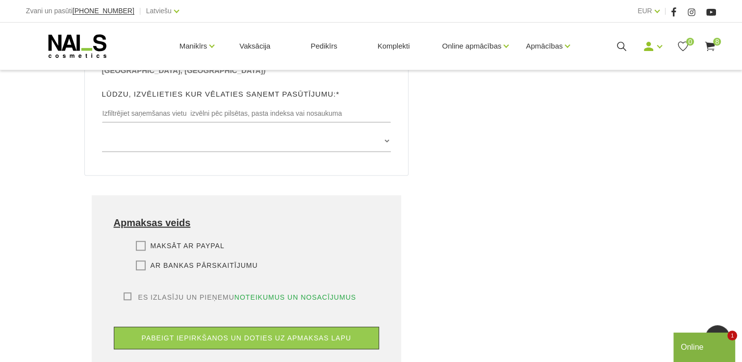
click at [139, 260] on label "Ar bankas pārskaitījumu" at bounding box center [197, 265] width 122 height 10
click at [0, 0] on input "Ar bankas pārskaitījumu" at bounding box center [0, 0] width 0 height 0
click at [127, 292] on label "Es izlasīju un pieņemu noteikumus un nosacījumus" at bounding box center [240, 297] width 233 height 10
click at [0, 0] on input "Es izlasīju un pieņemu noteikumus un nosacījumus" at bounding box center [0, 0] width 0 height 0
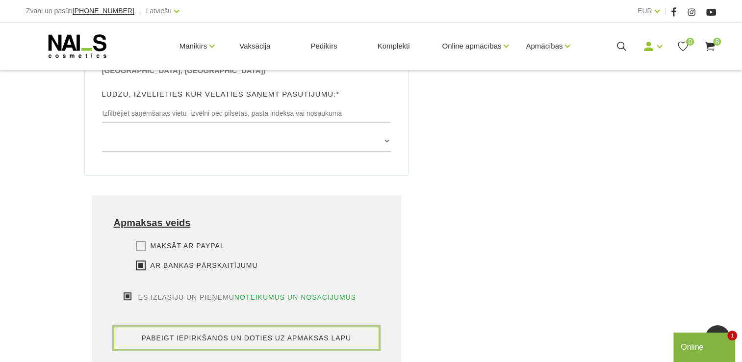
click at [338, 326] on button "pabeigt iepirkšanos un doties uz apmaksas lapu" at bounding box center [247, 337] width 266 height 23
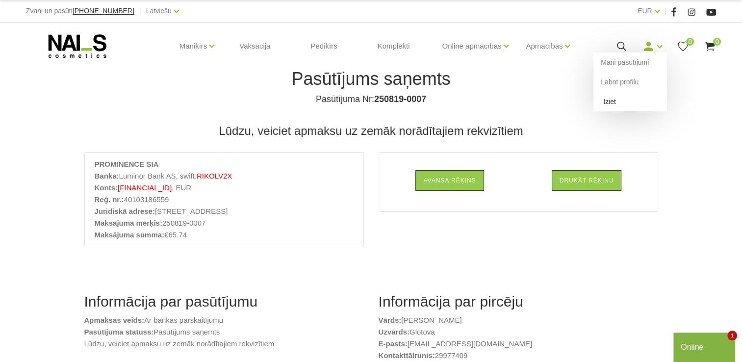
click at [635, 101] on link "Iziet" at bounding box center [630, 102] width 74 height 20
